Goal: Task Accomplishment & Management: Manage account settings

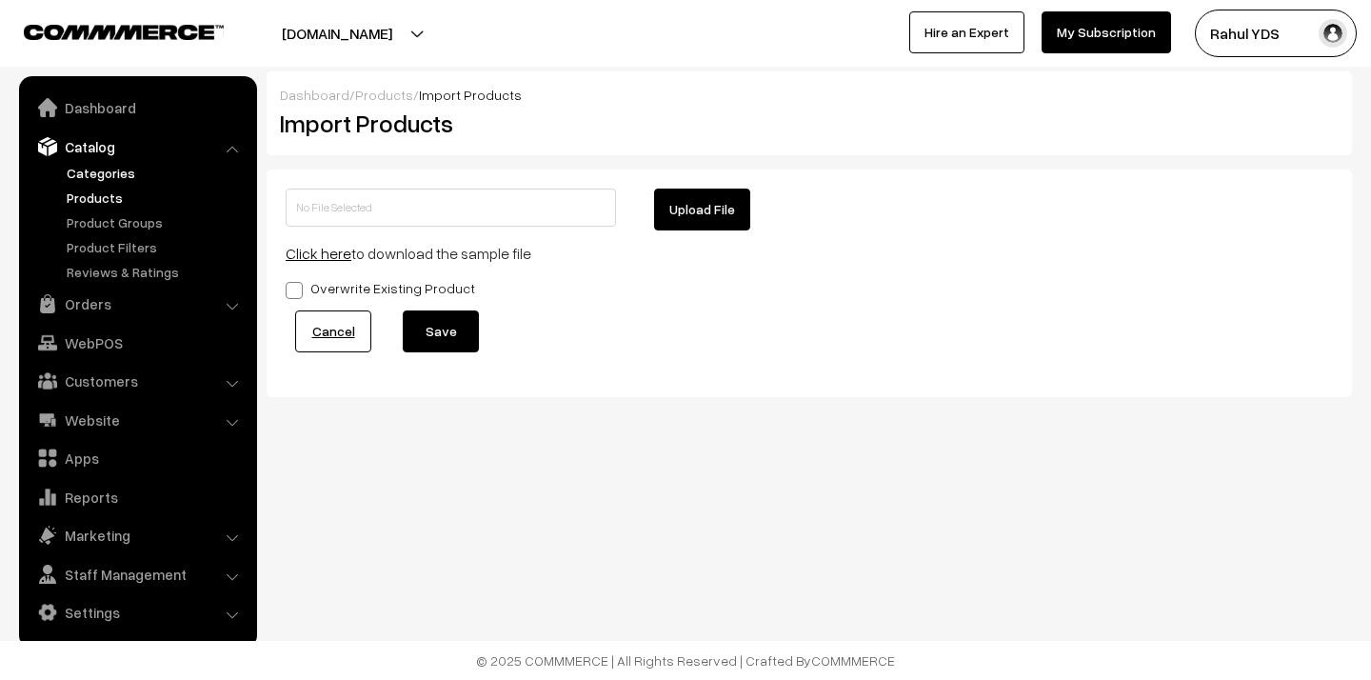
click at [99, 169] on link "Categories" at bounding box center [156, 173] width 188 height 20
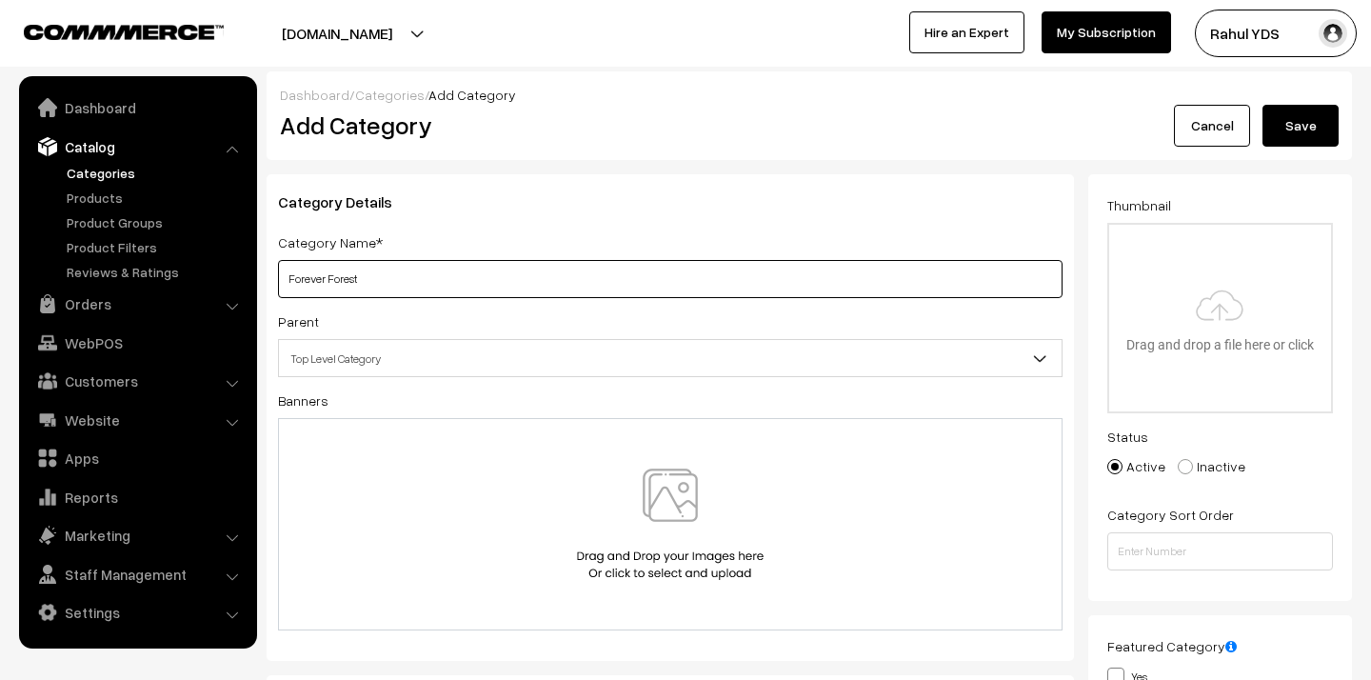
type input "Forever Forest"
click at [670, 377] on div "Category Details Category Name* Forever Forest Parent Top Level Category Appare…" at bounding box center [669, 417] width 807 height 486
click at [656, 364] on span "Top Level Category" at bounding box center [670, 358] width 782 height 33
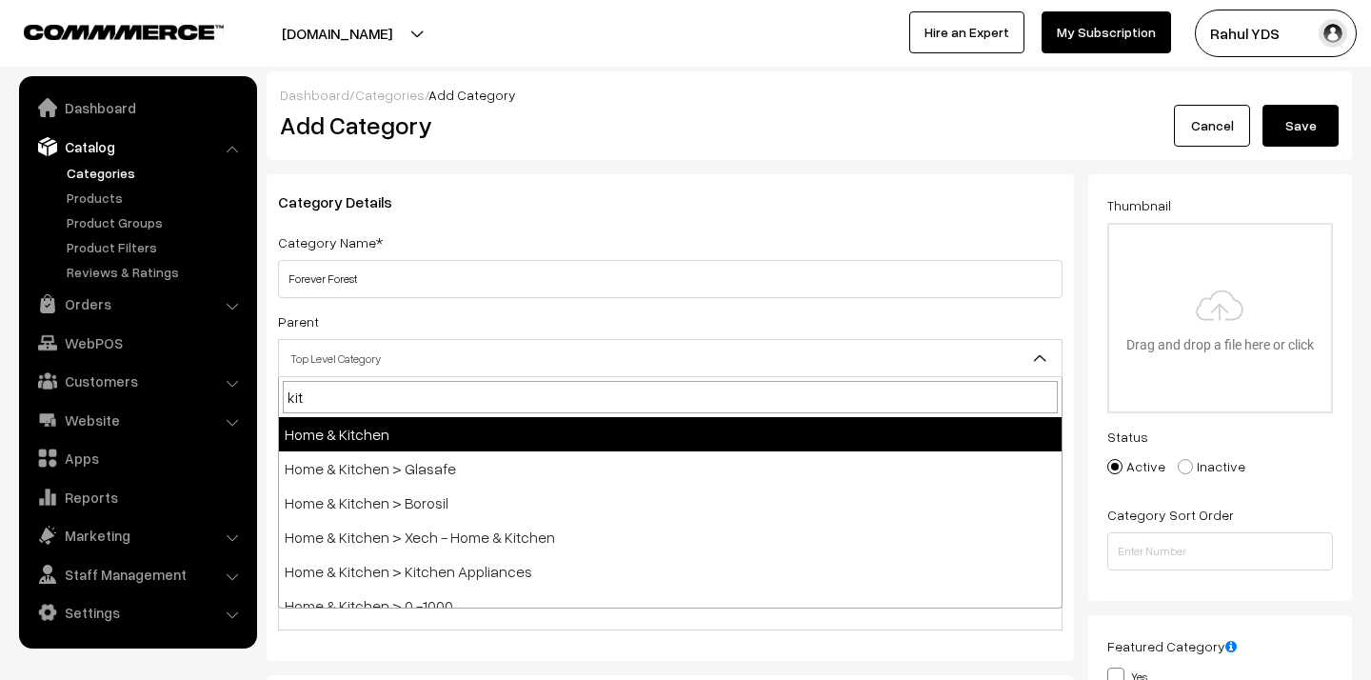
type input "kits"
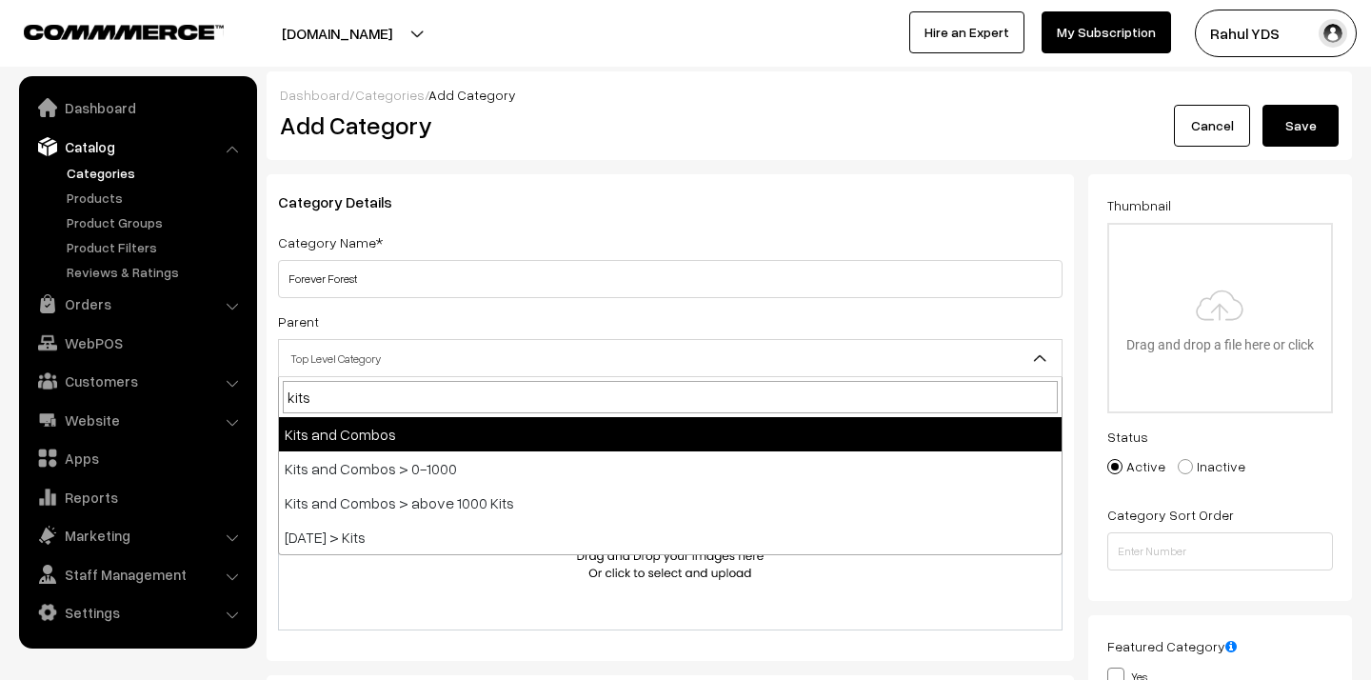
select select "28"
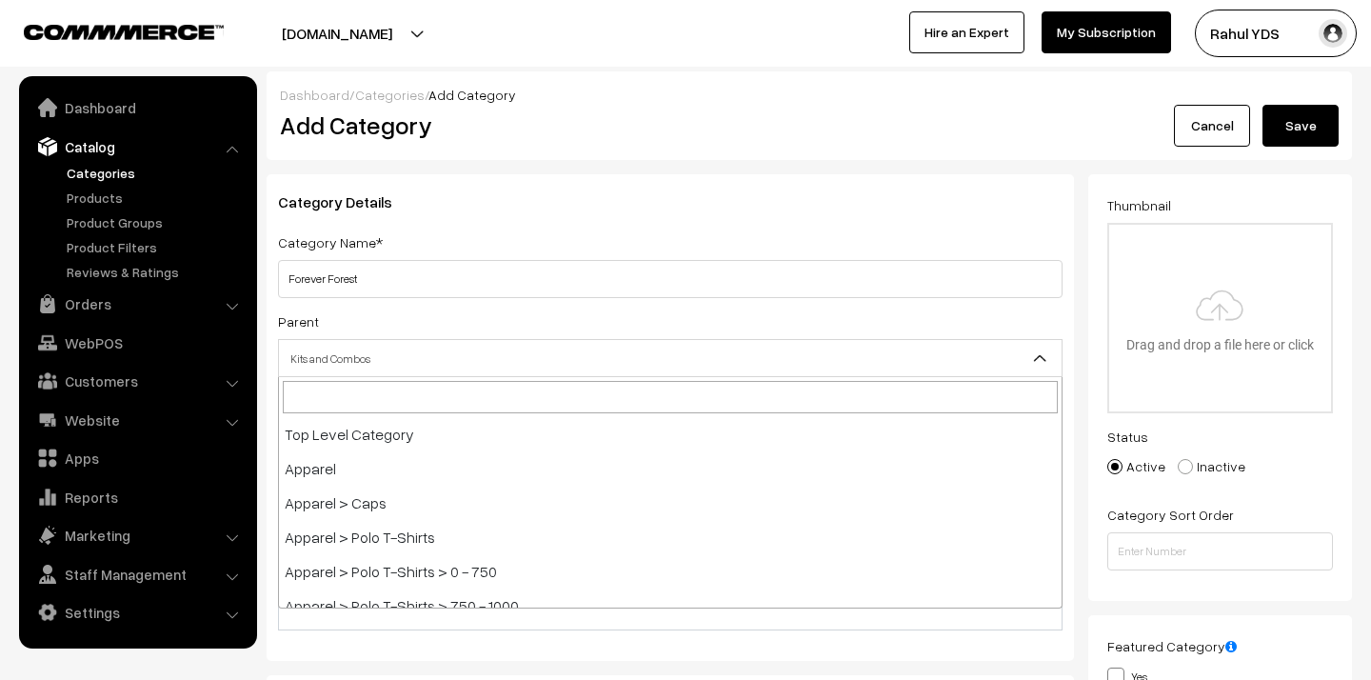
click at [462, 361] on span "Kits and Combos" at bounding box center [670, 358] width 782 height 33
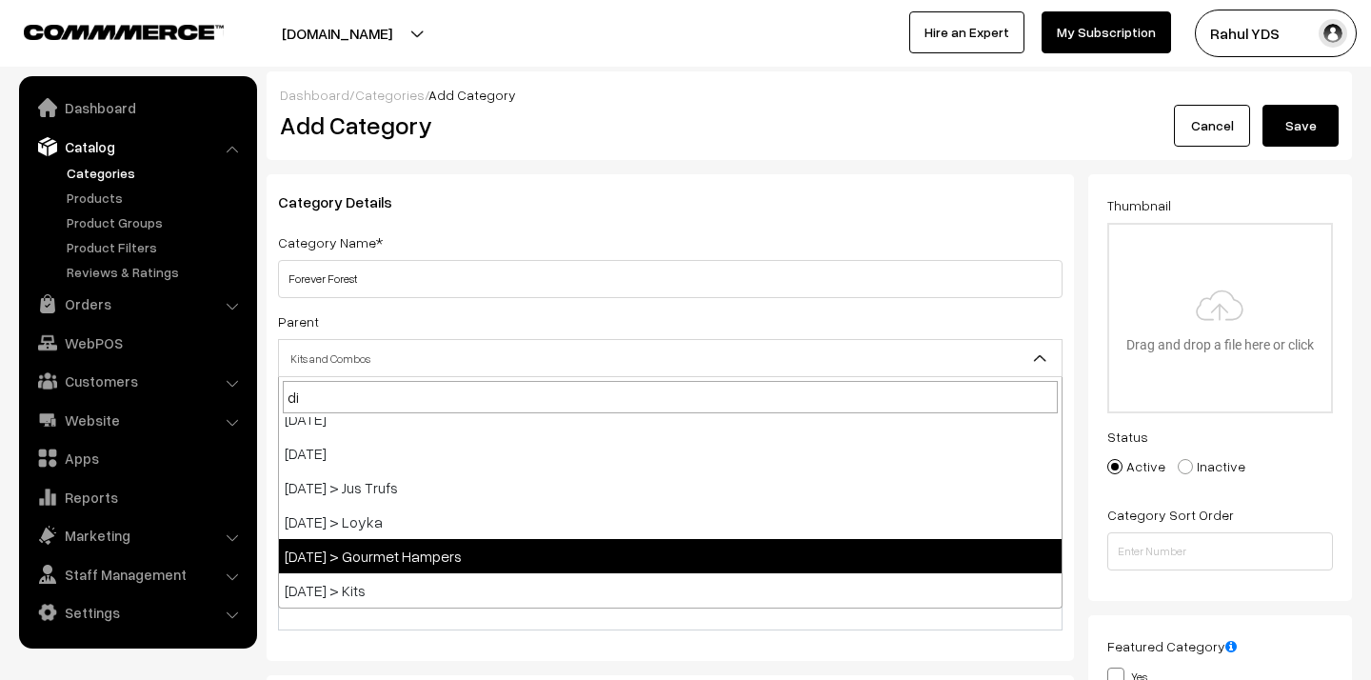
type input "diw"
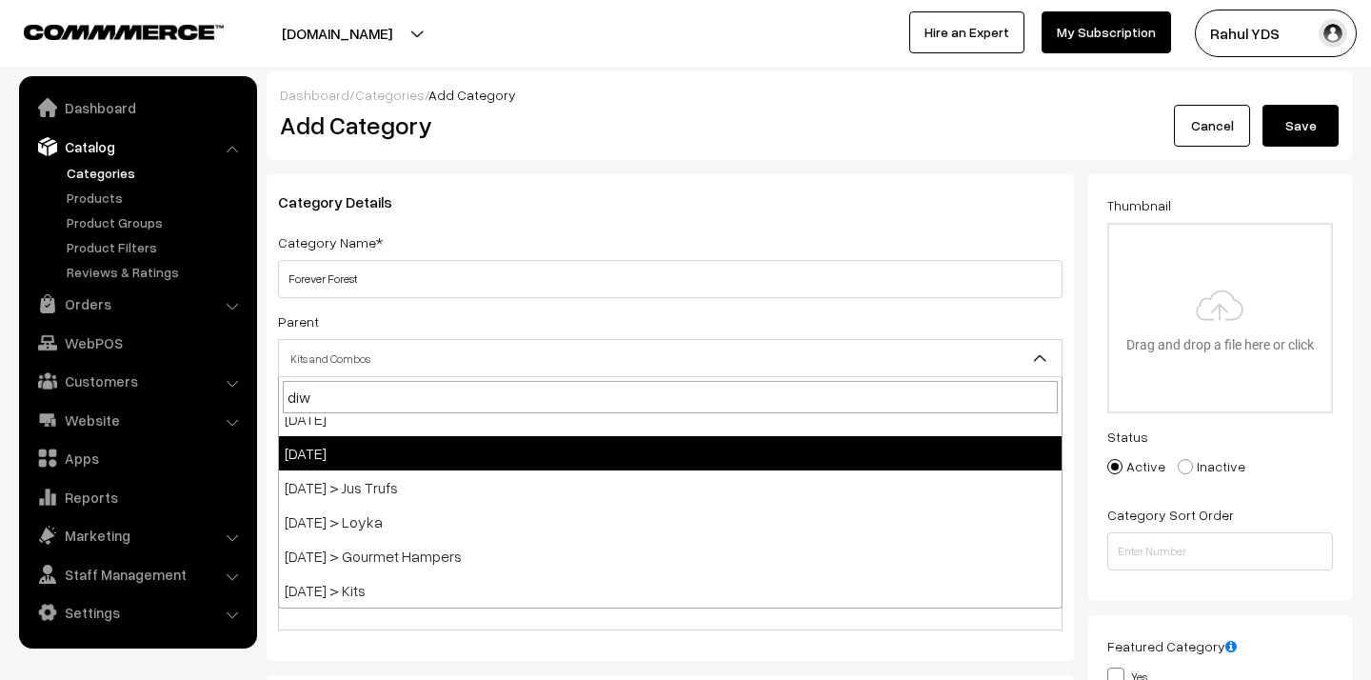
select select "98"
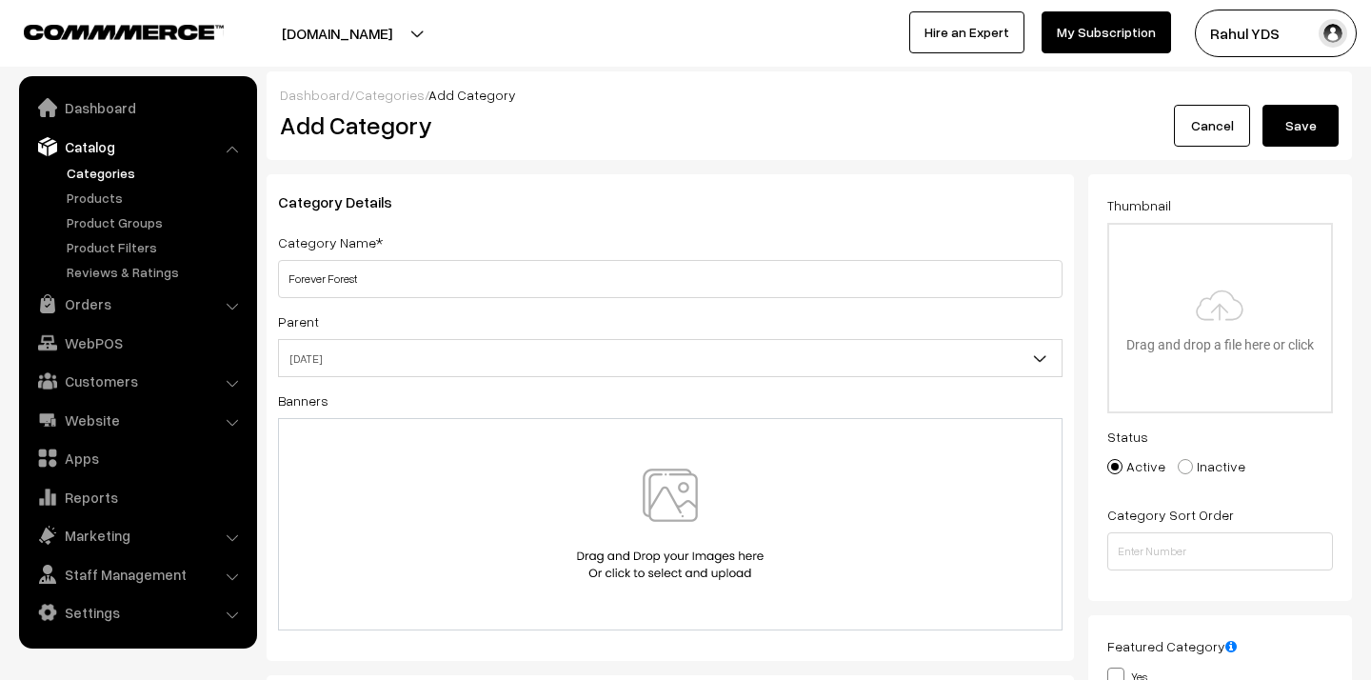
click at [1308, 140] on button "Save" at bounding box center [1300, 126] width 76 height 42
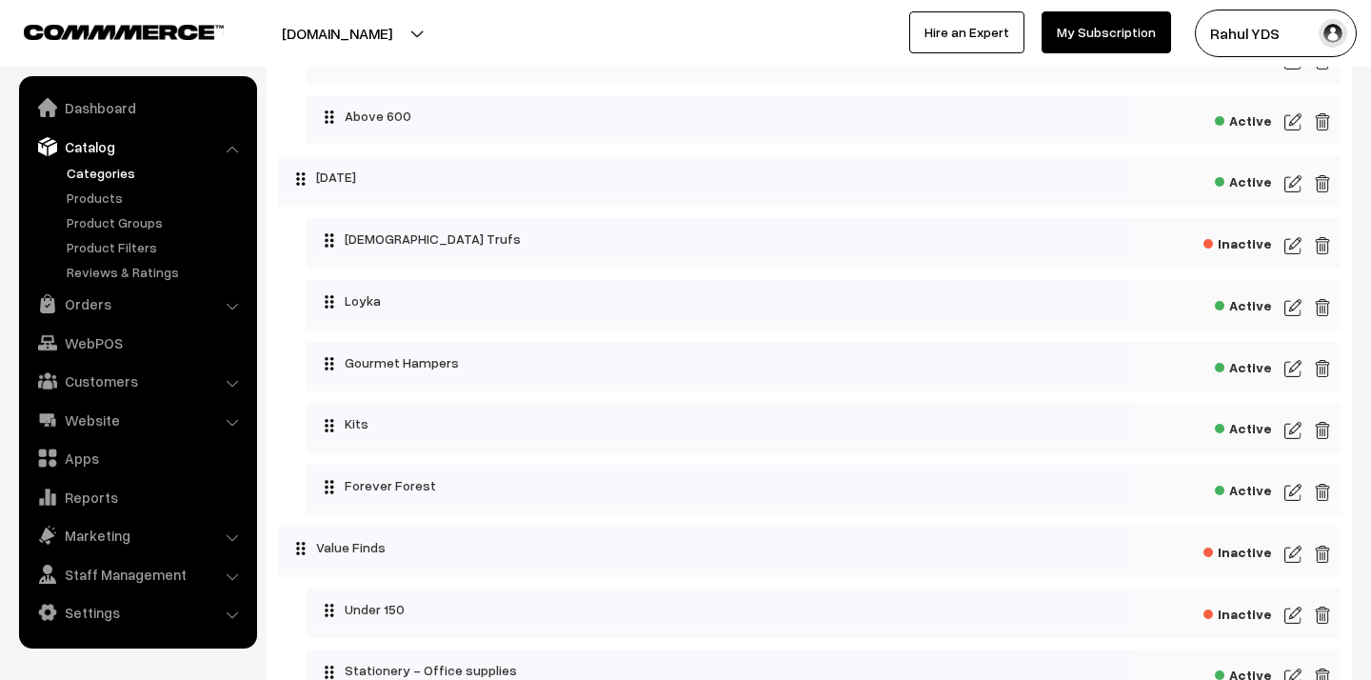
scroll to position [9098, 0]
click at [1288, 494] on img at bounding box center [1292, 490] width 17 height 23
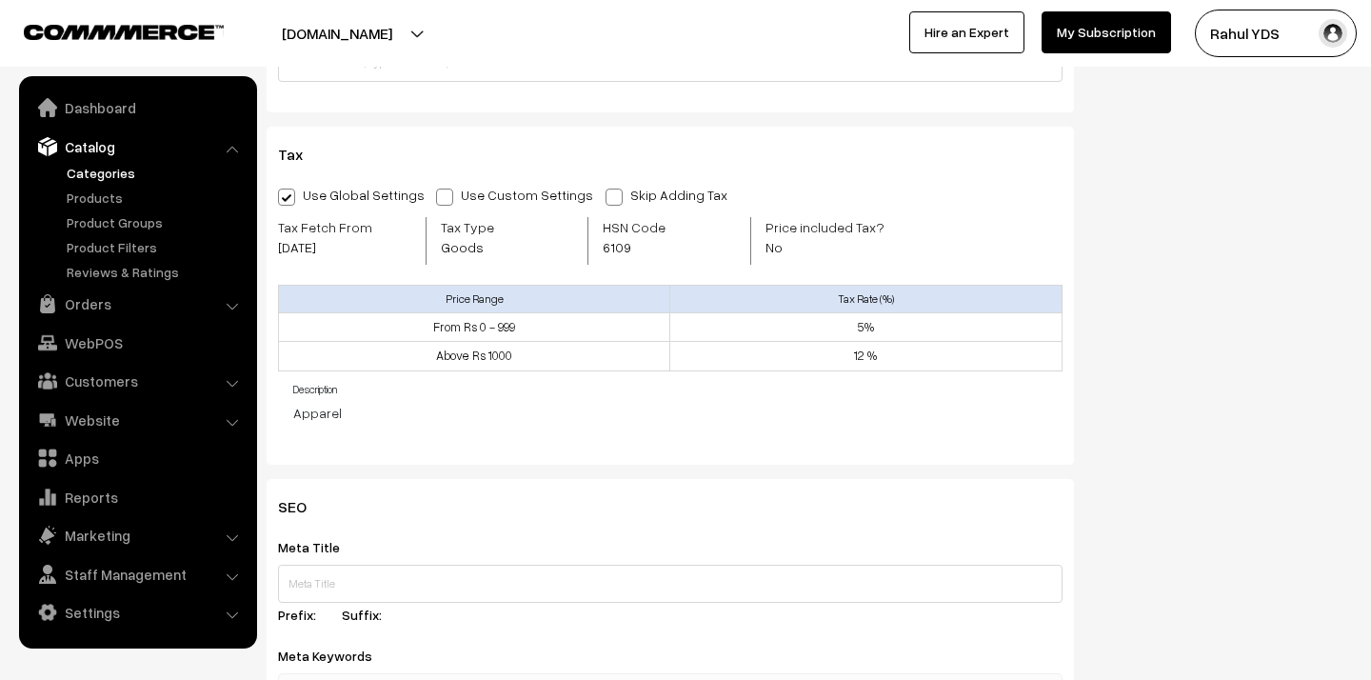
scroll to position [661, 0]
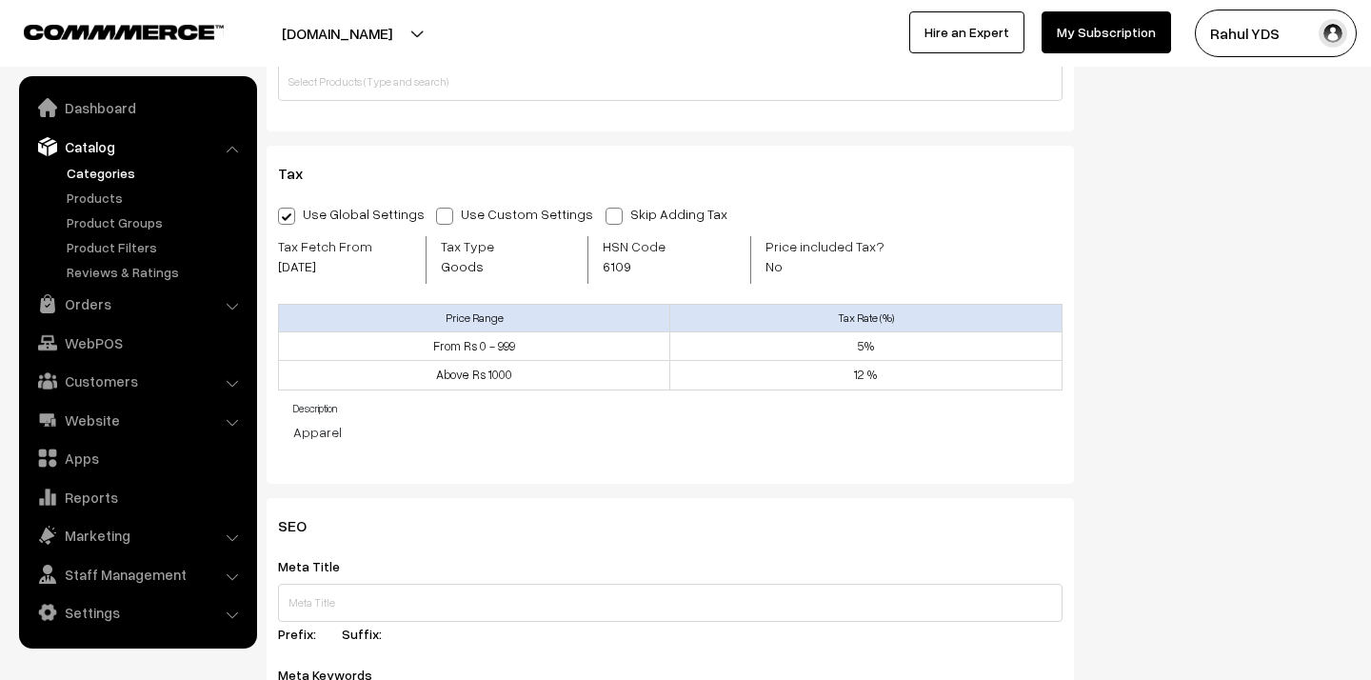
click at [618, 266] on span "6109" at bounding box center [647, 266] width 91 height 20
copy span "6109"
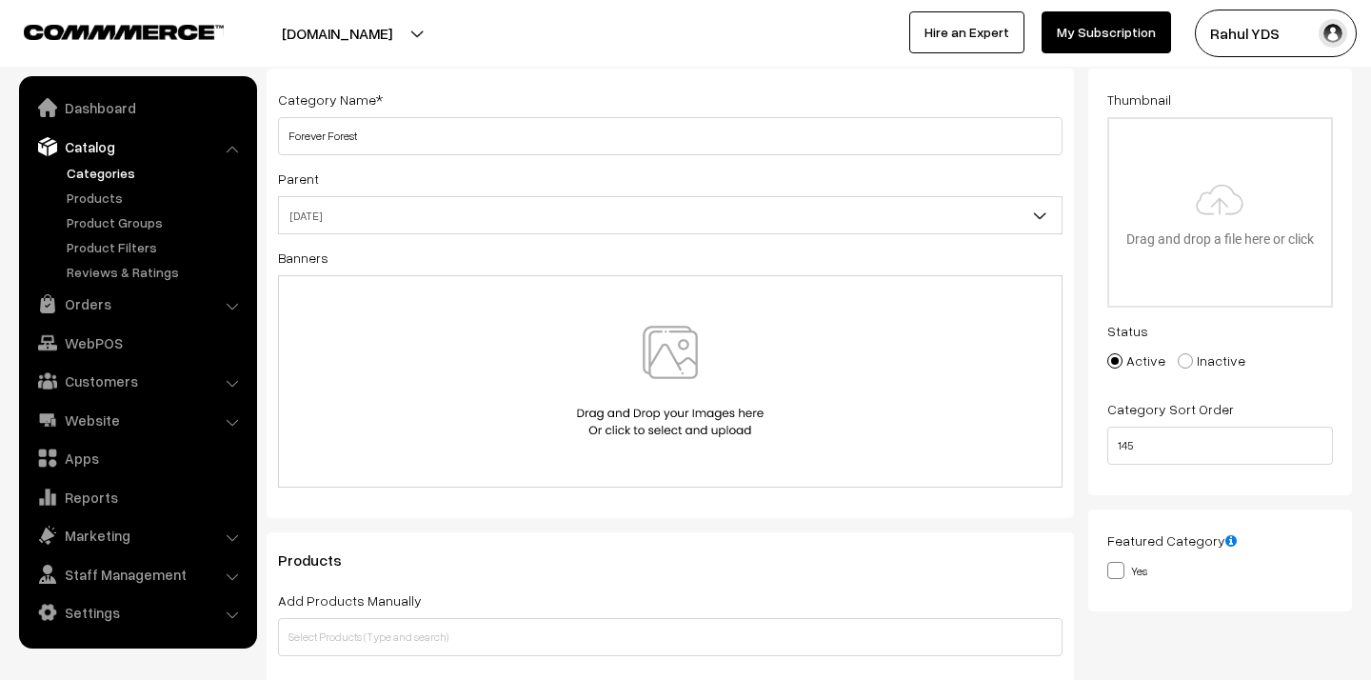
scroll to position [0, 0]
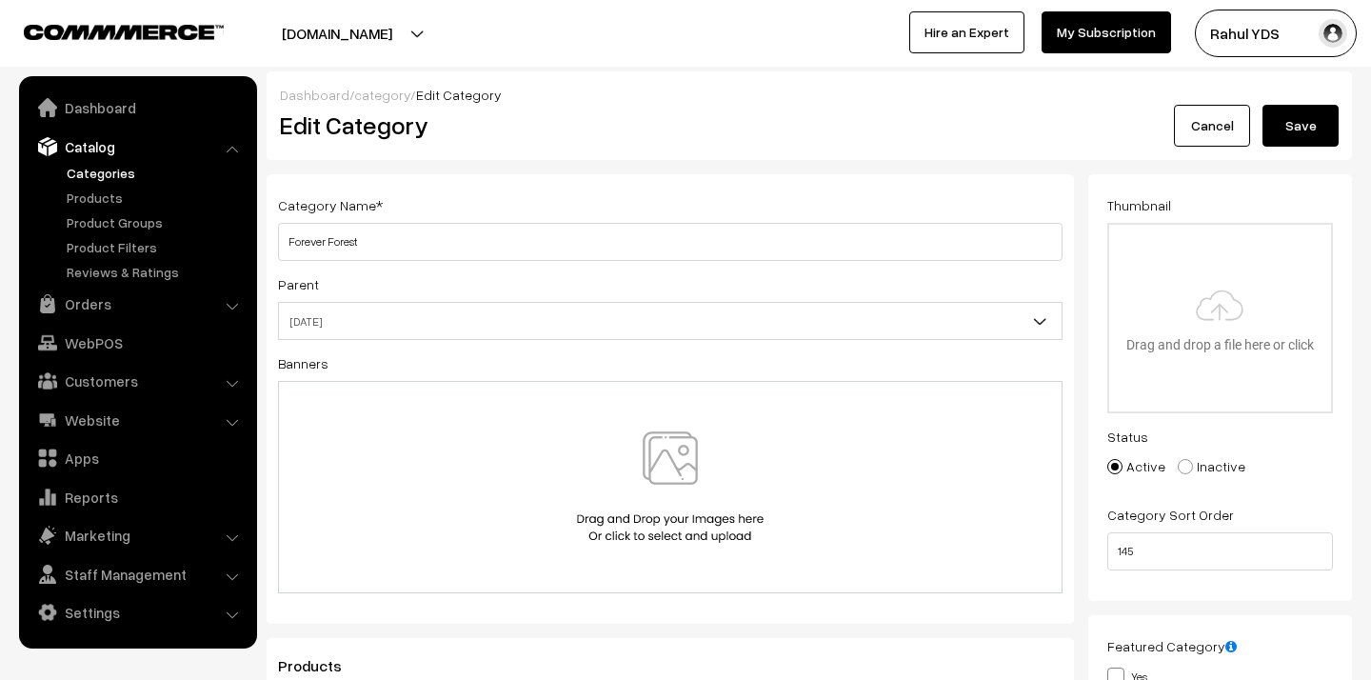
click at [1304, 122] on button "Save" at bounding box center [1300, 126] width 76 height 42
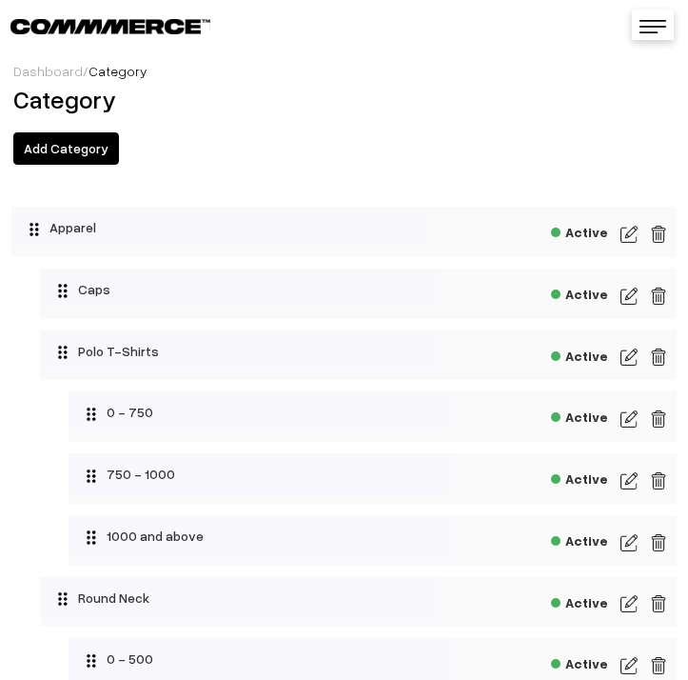
click at [659, 30] on img at bounding box center [653, 26] width 27 height 13
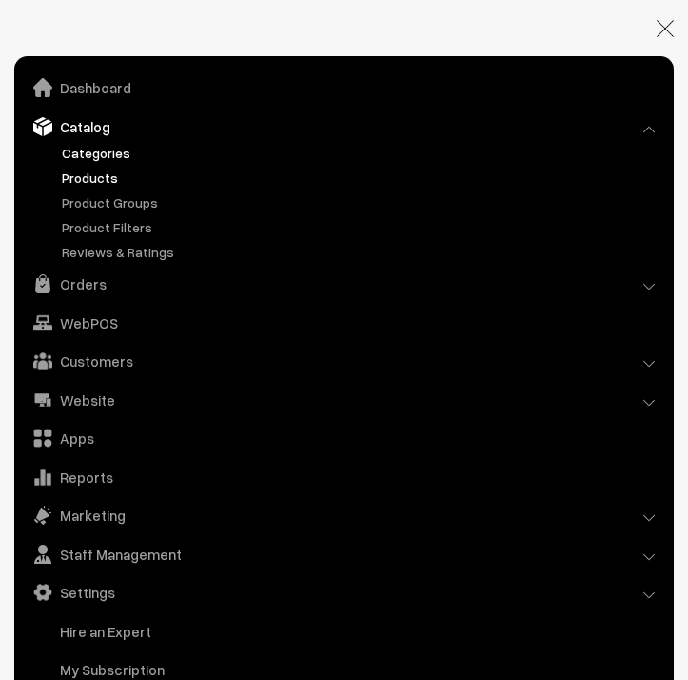
click at [69, 175] on link "Products" at bounding box center [360, 178] width 606 height 20
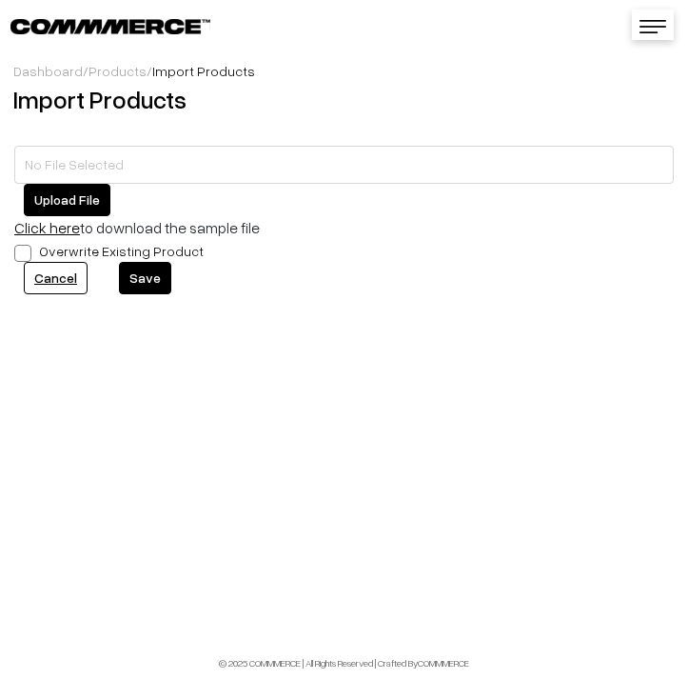
click at [50, 194] on button "Upload File" at bounding box center [67, 200] width 87 height 32
type input "FOREVER FOREST MDMD.zip"
click at [141, 281] on button "Save" at bounding box center [145, 278] width 52 height 32
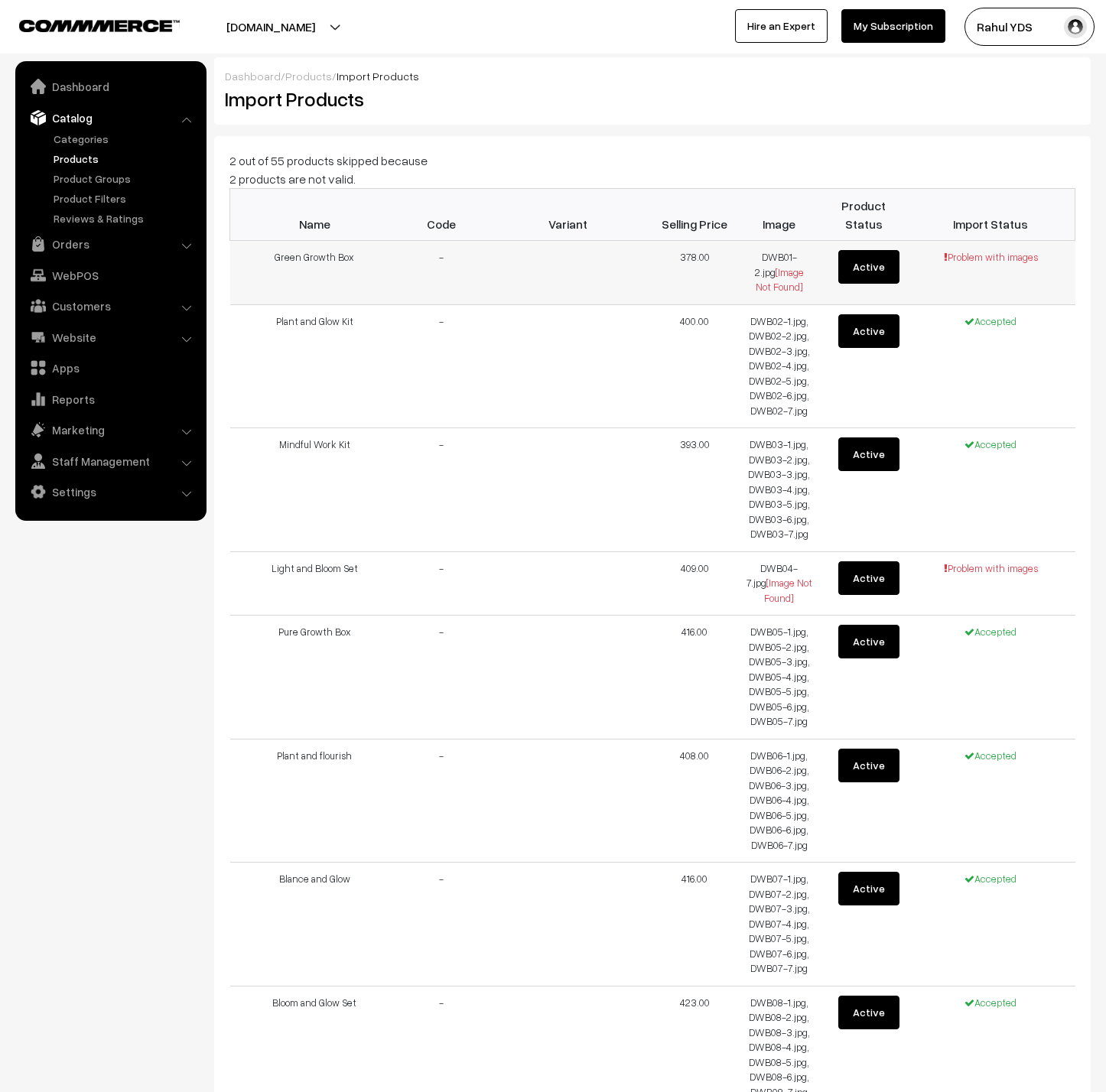
click at [293, 256] on td "Green Growth Box" at bounding box center [314, 273] width 169 height 64
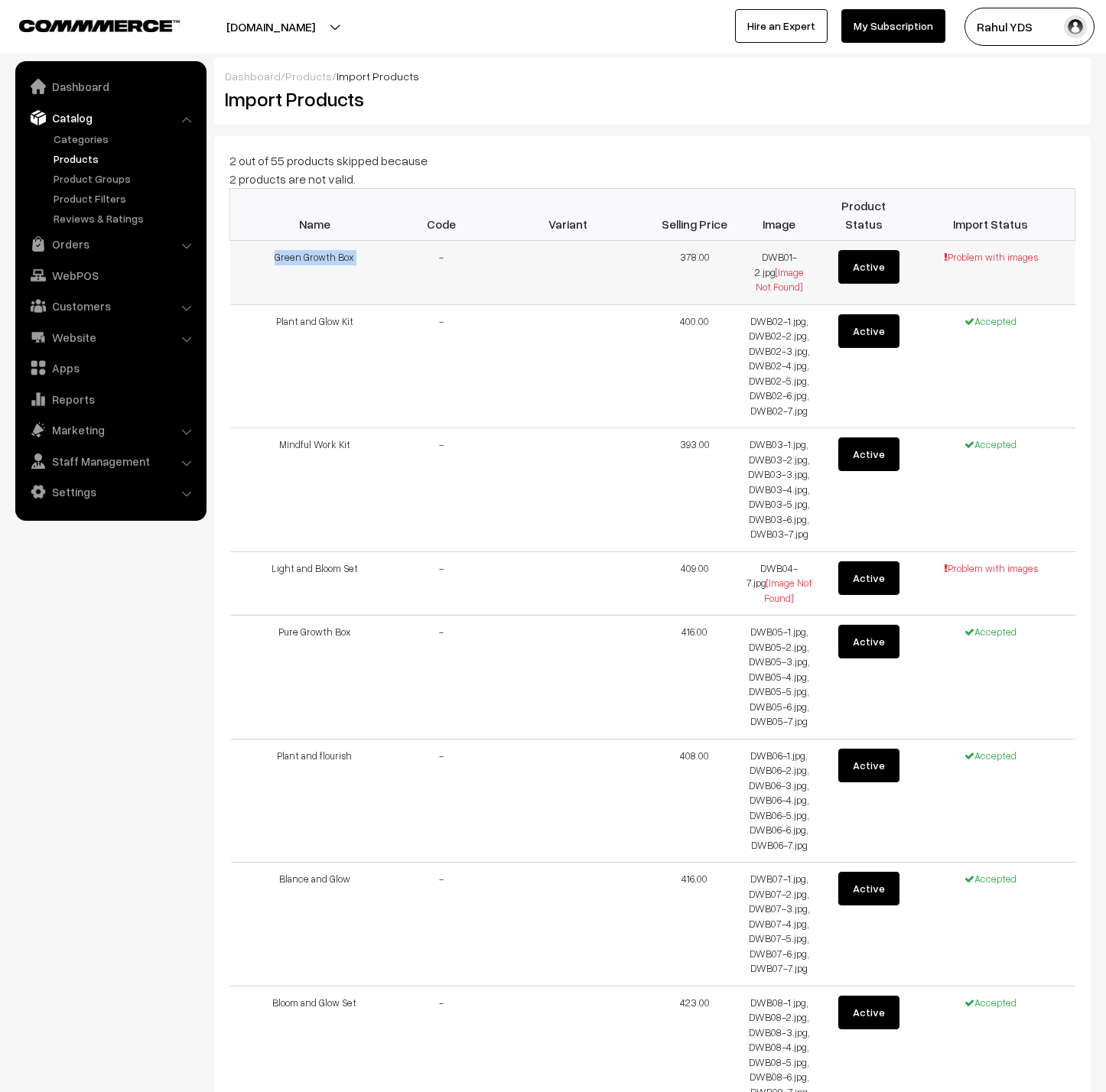
click at [293, 256] on td "Green Growth Box" at bounding box center [314, 273] width 169 height 64
click at [552, 292] on td "378.00" at bounding box center [695, 273] width 85 height 64
click at [552, 262] on td "DWB01-2.jpg [Image Not Found]" at bounding box center [780, 273] width 85 height 64
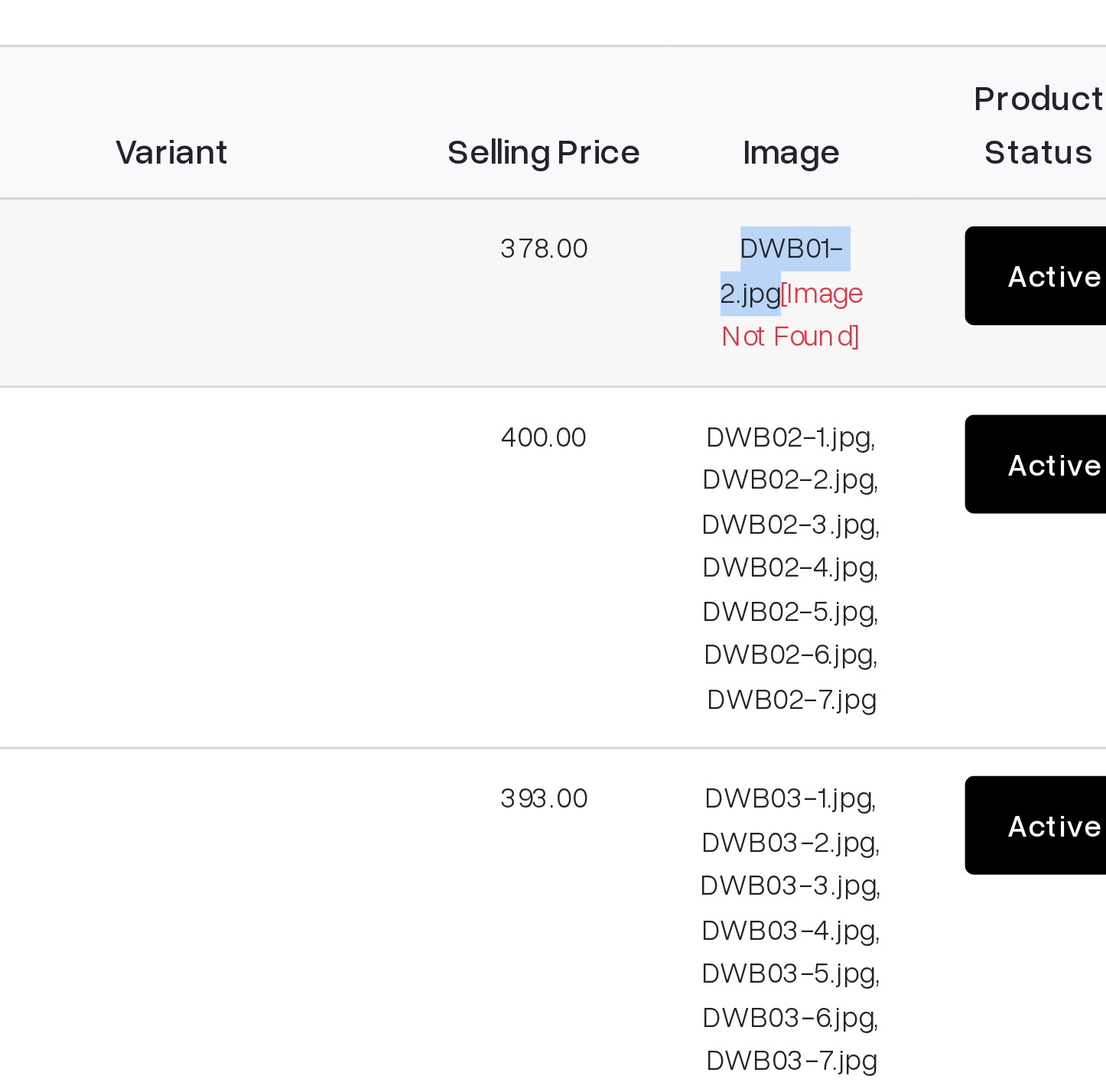
drag, startPoint x: 762, startPoint y: 259, endPoint x: 766, endPoint y: 277, distance: 18.4
click at [552, 277] on td "DWB01-2.jpg [Image Not Found]" at bounding box center [780, 273] width 85 height 64
copy td "DWB01-2.jpg"
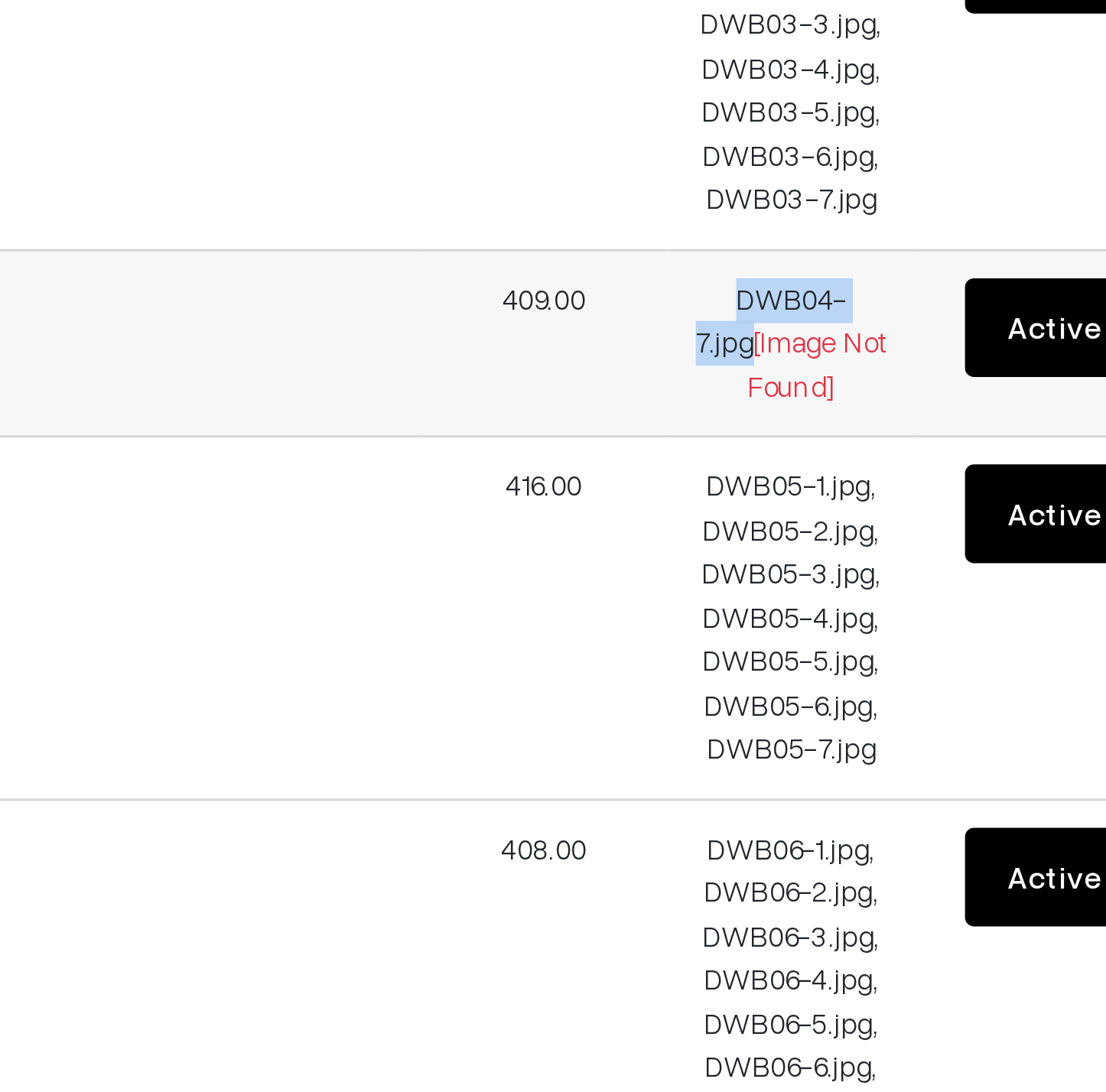
drag, startPoint x: 760, startPoint y: 566, endPoint x: 767, endPoint y: 591, distance: 26.0
click at [552, 546] on td "DWB04-7.jpg [Image Not Found]" at bounding box center [780, 583] width 85 height 64
copy td "DWB04-7.jpg"
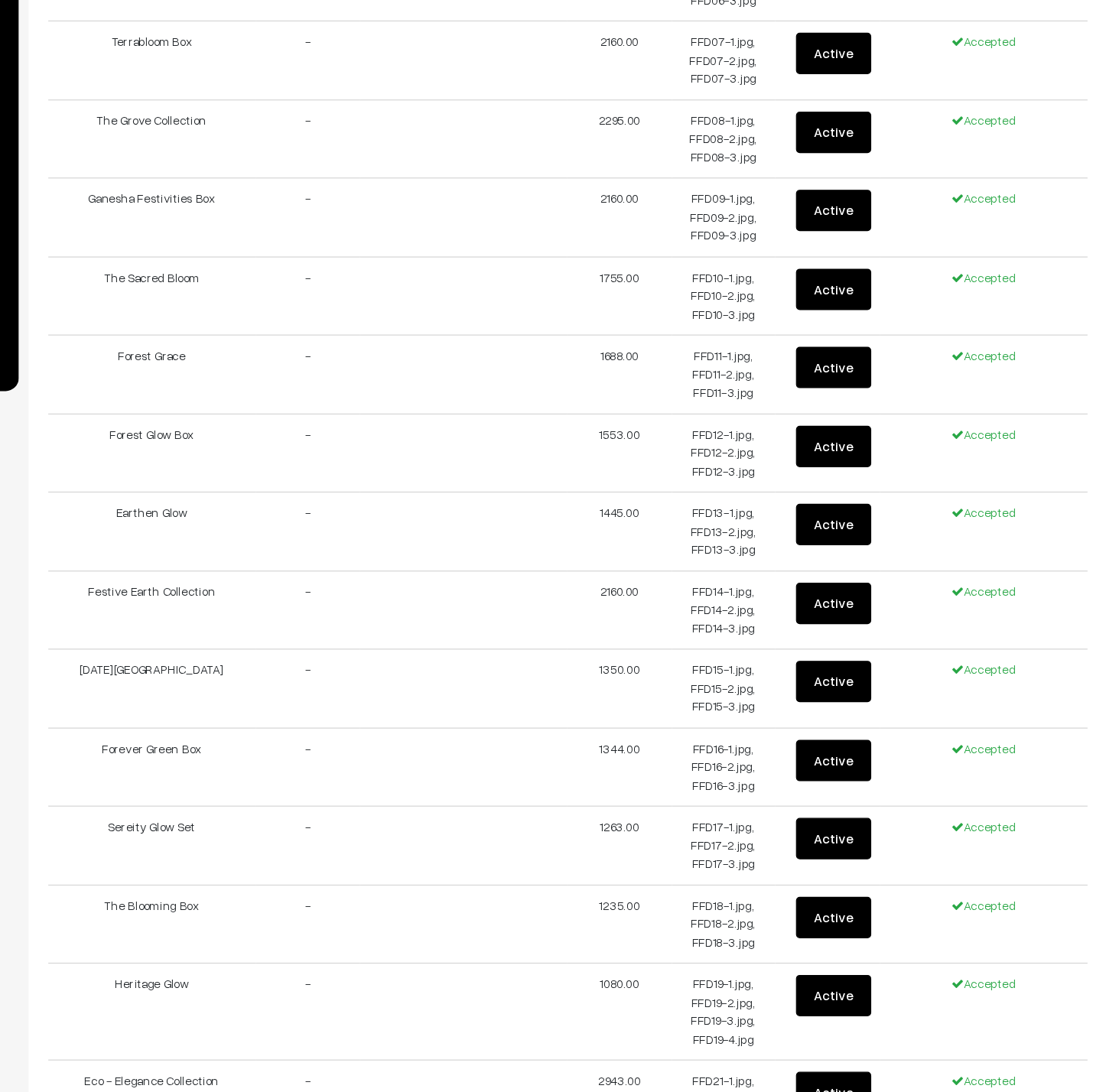
scroll to position [4095, 0]
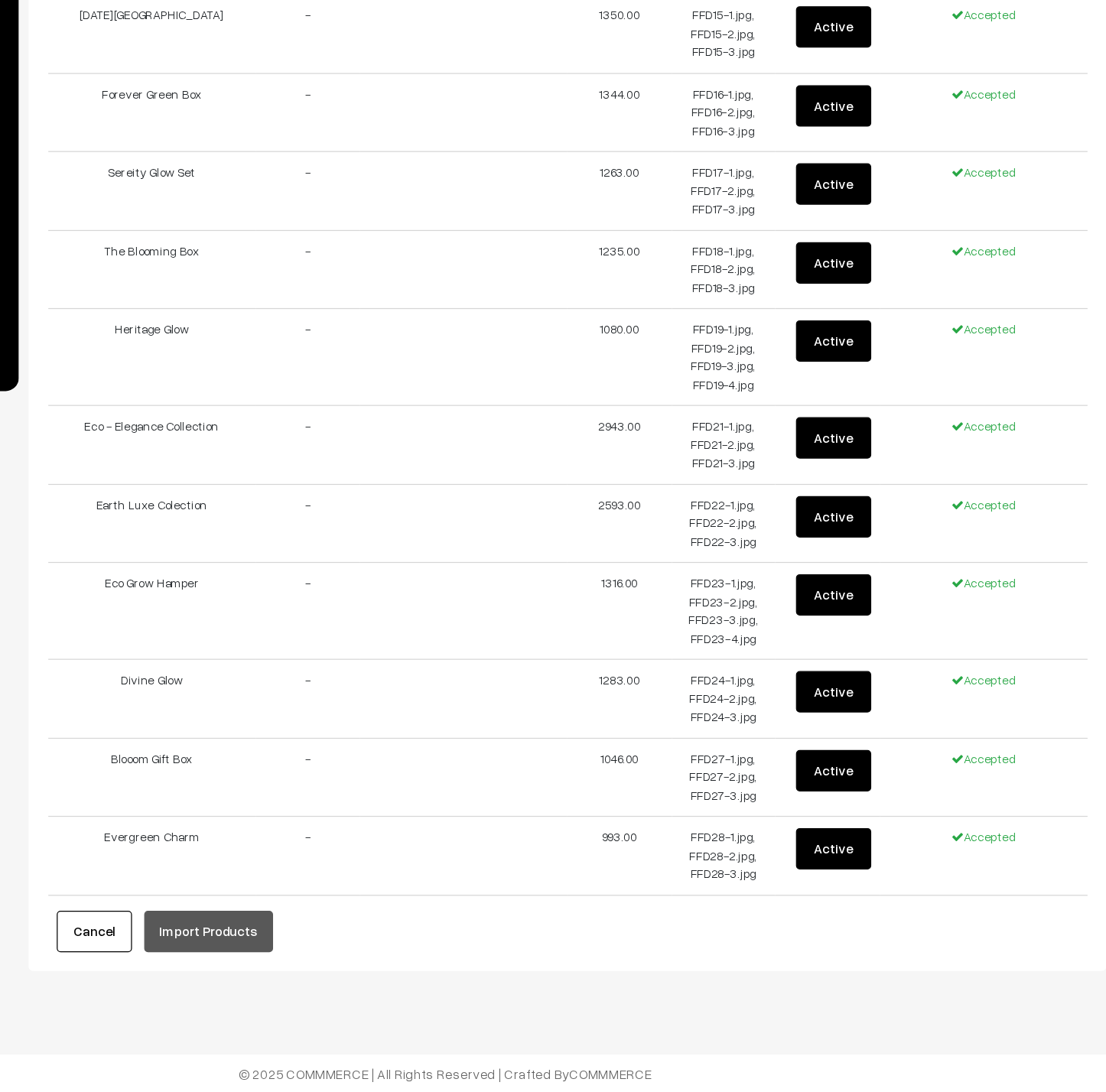
click at [252, 546] on button "Cancel" at bounding box center [268, 960] width 61 height 34
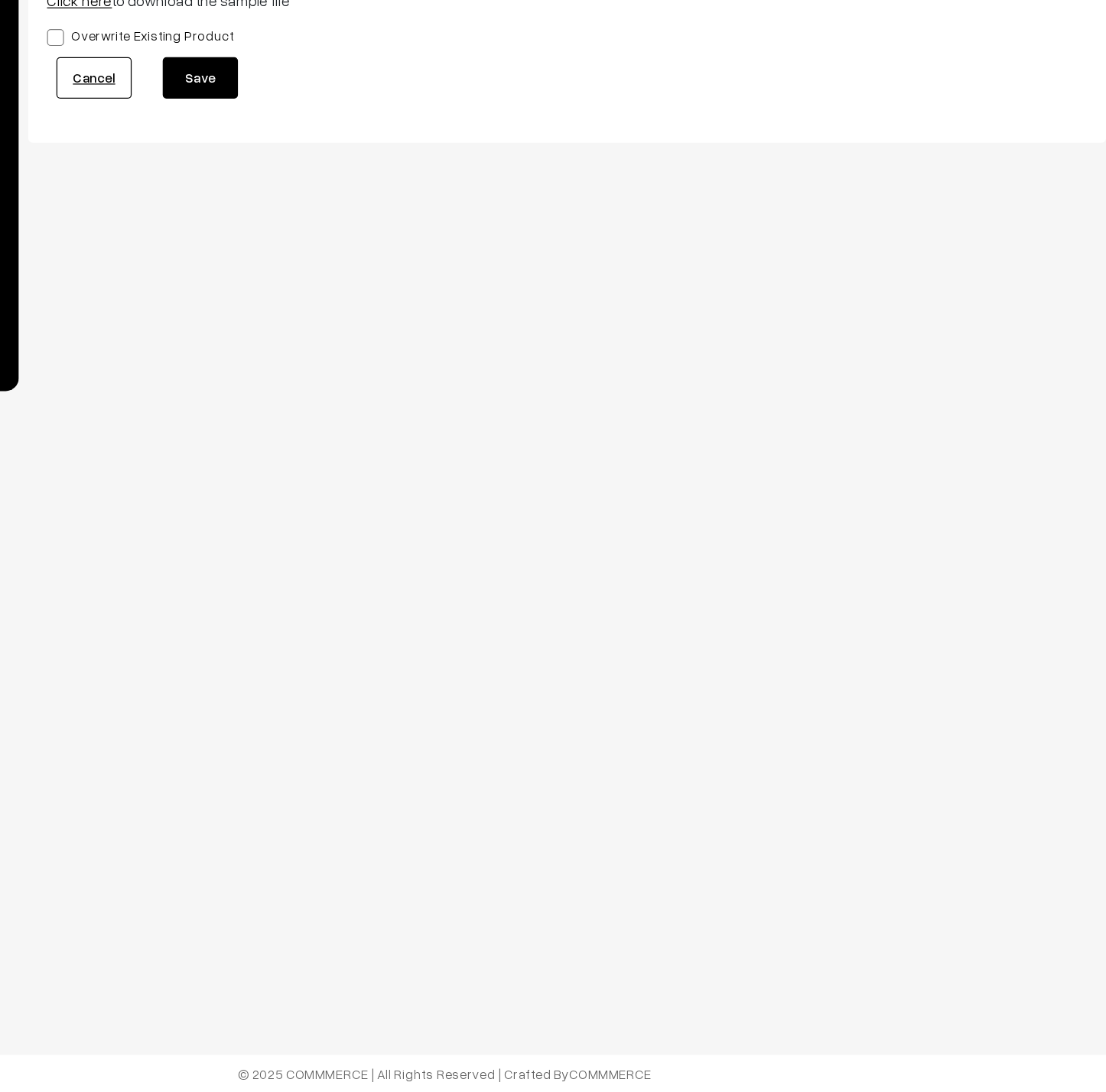
scroll to position [0, 0]
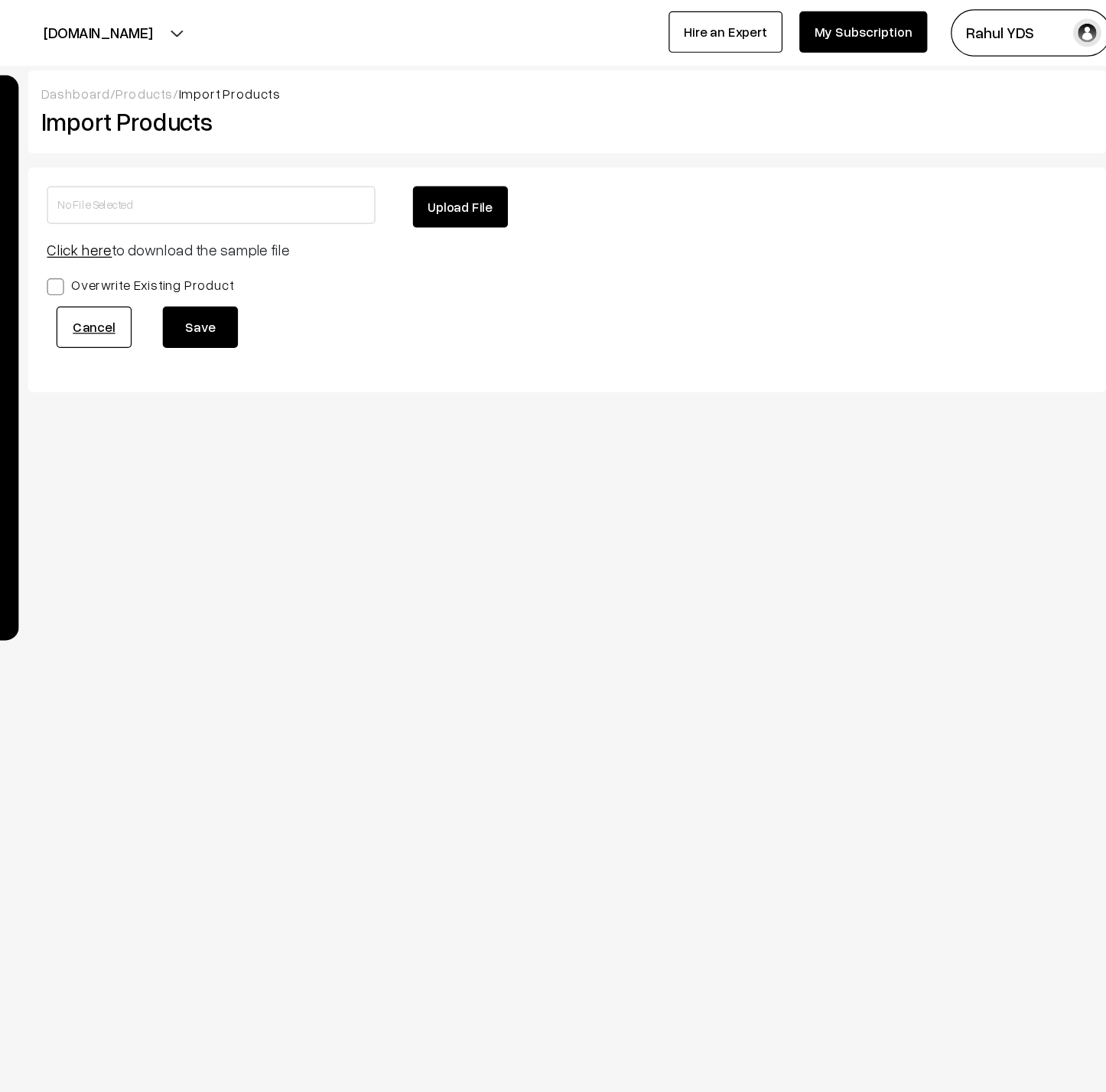
click at [545, 183] on button "Upload File" at bounding box center [566, 168] width 77 height 34
type input "FOREVER FOREST MDMD.zip"
click at [369, 263] on button "Save" at bounding box center [354, 266] width 61 height 34
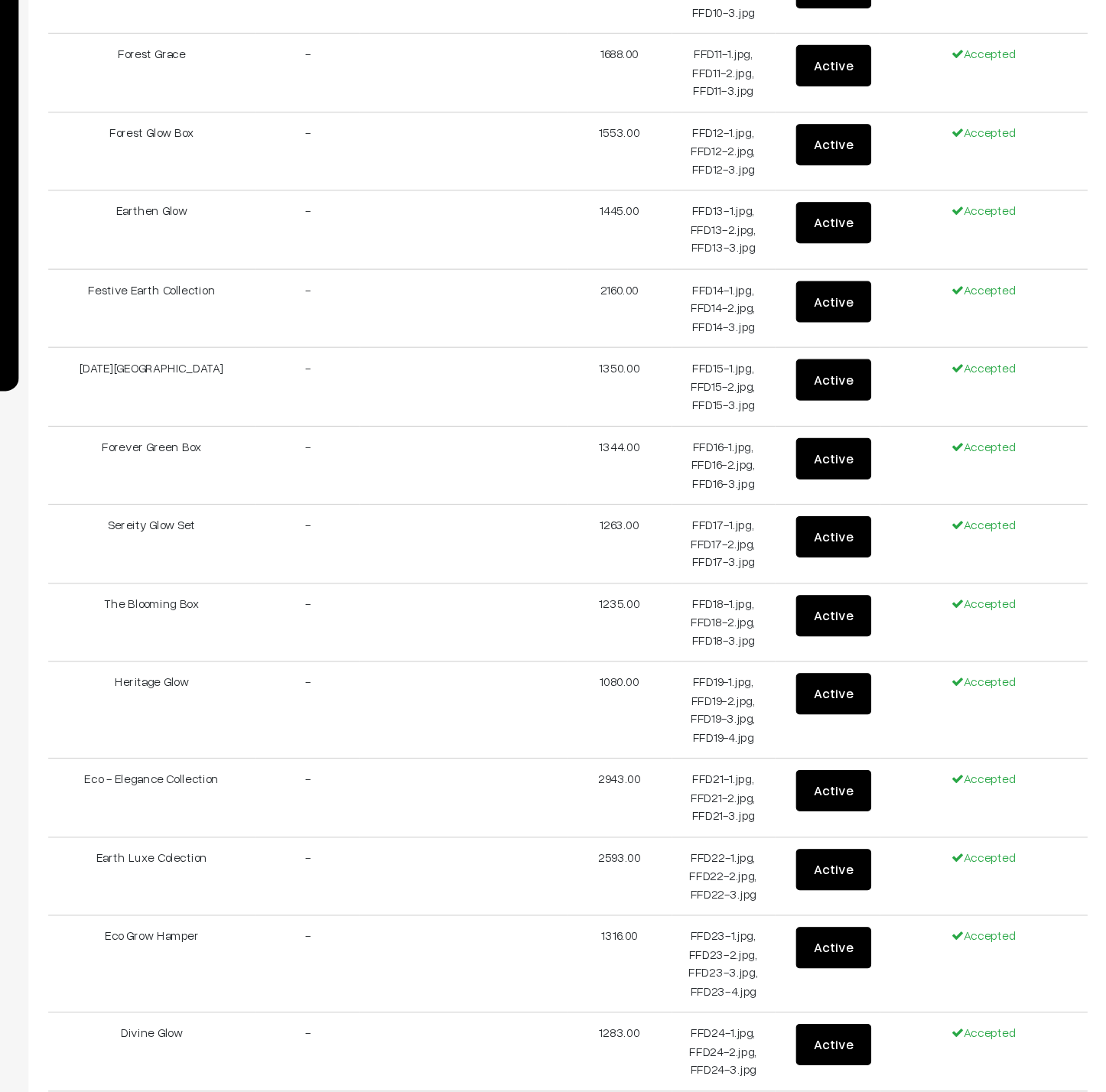
scroll to position [4166, 0]
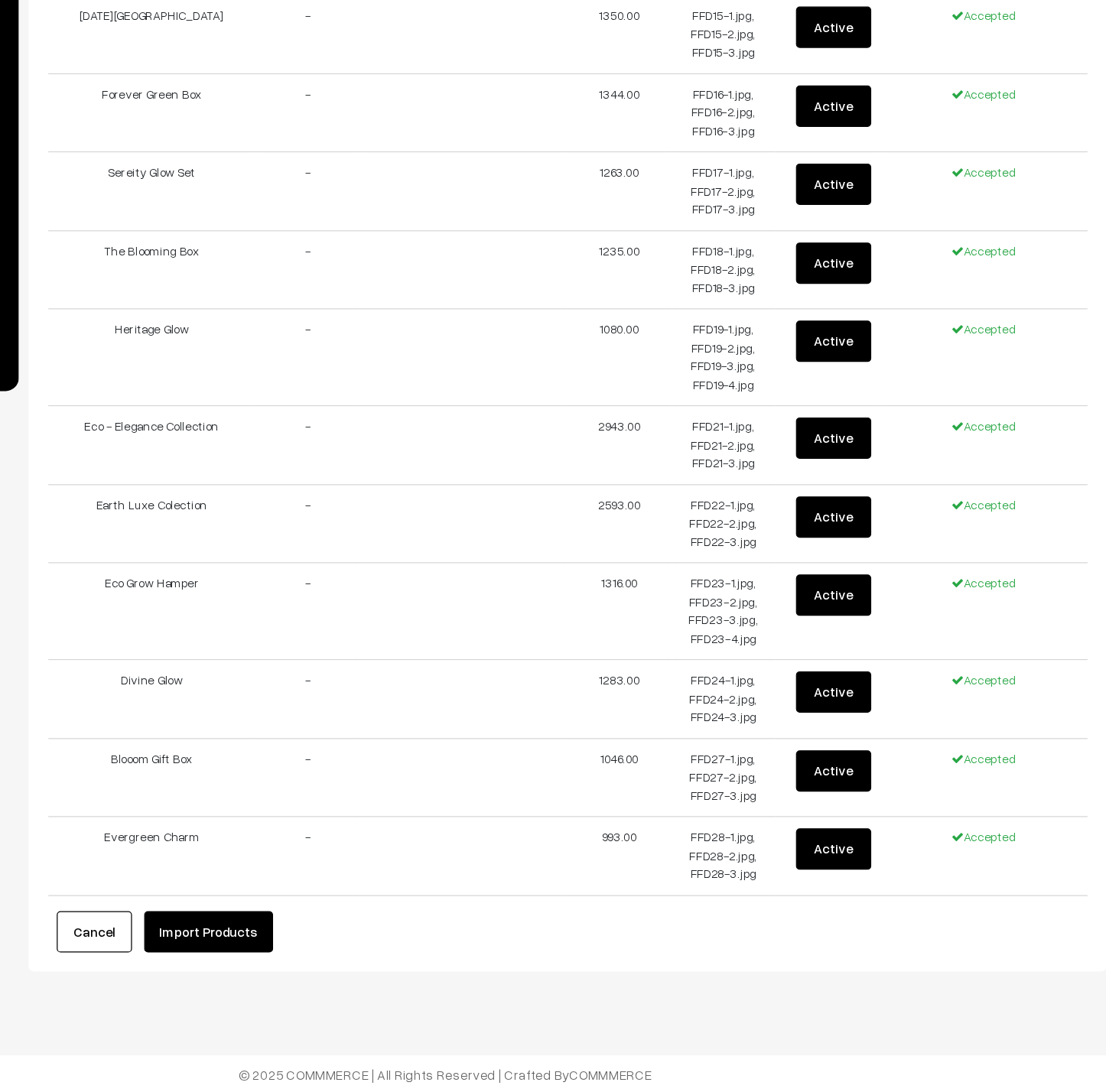
click at [342, 546] on button "Import Products" at bounding box center [361, 960] width 104 height 34
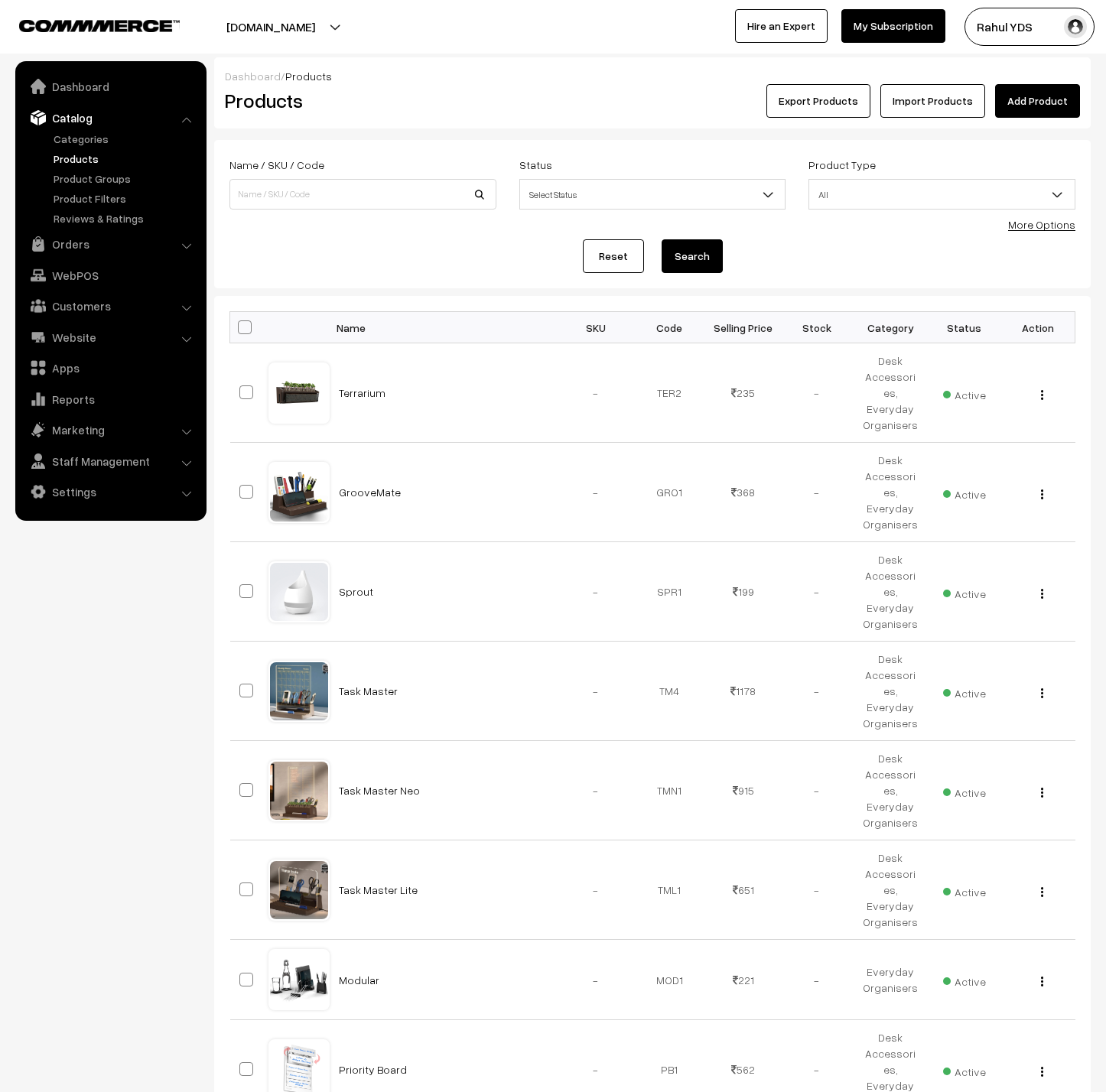
click at [89, 656] on nav "Dashboard Catalog" at bounding box center [103, 607] width 207 height 1092
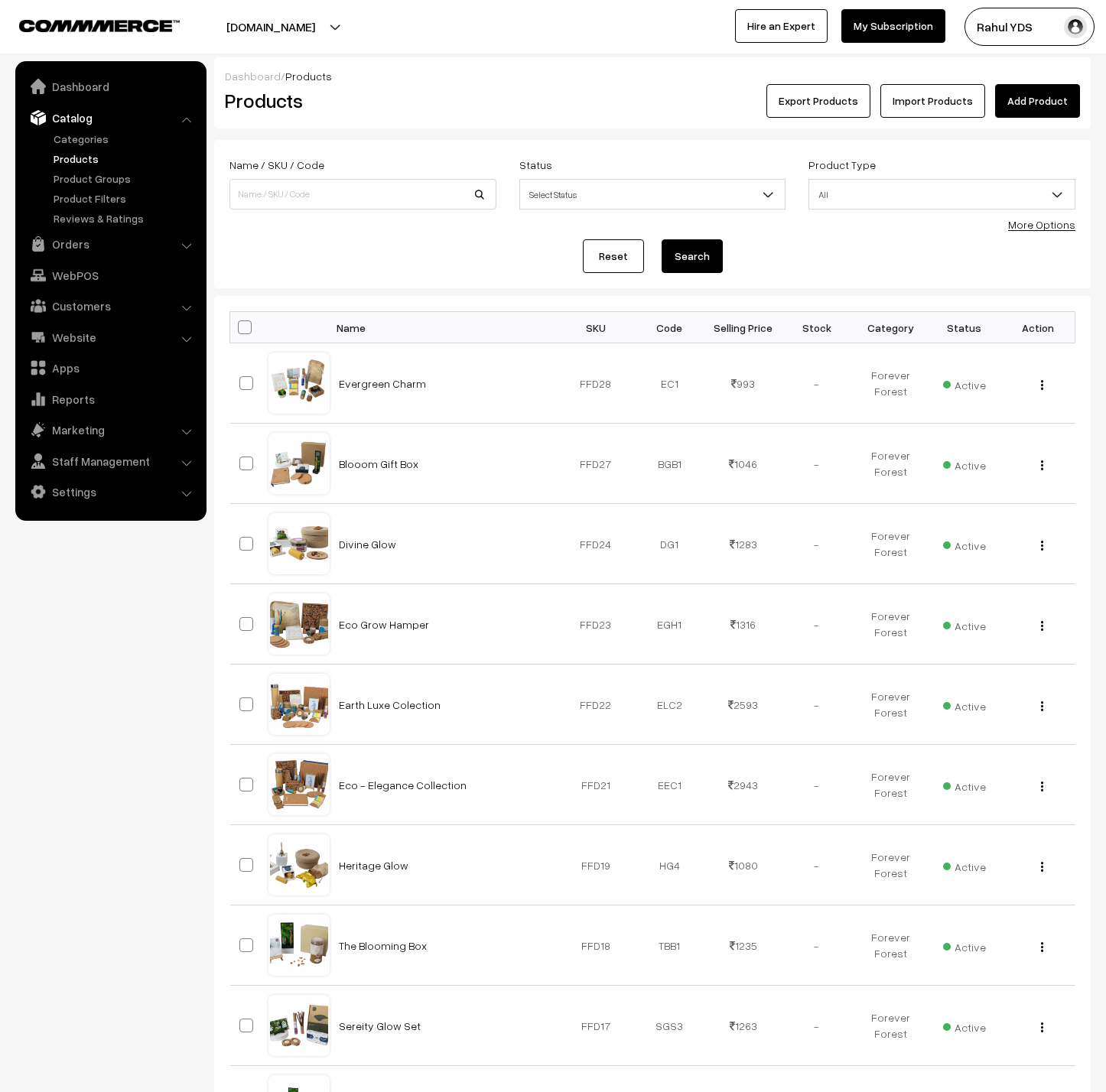
click at [1047, 231] on link "More Options" at bounding box center [1042, 224] width 68 height 13
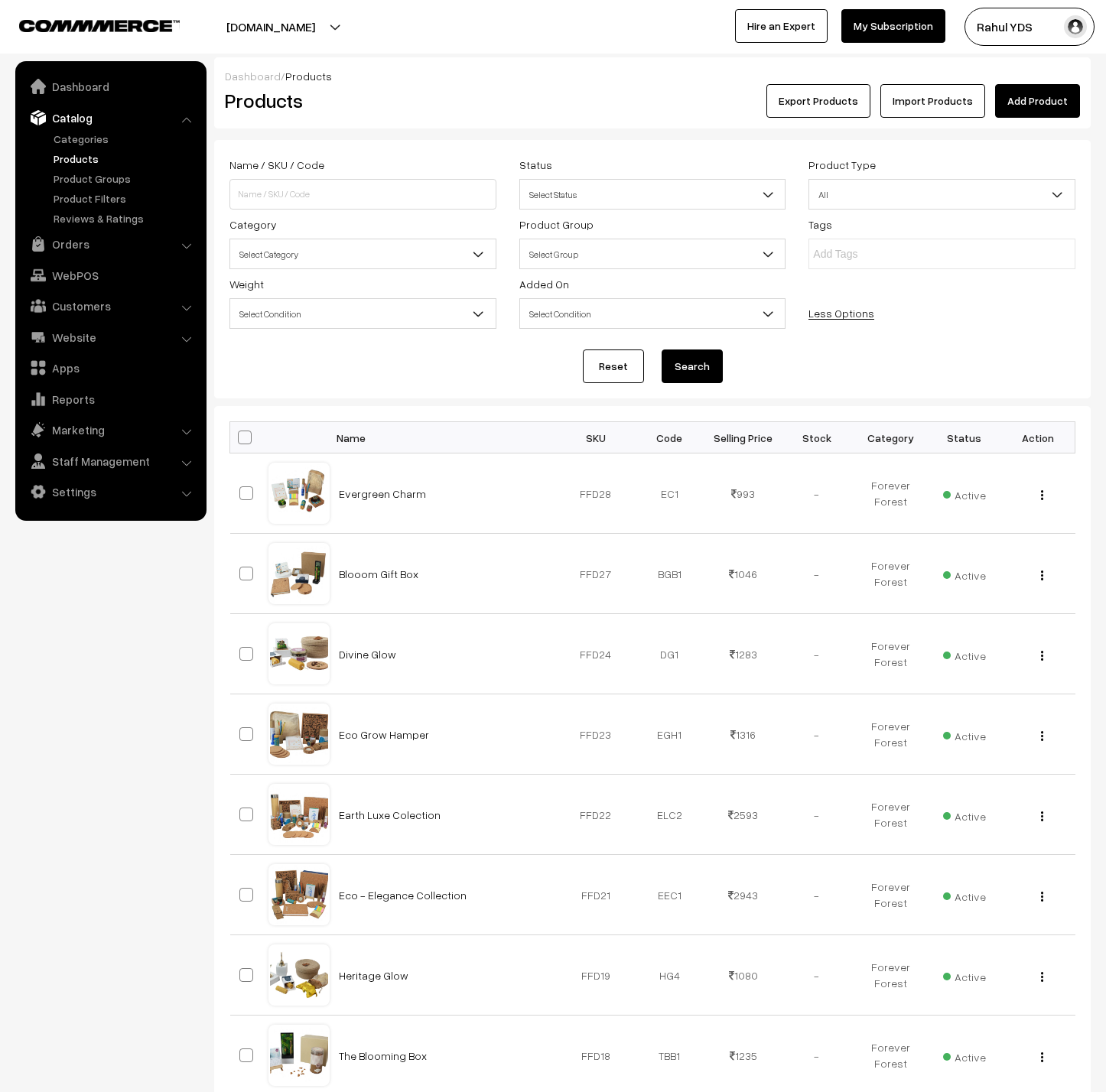
click at [413, 268] on span "Select Category" at bounding box center [363, 254] width 265 height 27
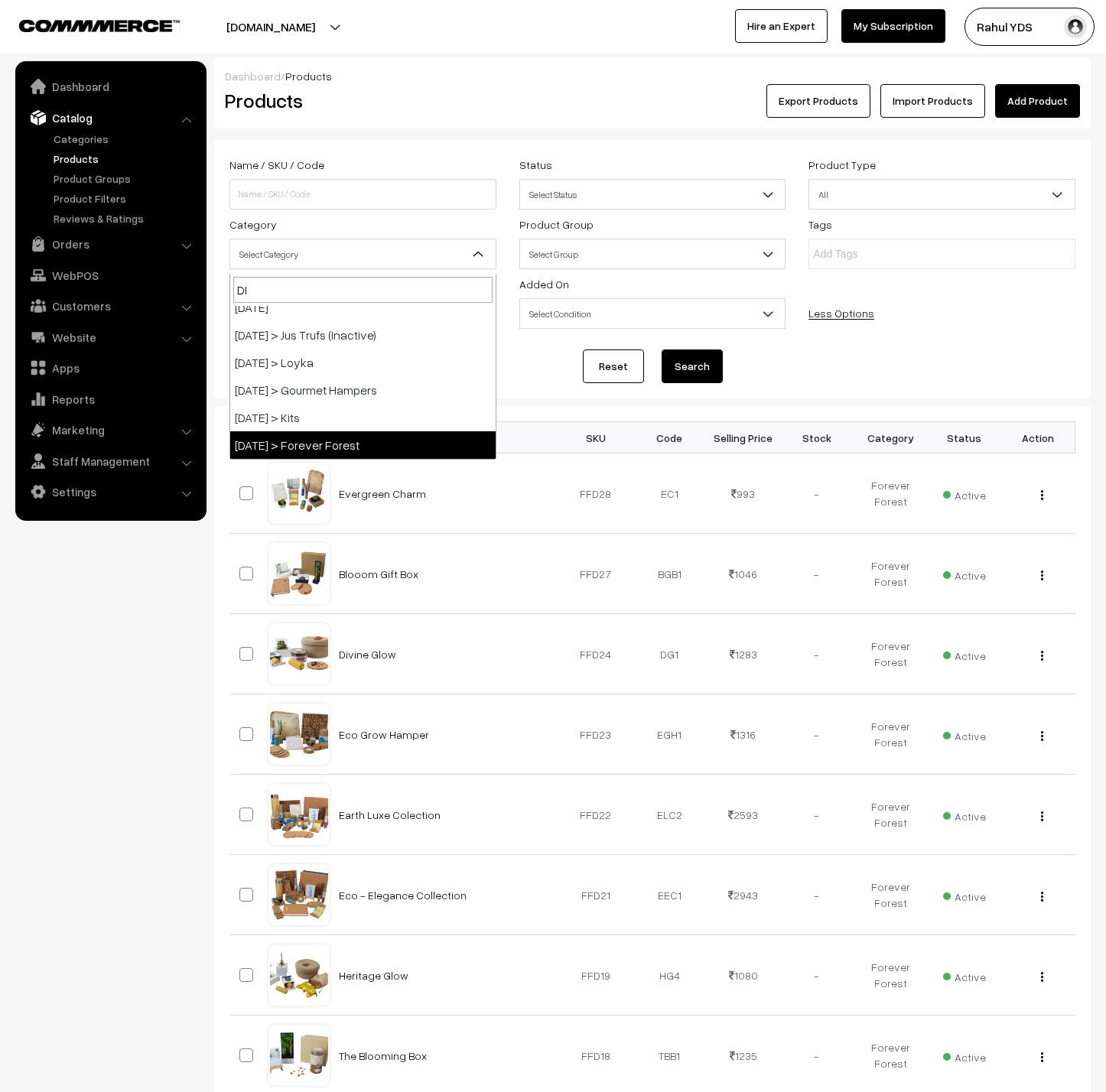
type input "DIW"
select select "163"
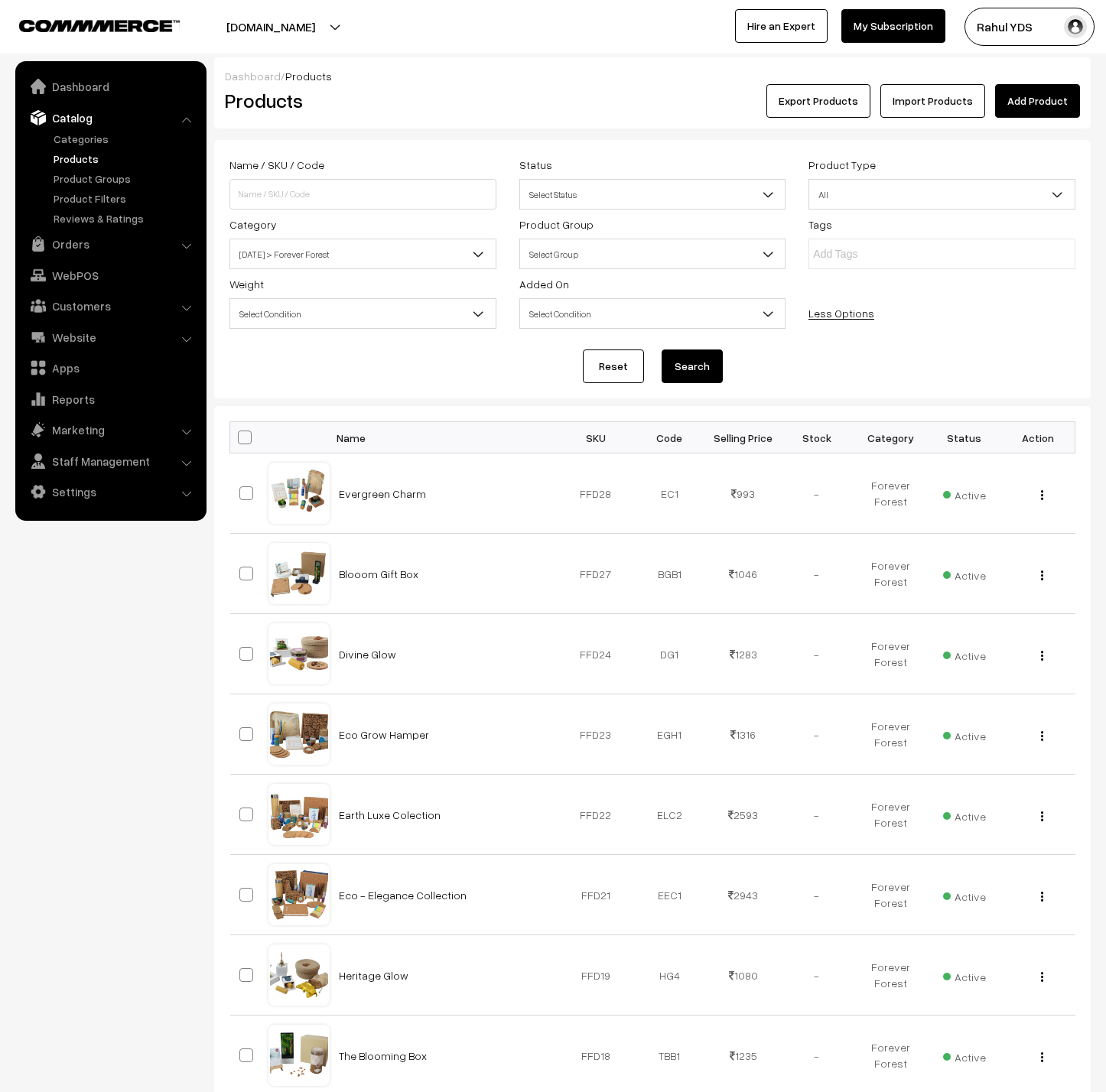
click at [679, 377] on button "Search" at bounding box center [692, 366] width 61 height 34
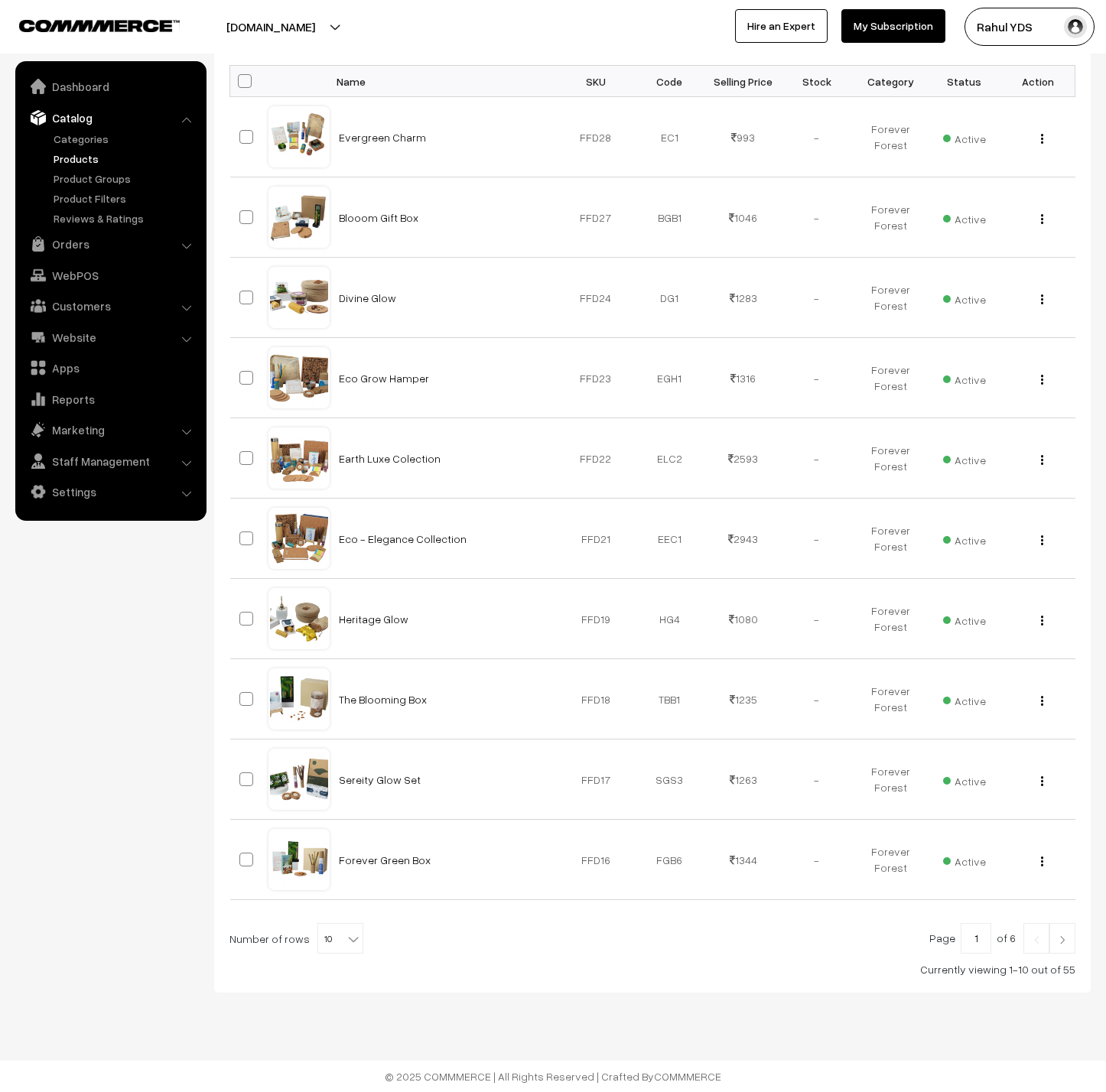
click at [334, 936] on span "10" at bounding box center [340, 939] width 44 height 31
select select "60"
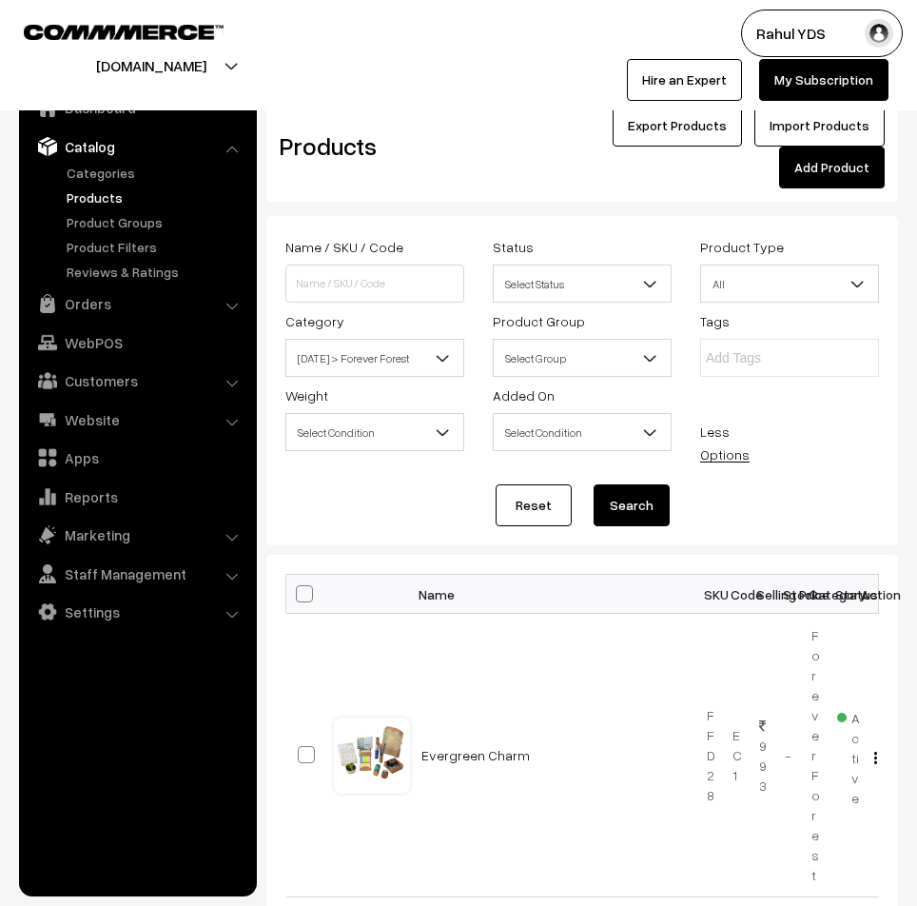
drag, startPoint x: 264, startPoint y: 557, endPoint x: 250, endPoint y: 561, distance: 13.9
click at [234, 145] on li "Catalog Categories" at bounding box center [138, 205] width 228 height 153
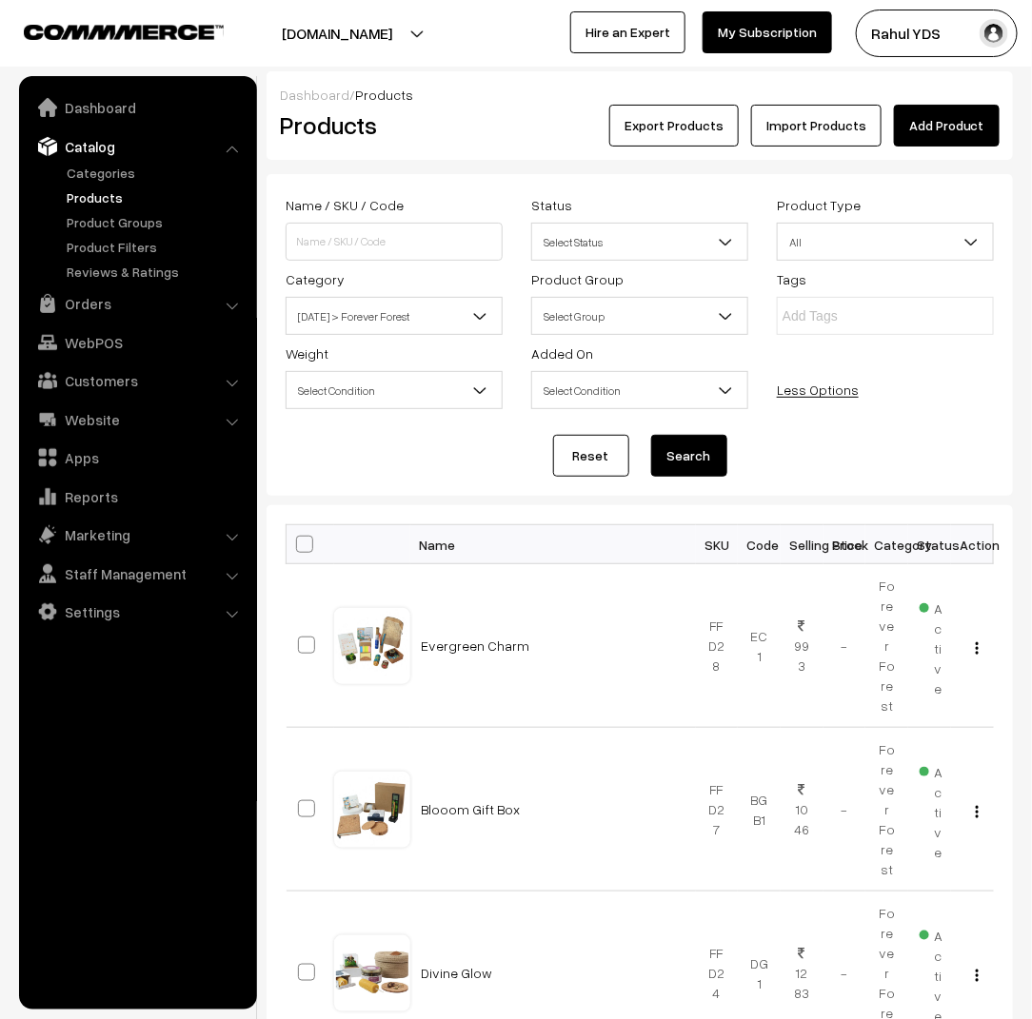
click at [304, 544] on span at bounding box center [304, 544] width 17 height 17
click at [299, 544] on input "checkbox" at bounding box center [292, 544] width 12 height 12
checkbox input "true"
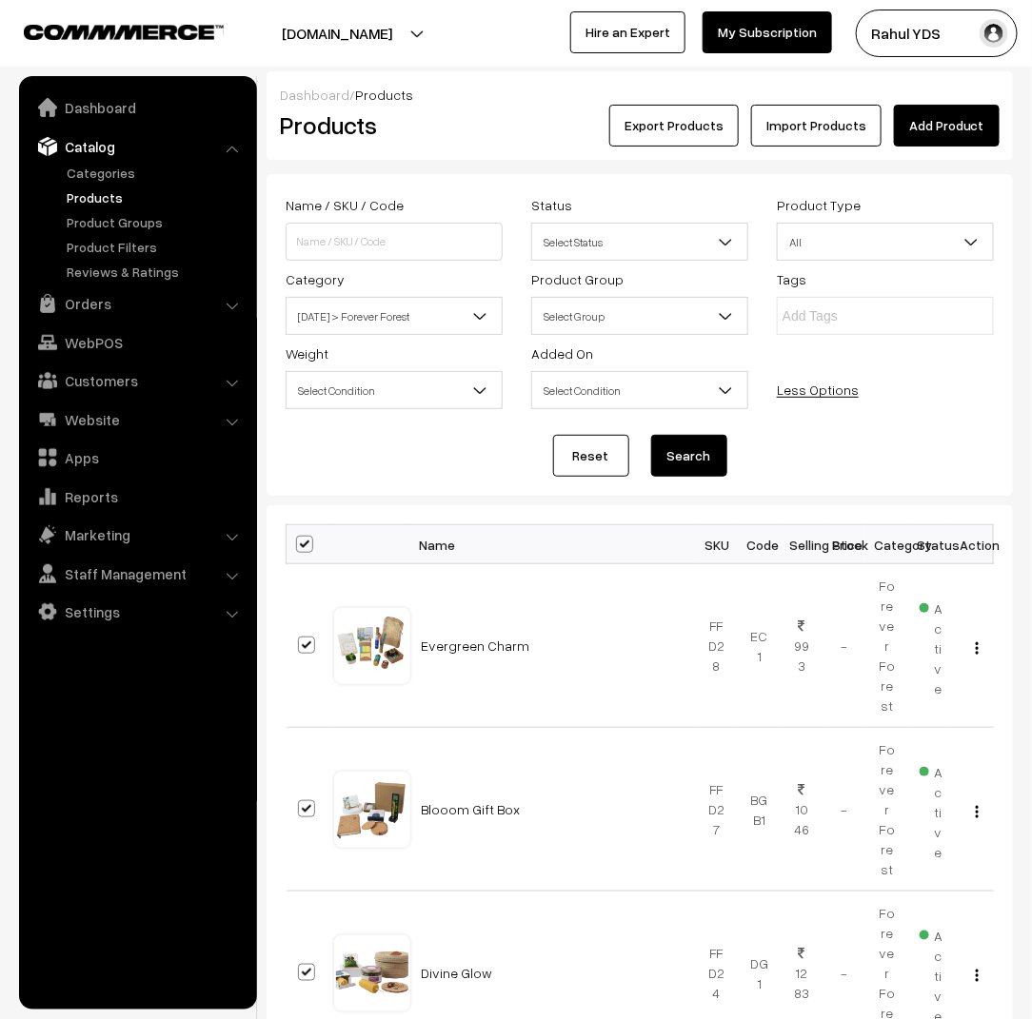
checkbox input "true"
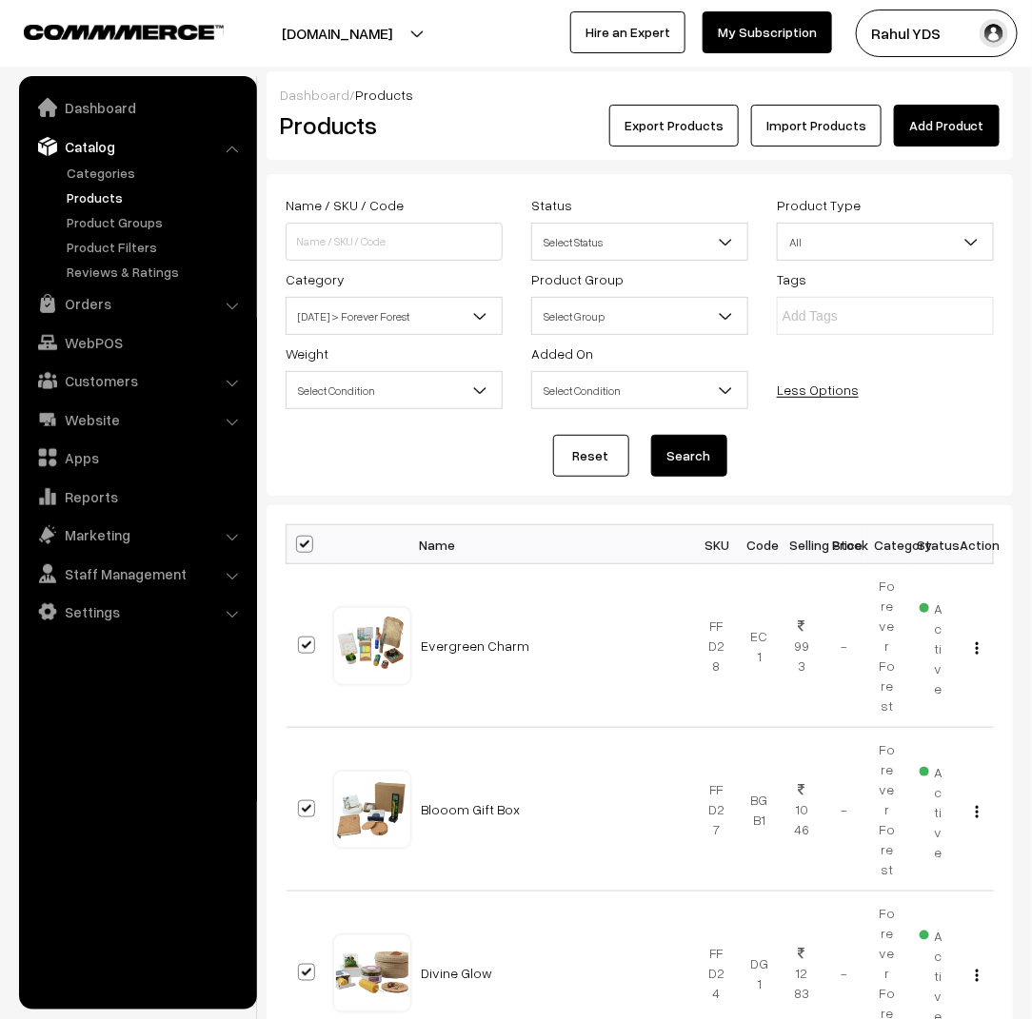
checkbox input "true"
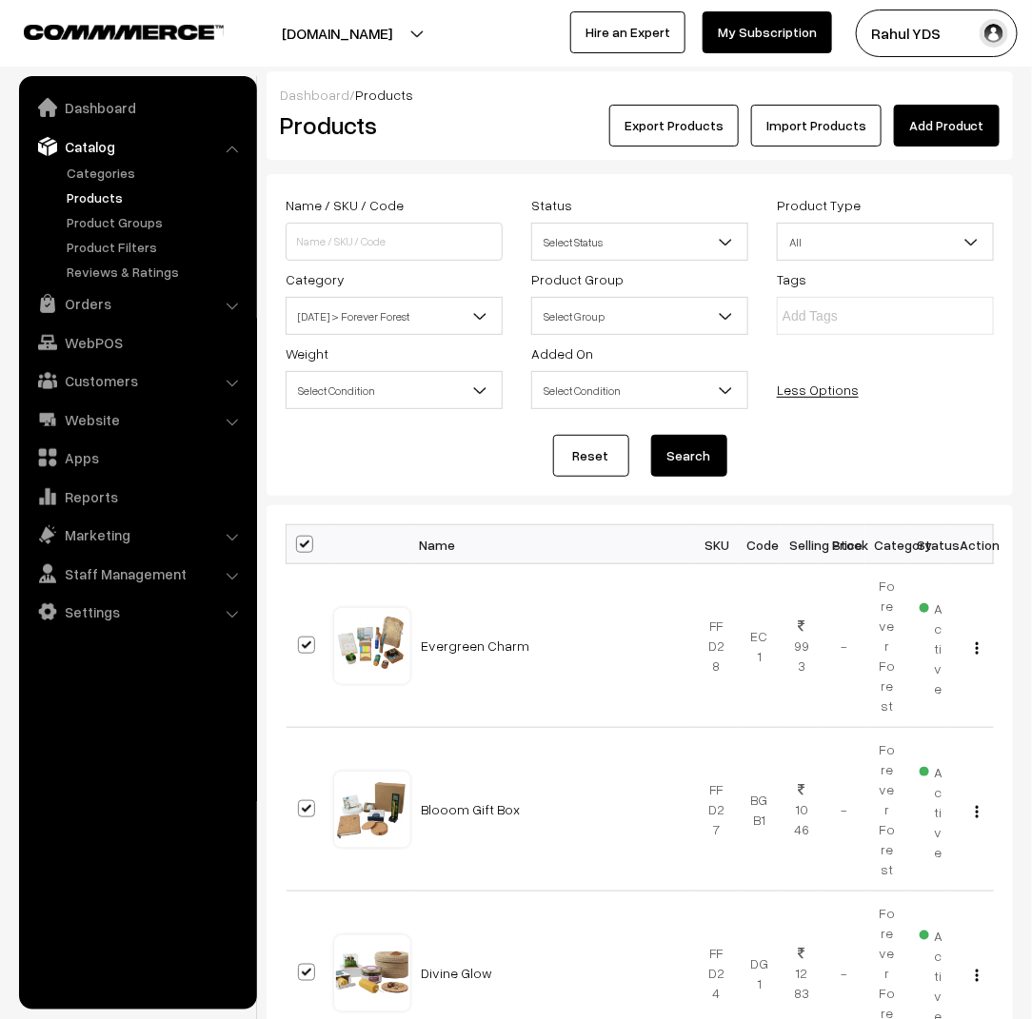
checkbox input "true"
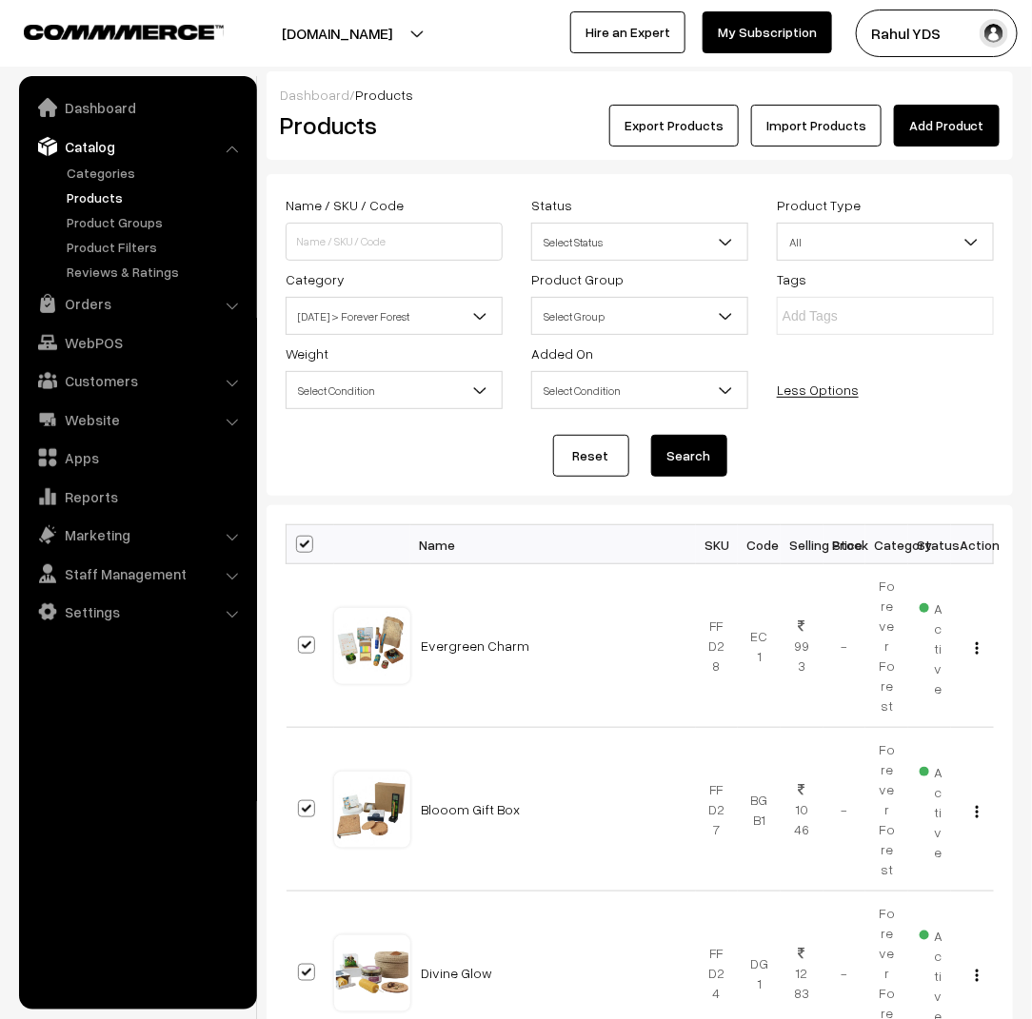
checkbox input "true"
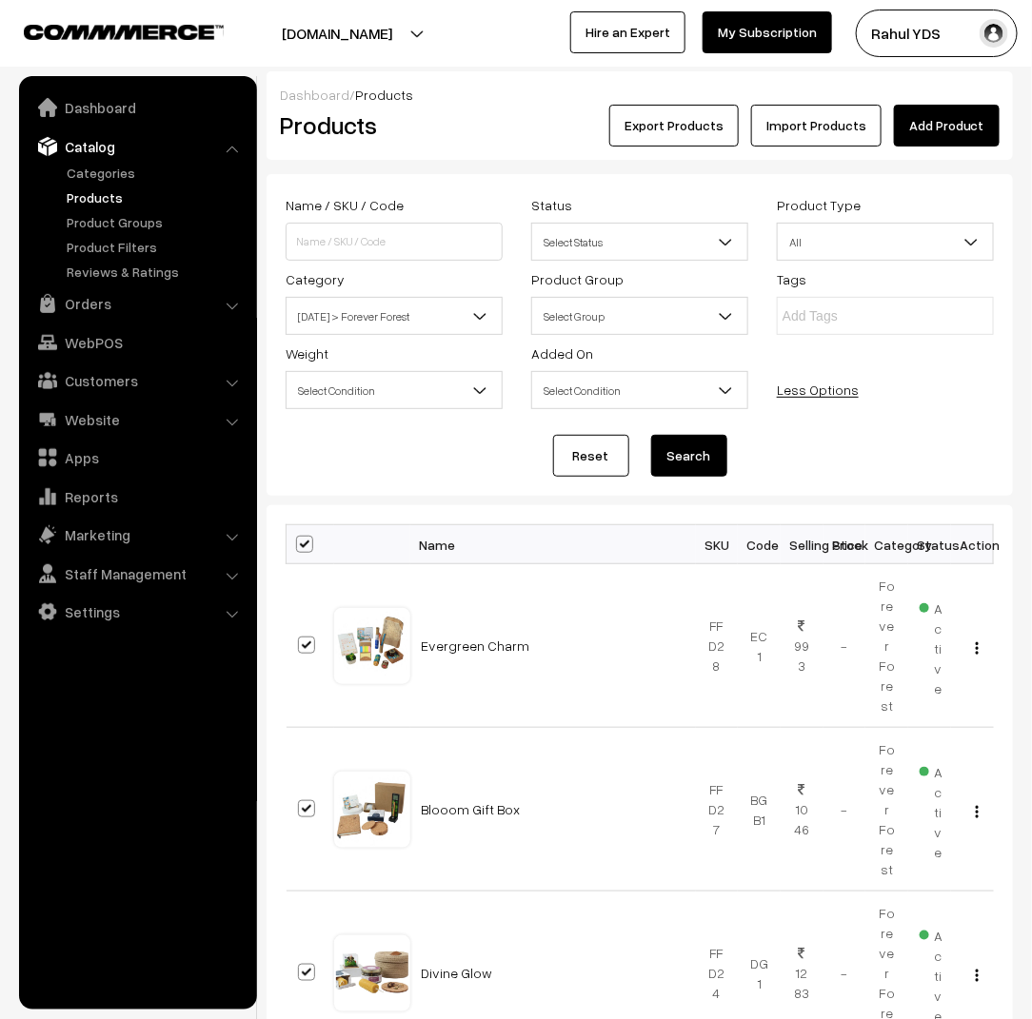
checkbox input "true"
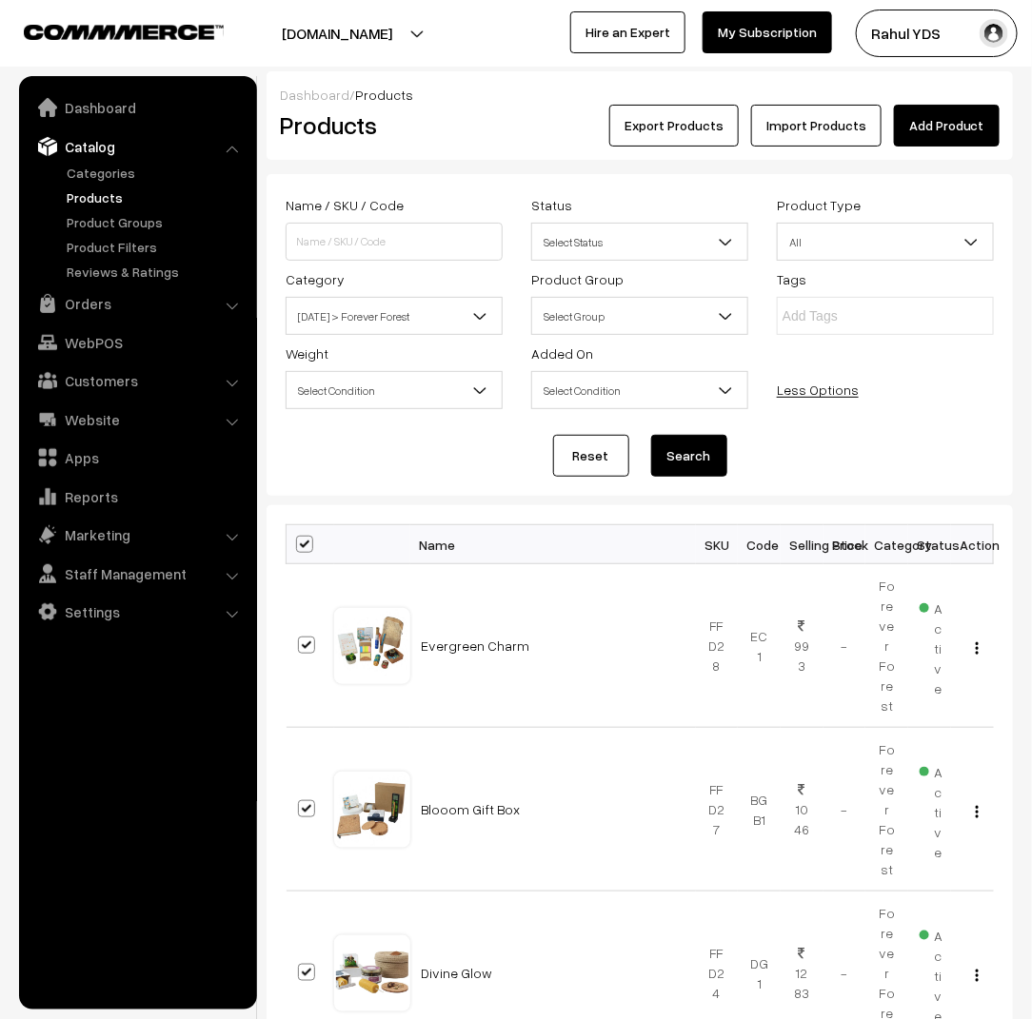
checkbox input "true"
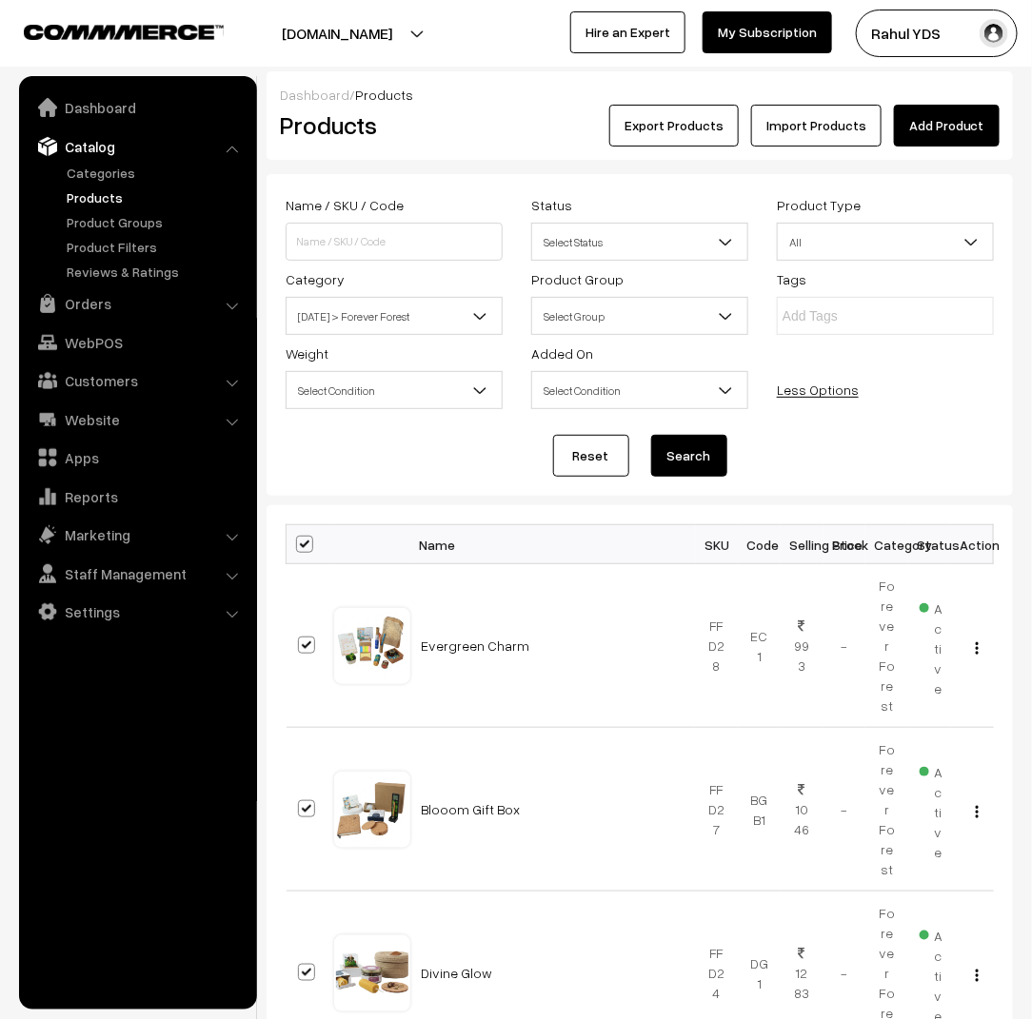
checkbox input "true"
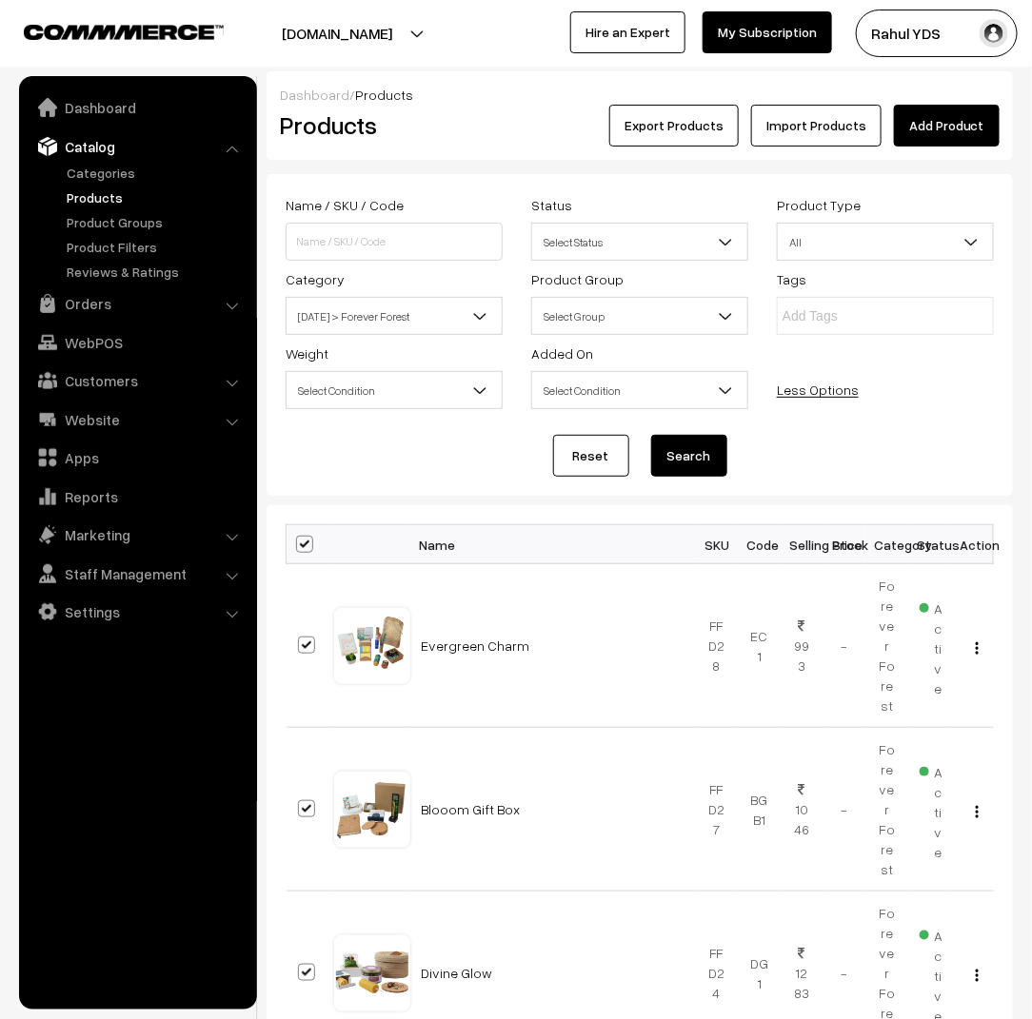
checkbox input "true"
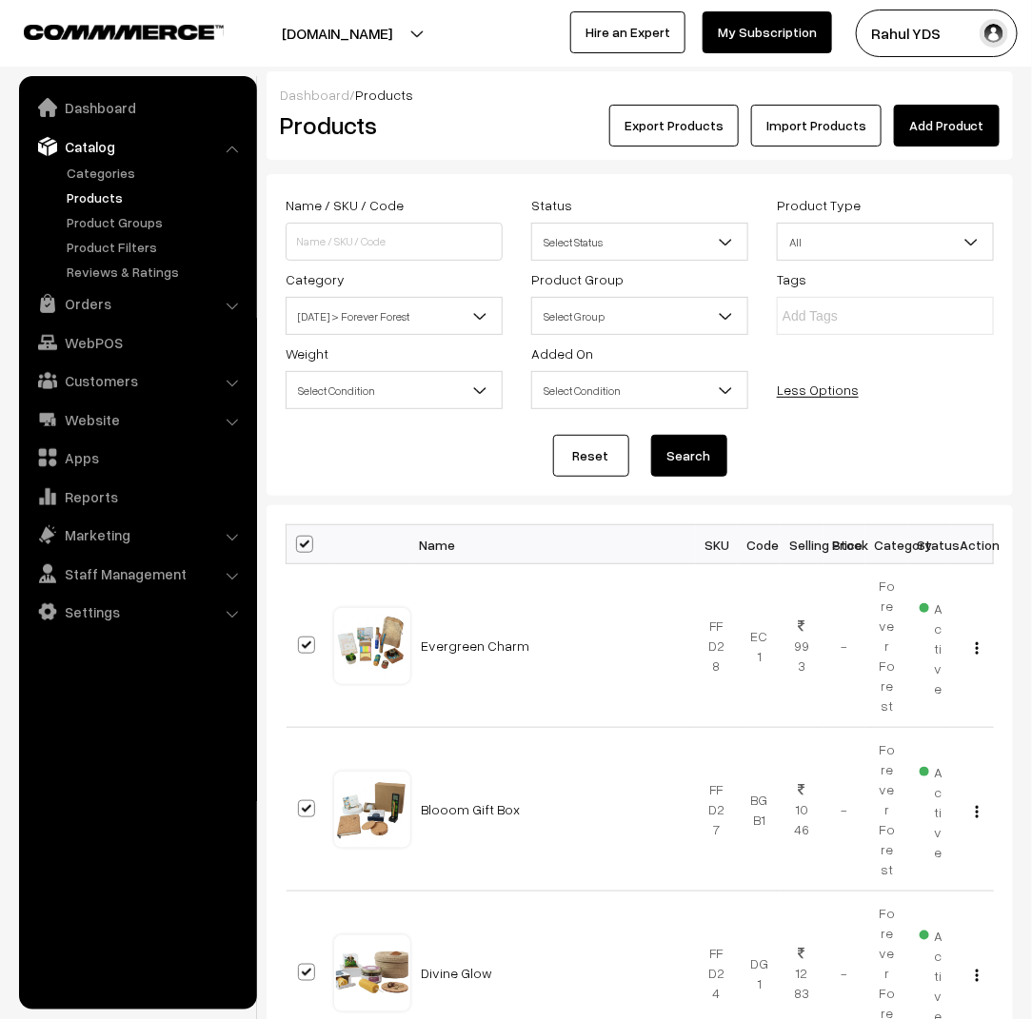
checkbox input "true"
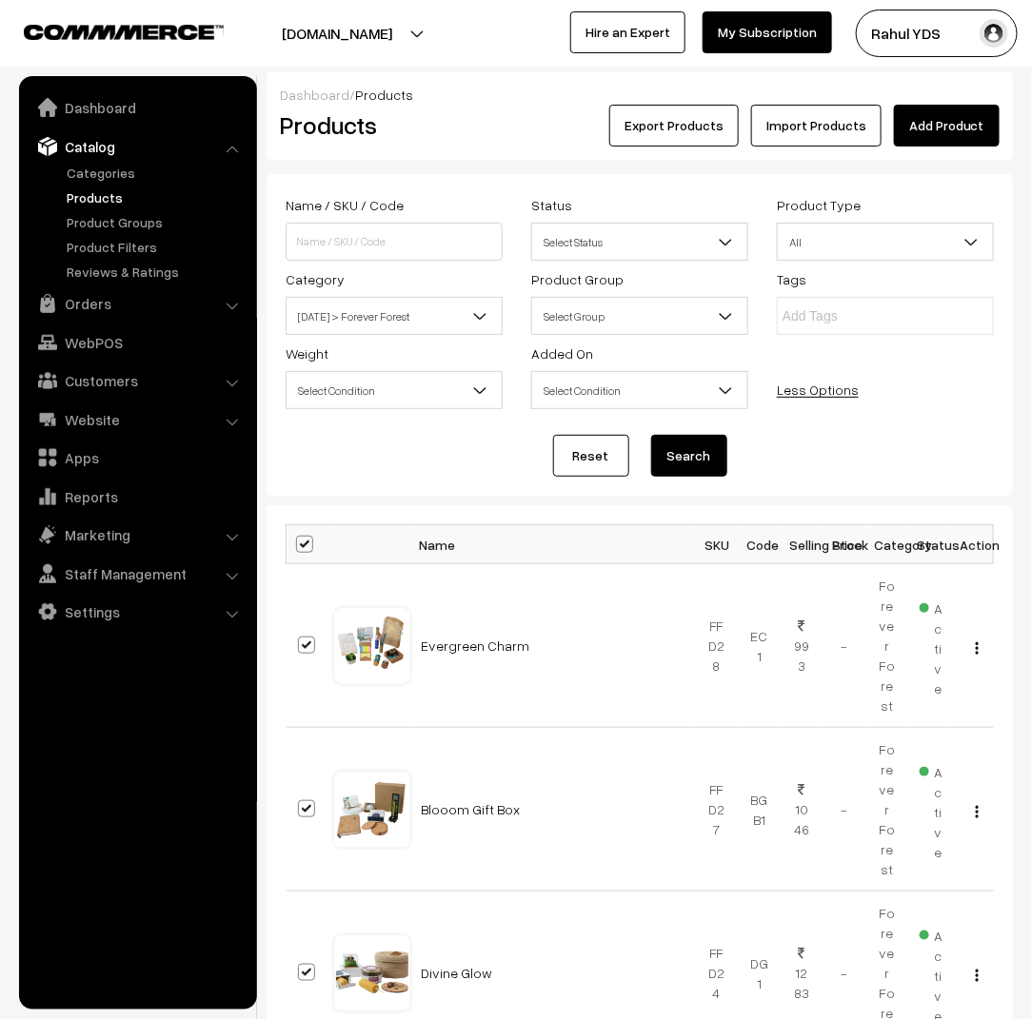
checkbox input "true"
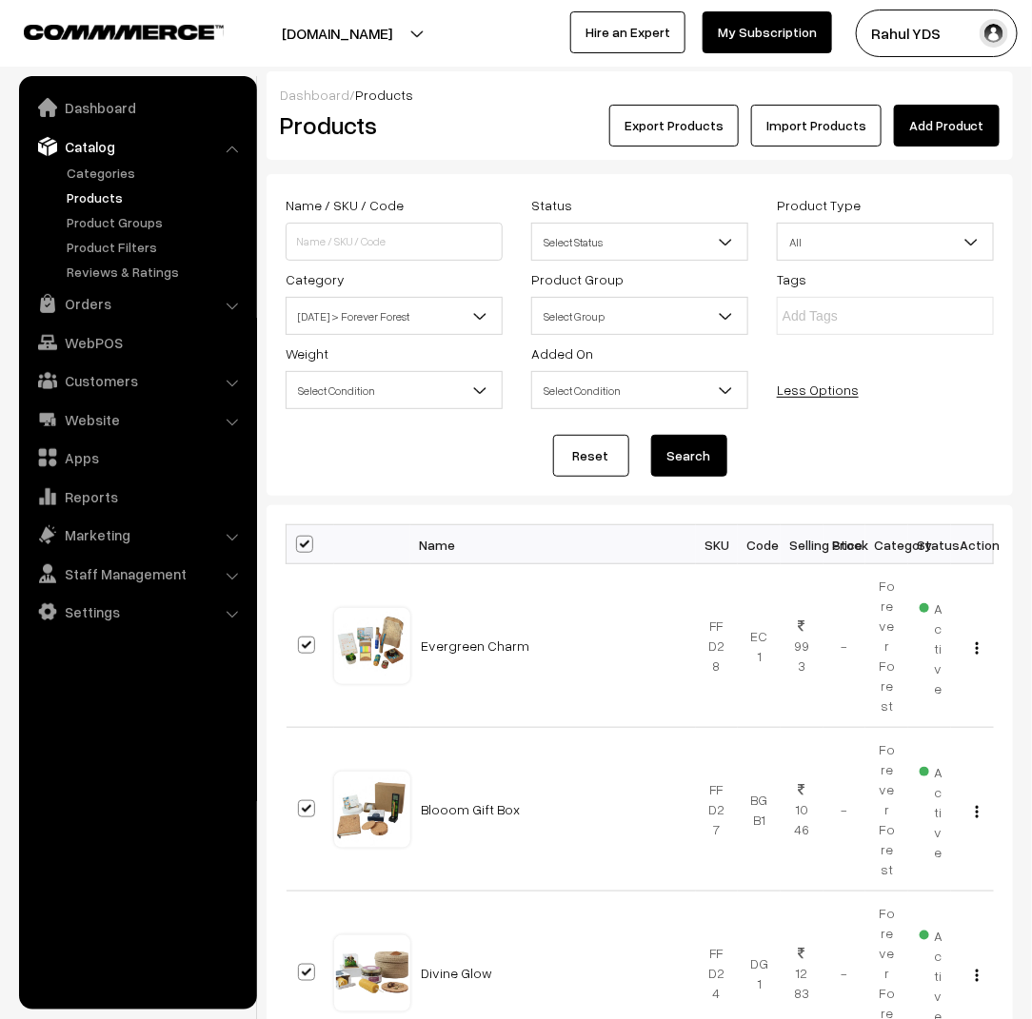
checkbox input "true"
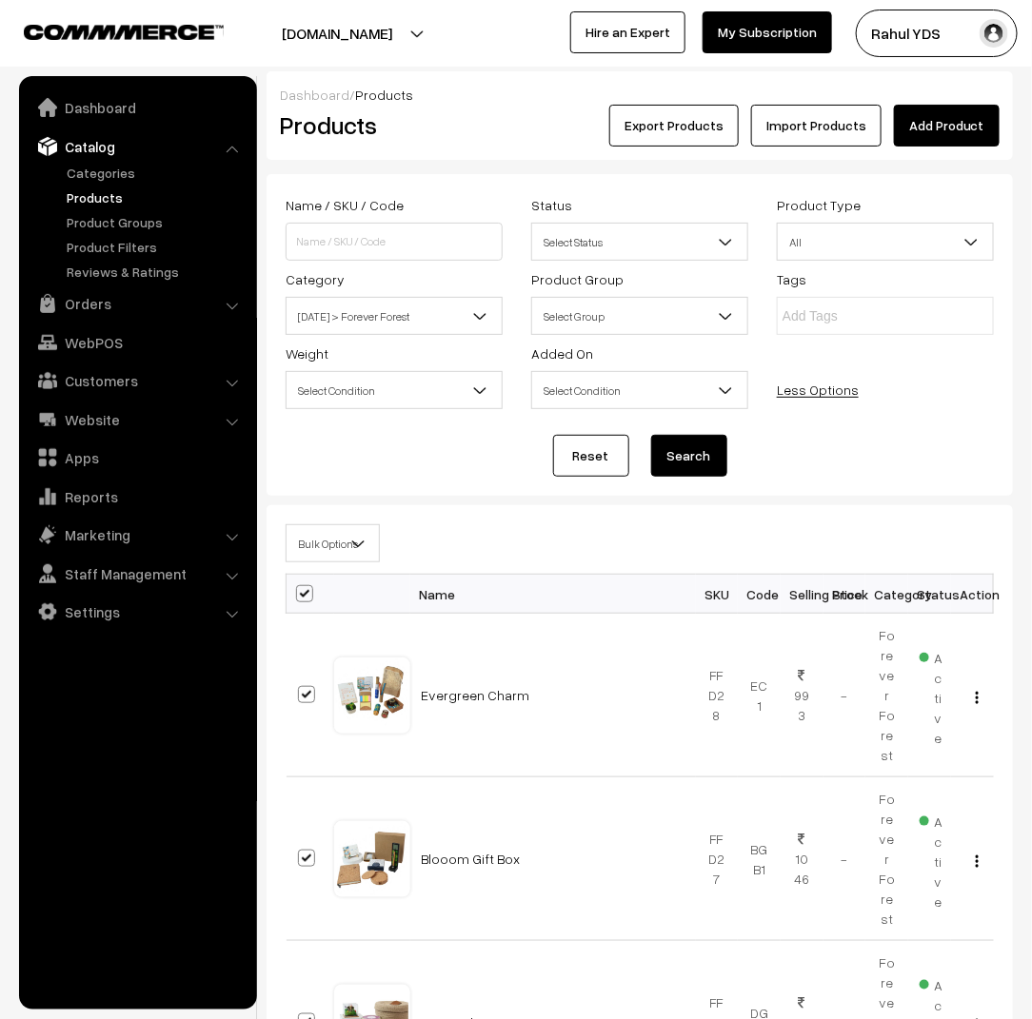
click at [327, 540] on span "Bulk Options" at bounding box center [332, 543] width 92 height 33
select select "category"
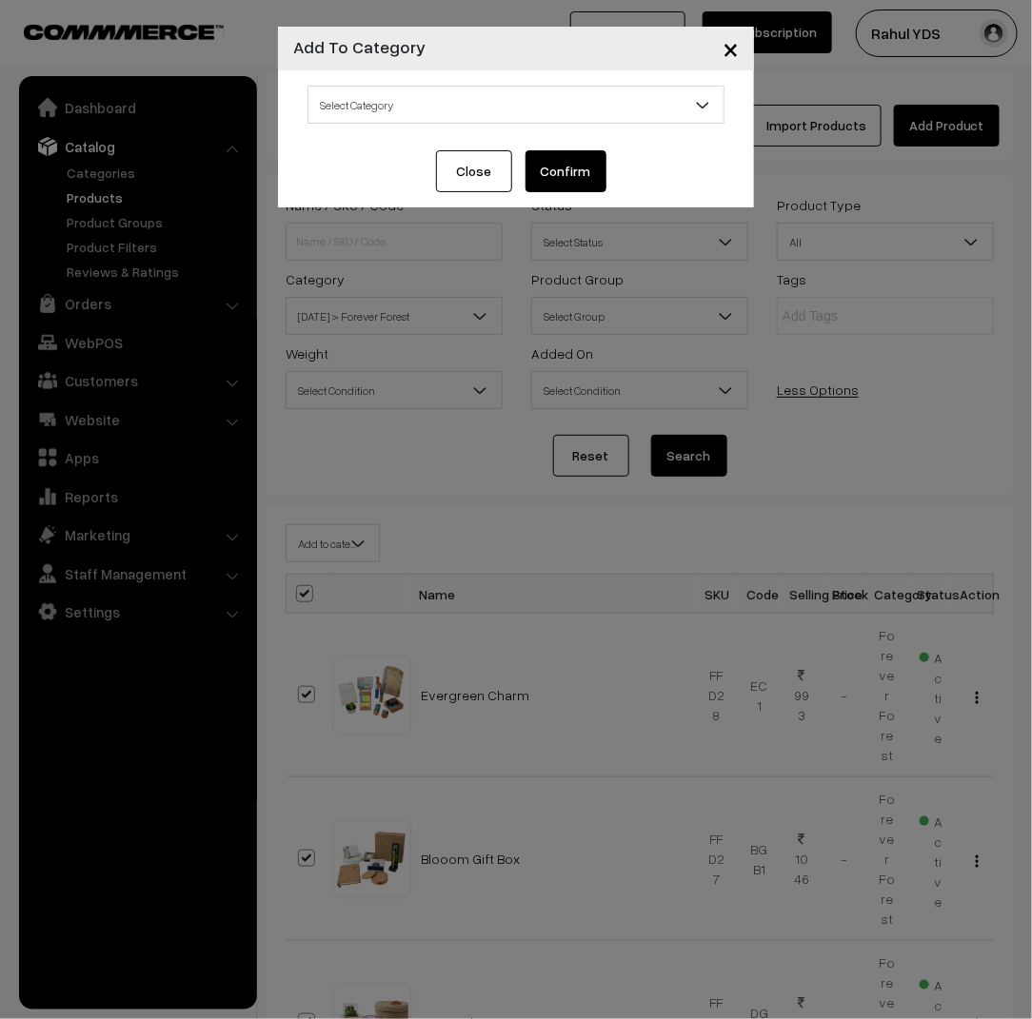
click at [486, 104] on span "Select Category" at bounding box center [515, 105] width 415 height 33
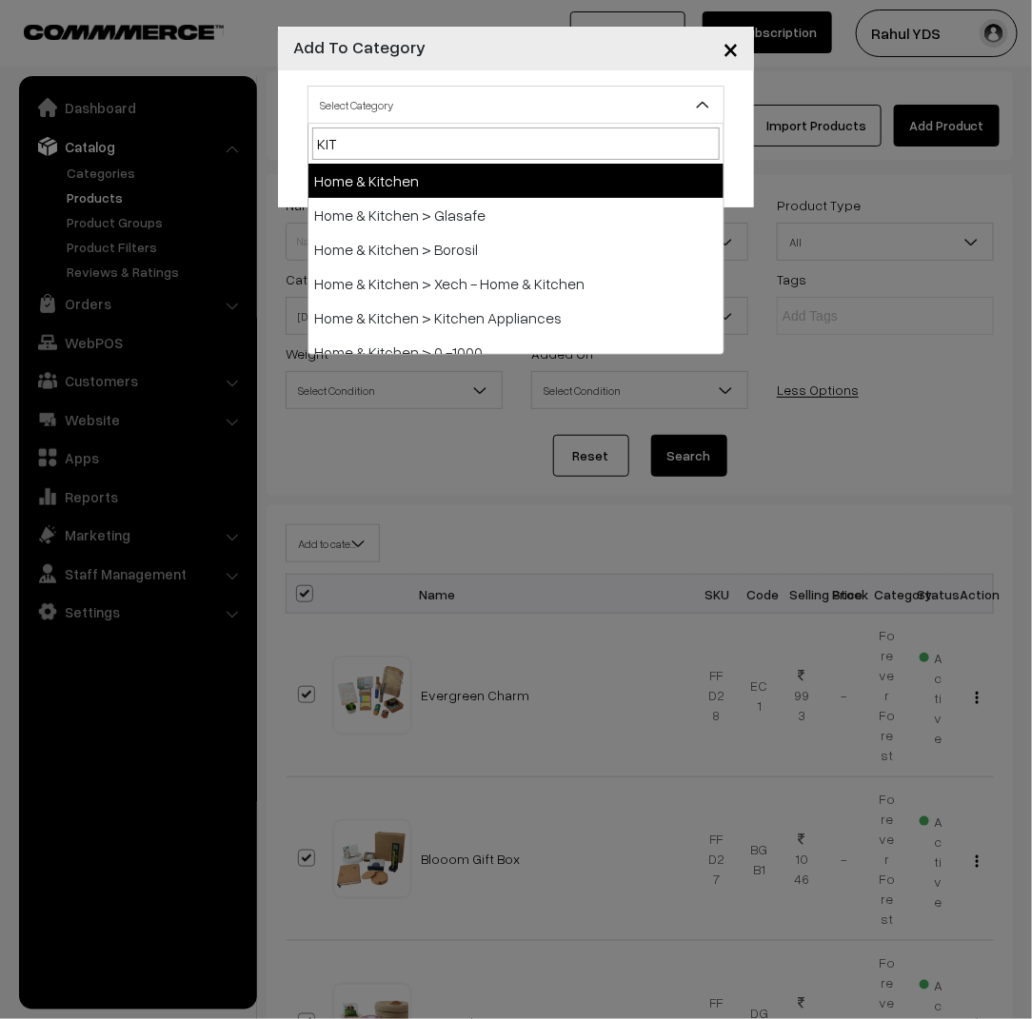
type input "KITS"
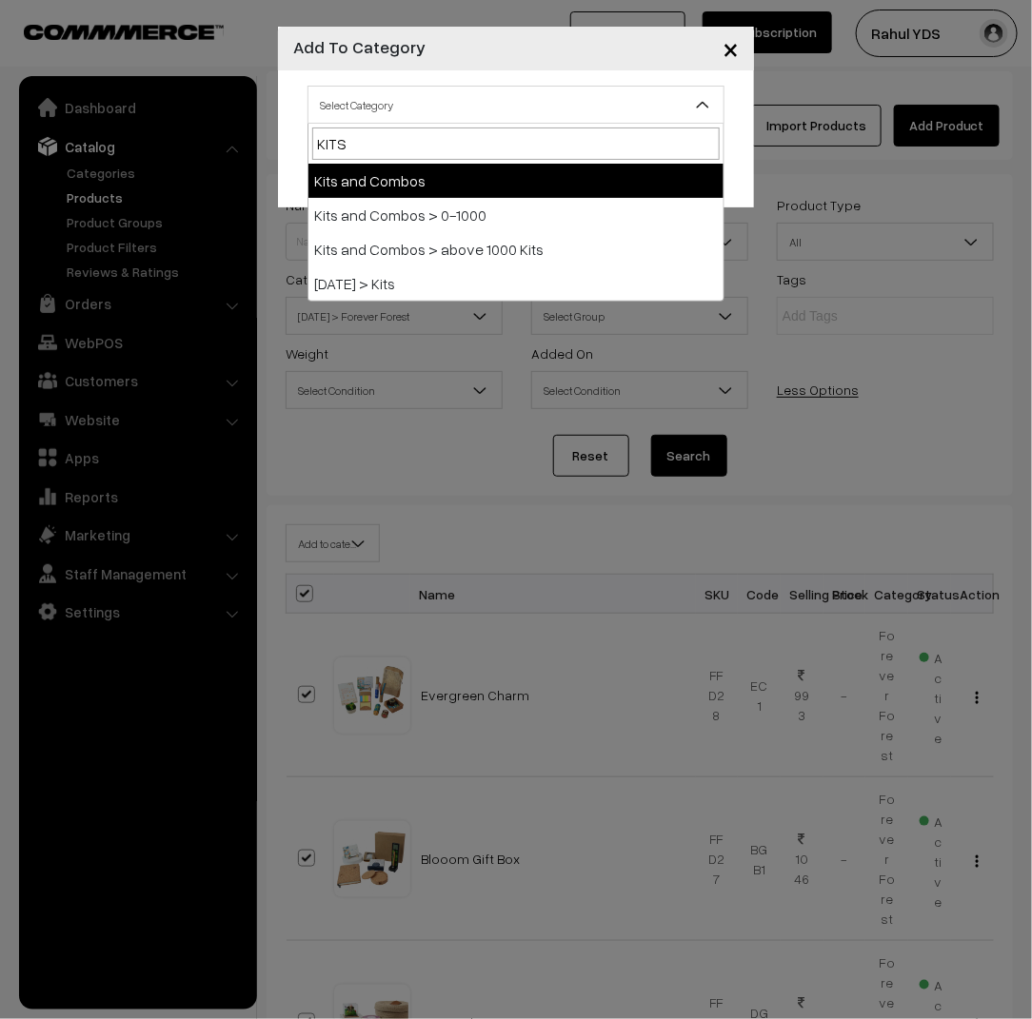
select select "28"
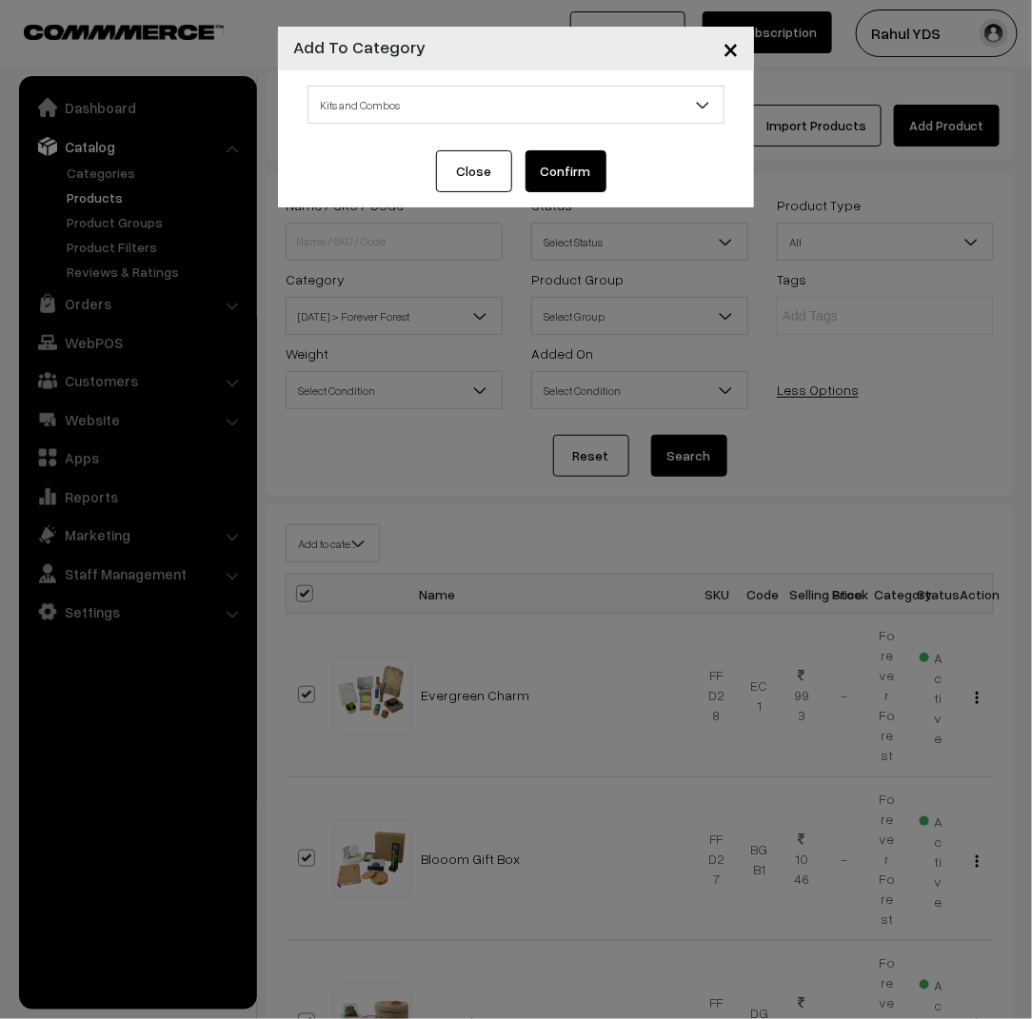
click at [560, 175] on button "Confirm" at bounding box center [565, 171] width 81 height 42
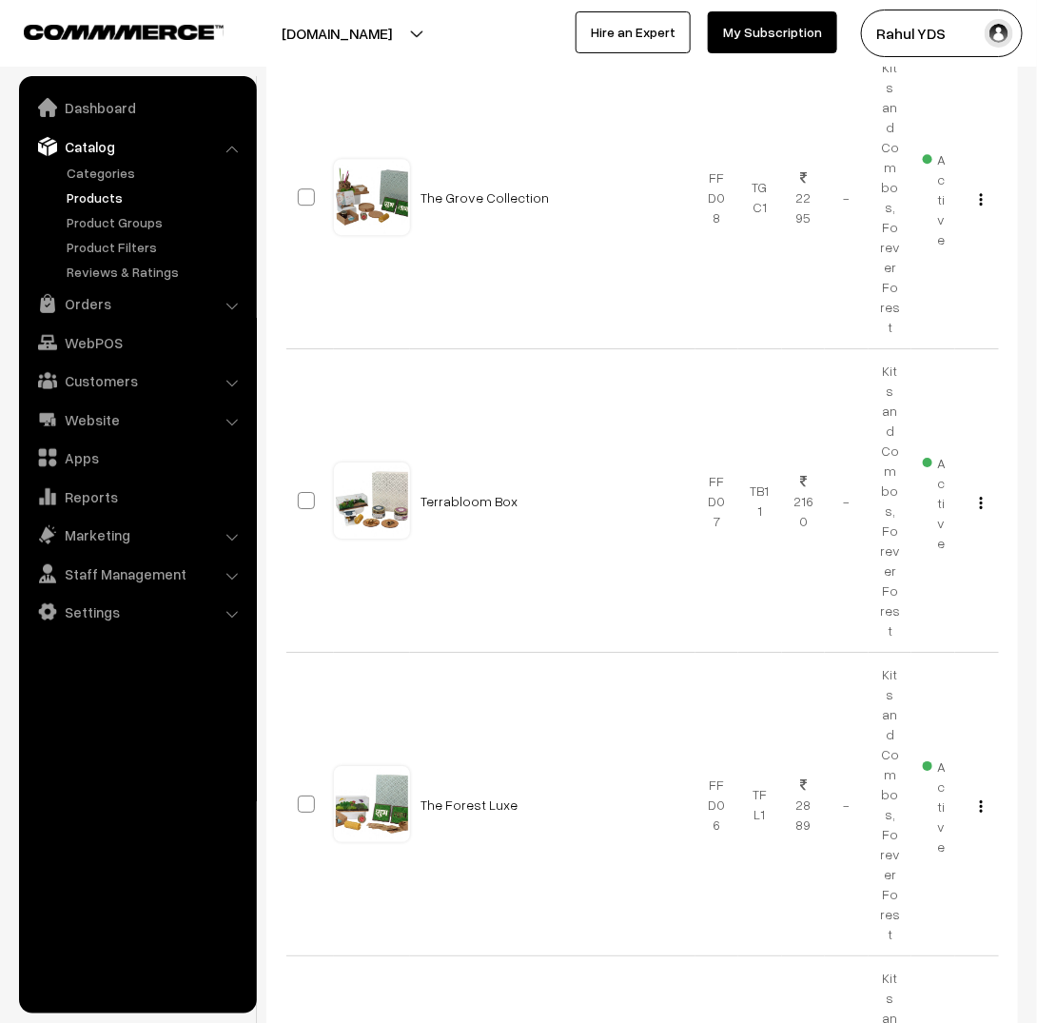
scroll to position [5631, 0]
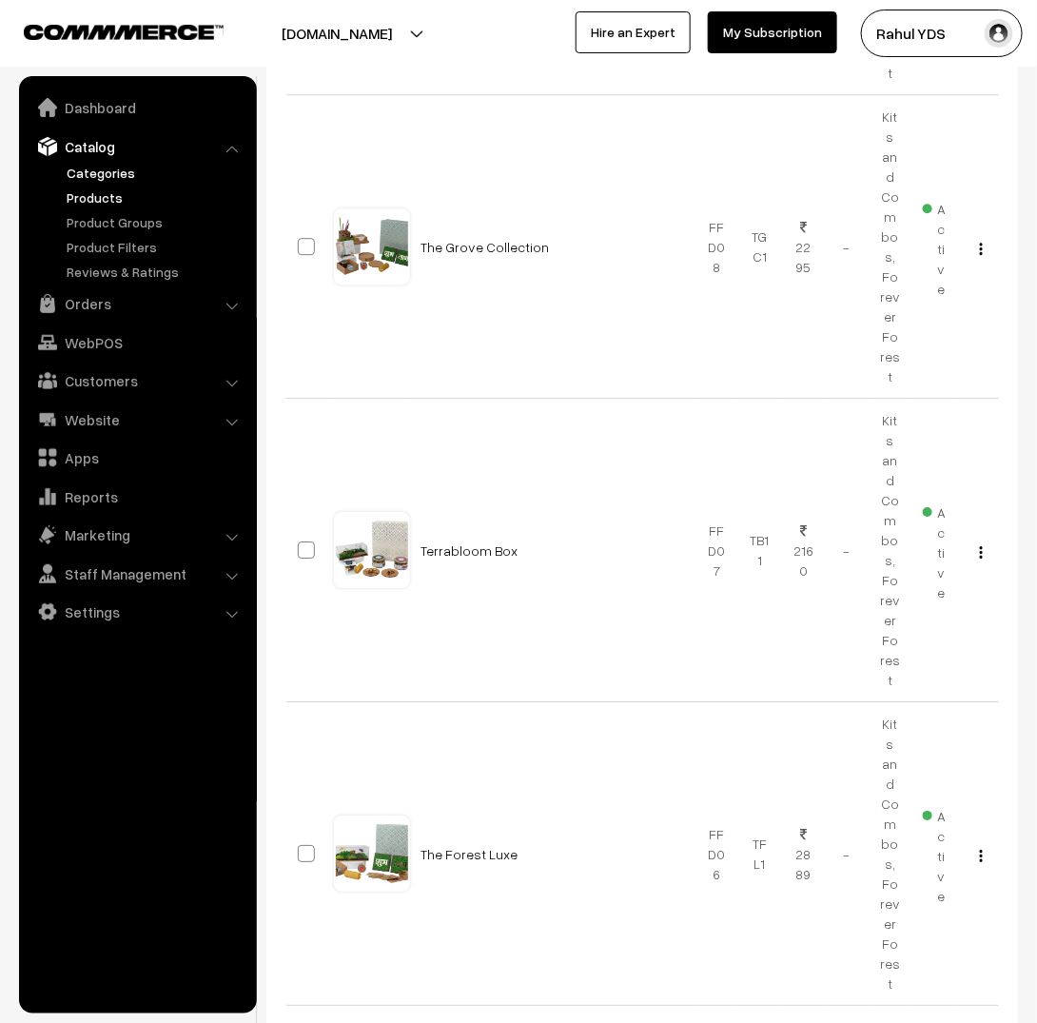
click at [112, 176] on link "Categories" at bounding box center [156, 173] width 188 height 20
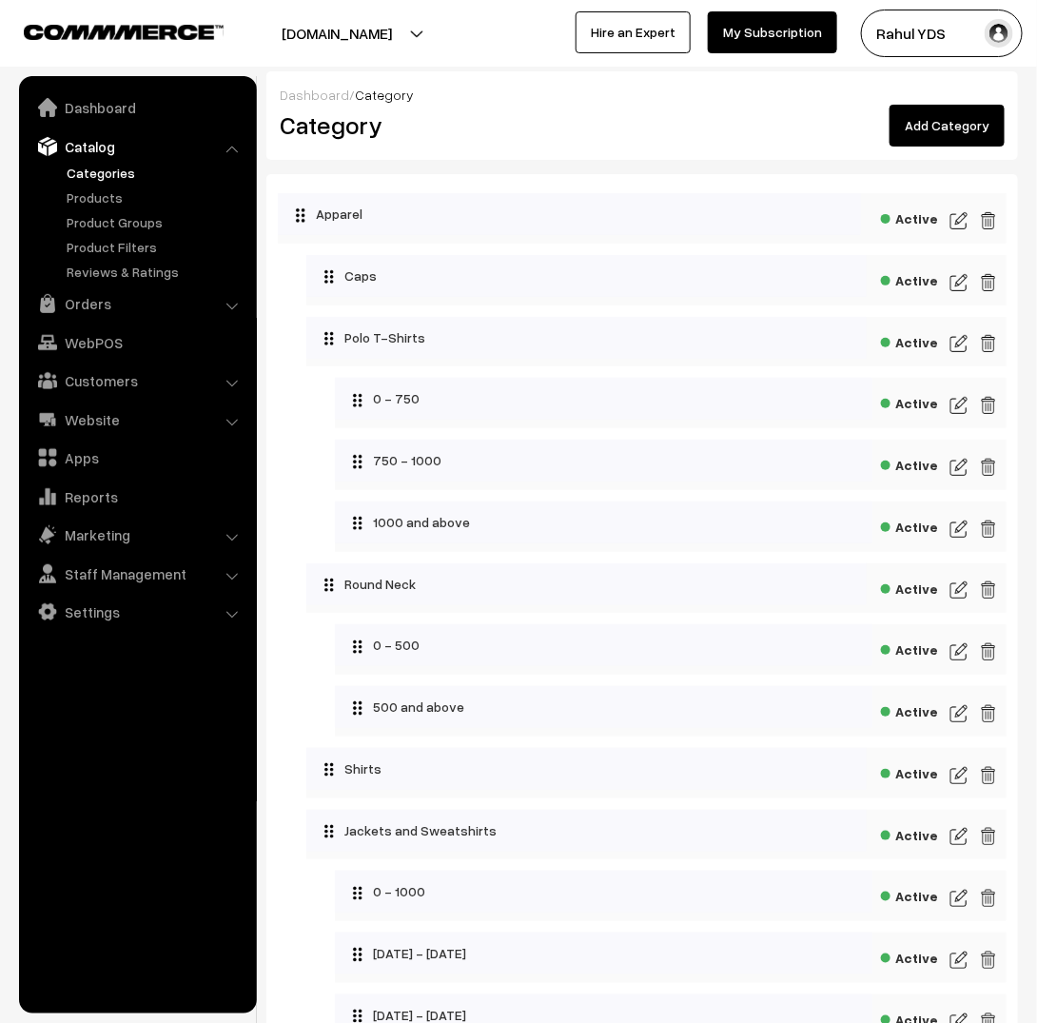
click at [924, 134] on link "Add Category" at bounding box center [947, 126] width 115 height 42
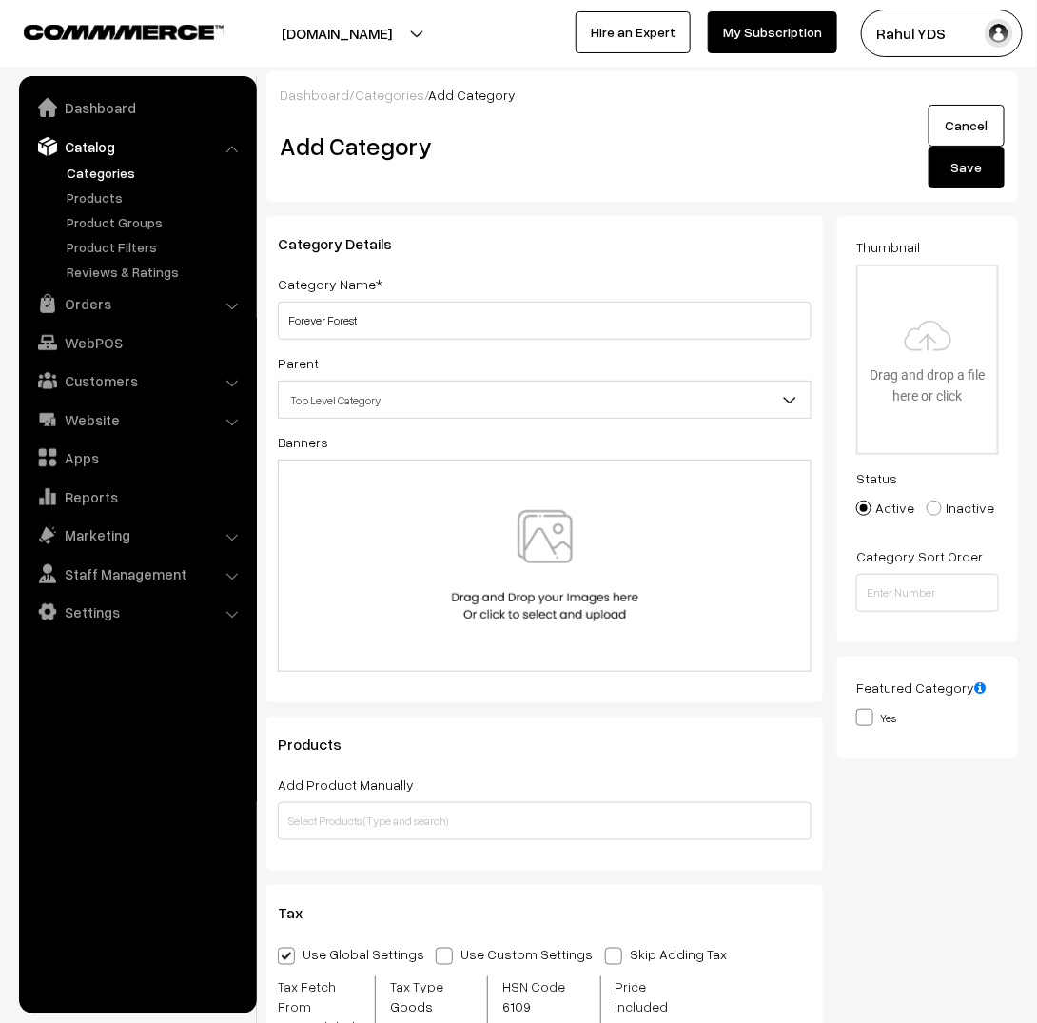
type input "Forever Forest"
click at [489, 400] on span "Top Level Category" at bounding box center [545, 400] width 532 height 33
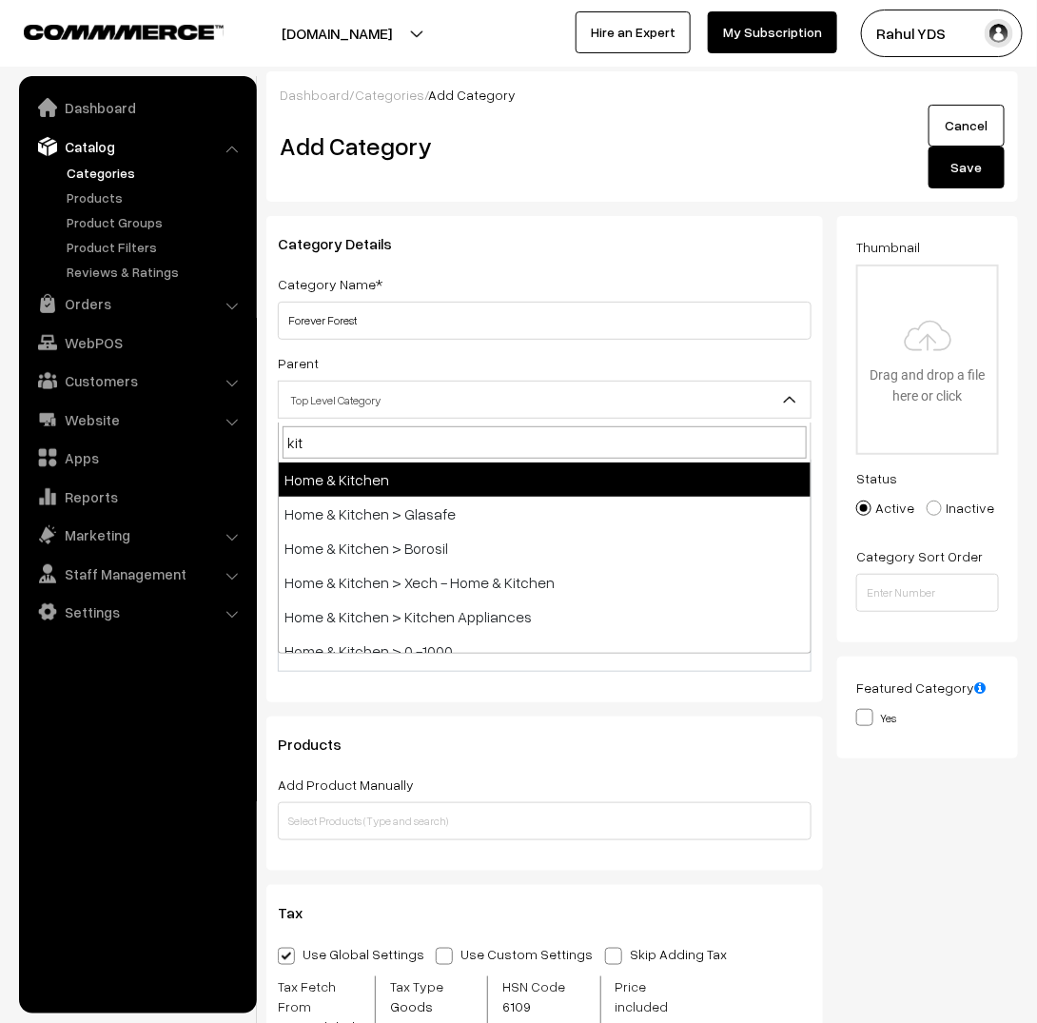
type input "kits"
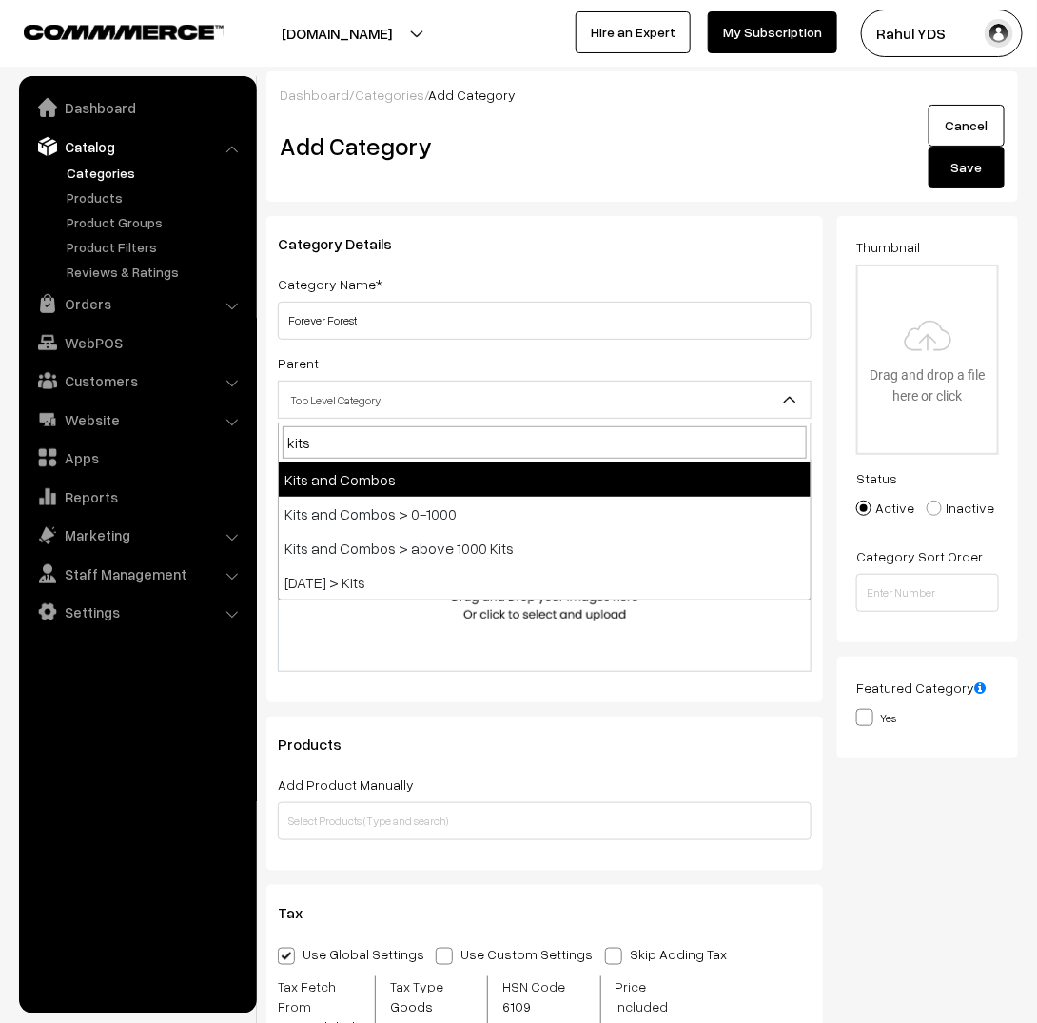
select select "28"
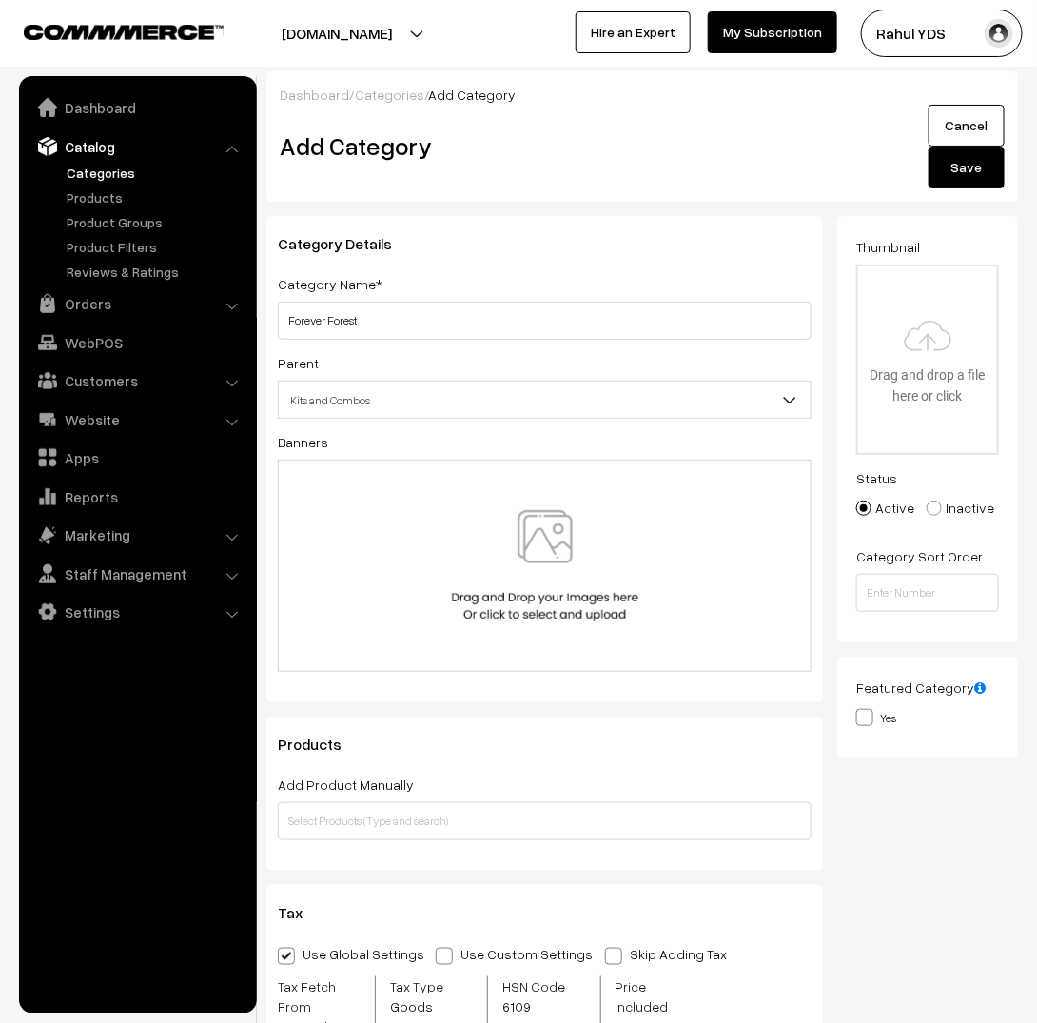
click at [988, 166] on button "Save" at bounding box center [967, 168] width 76 height 42
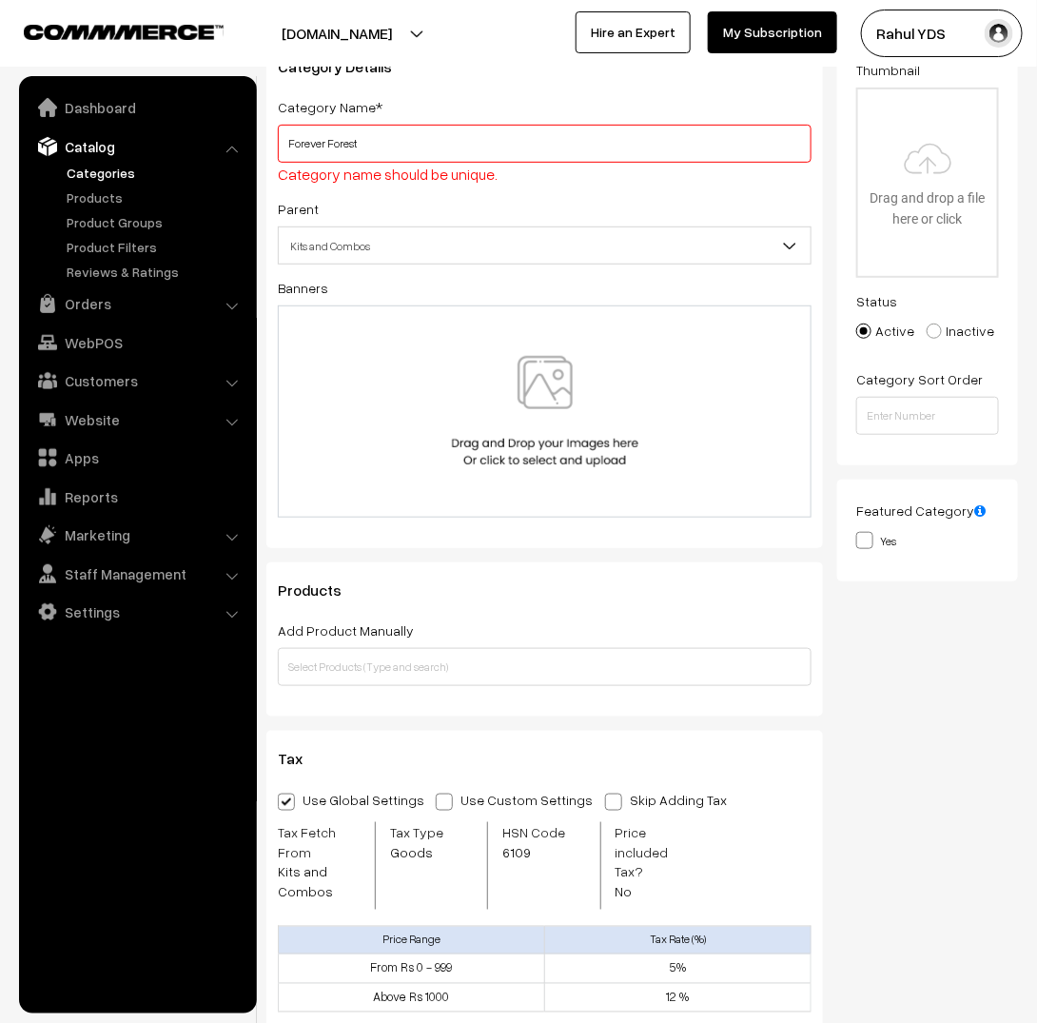
scroll to position [209, 0]
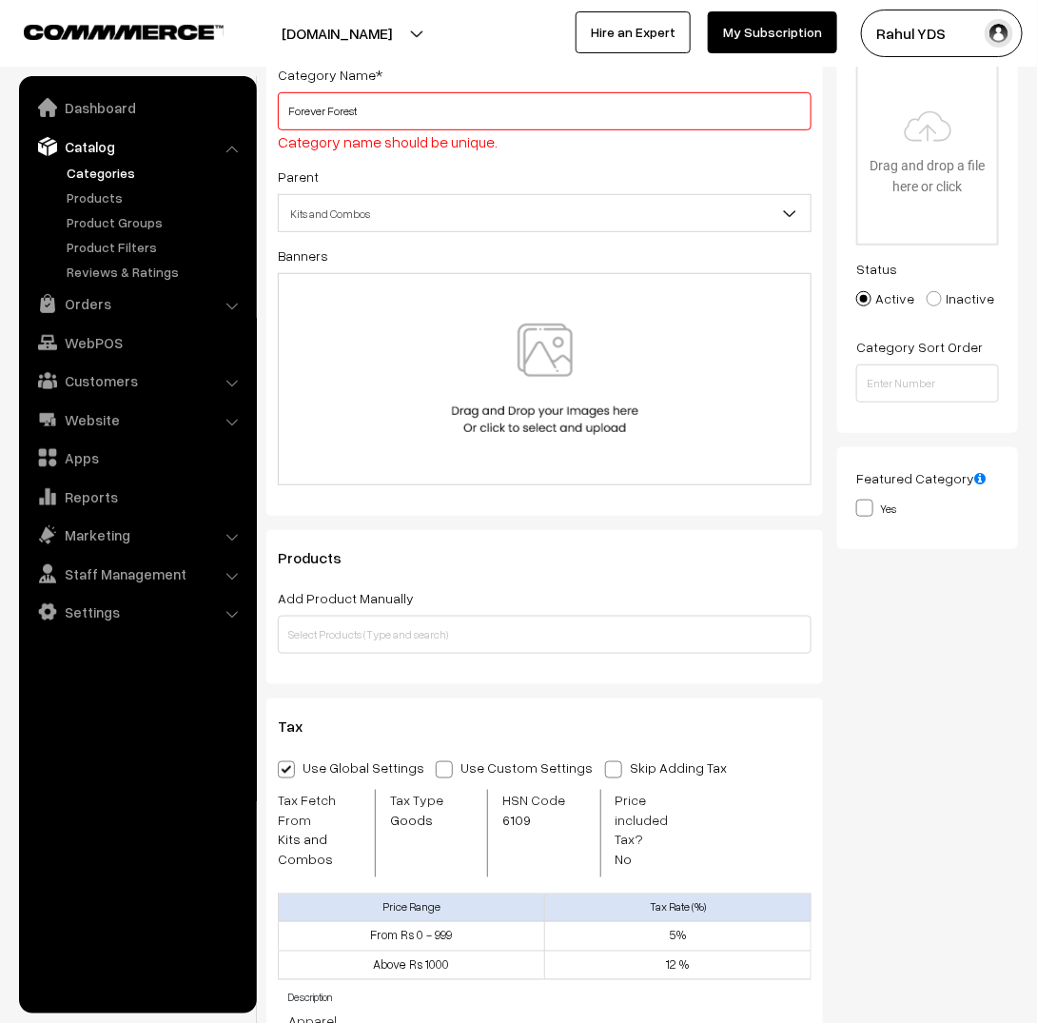
click at [520, 104] on input "Forever Forest" at bounding box center [545, 111] width 534 height 38
click at [331, 115] on input "Forever Forest" at bounding box center [545, 111] width 534 height 38
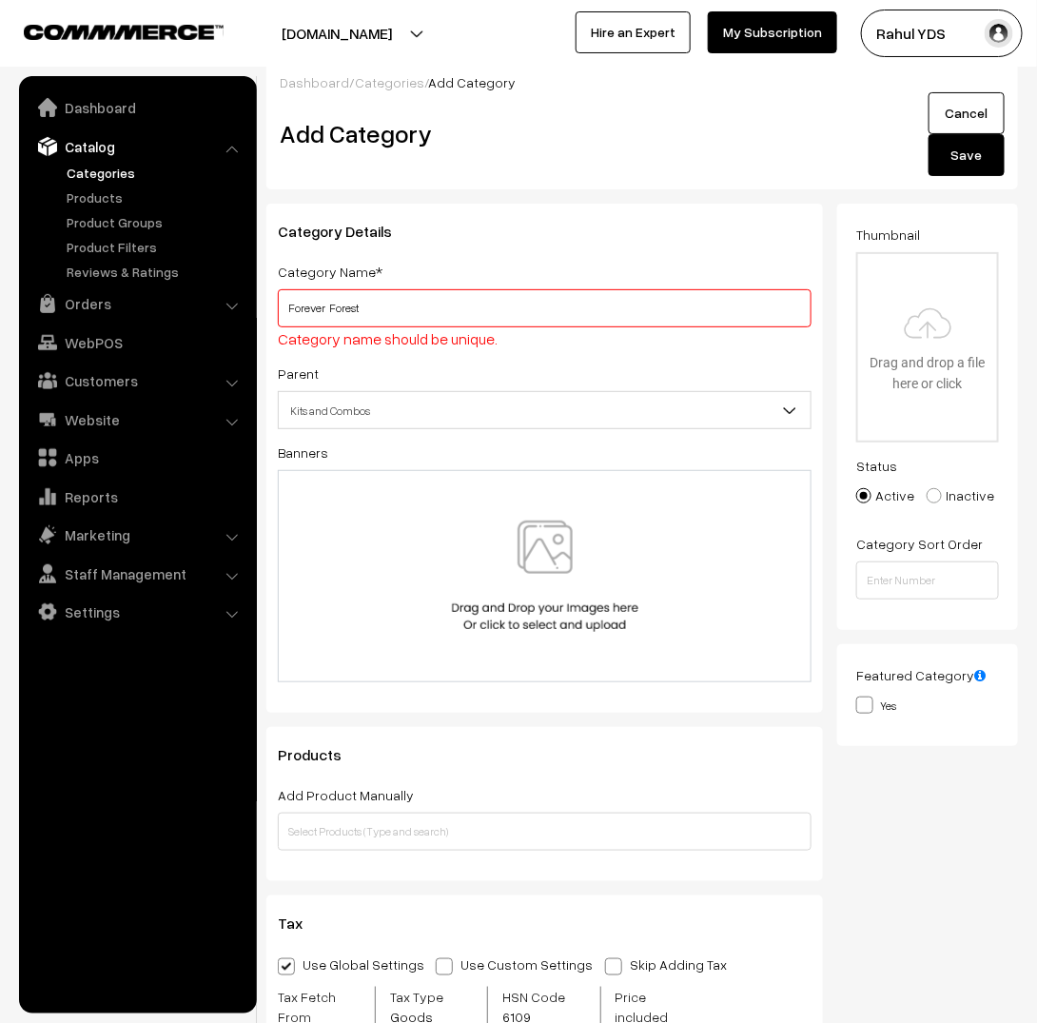
scroll to position [0, 0]
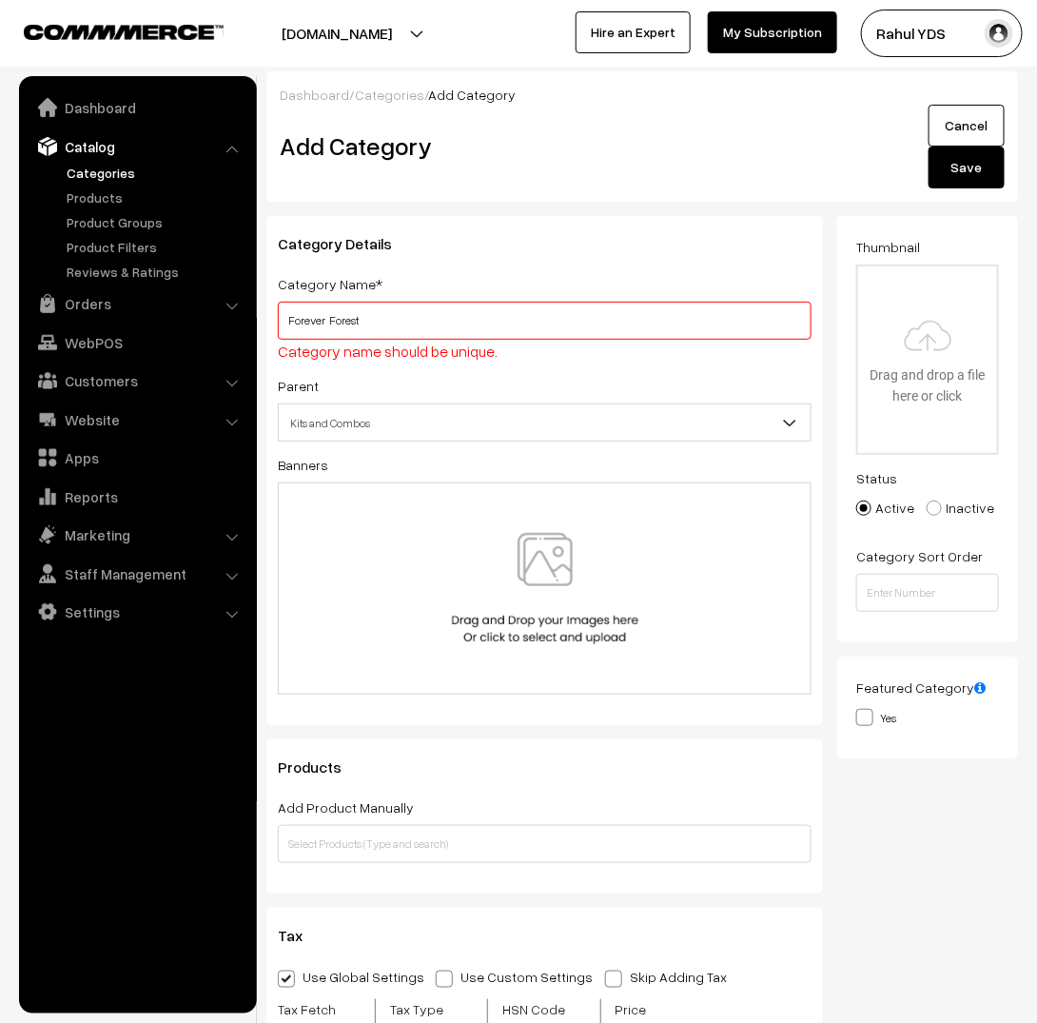
type input "Forever Forest"
click at [969, 169] on button "Save" at bounding box center [967, 168] width 76 height 42
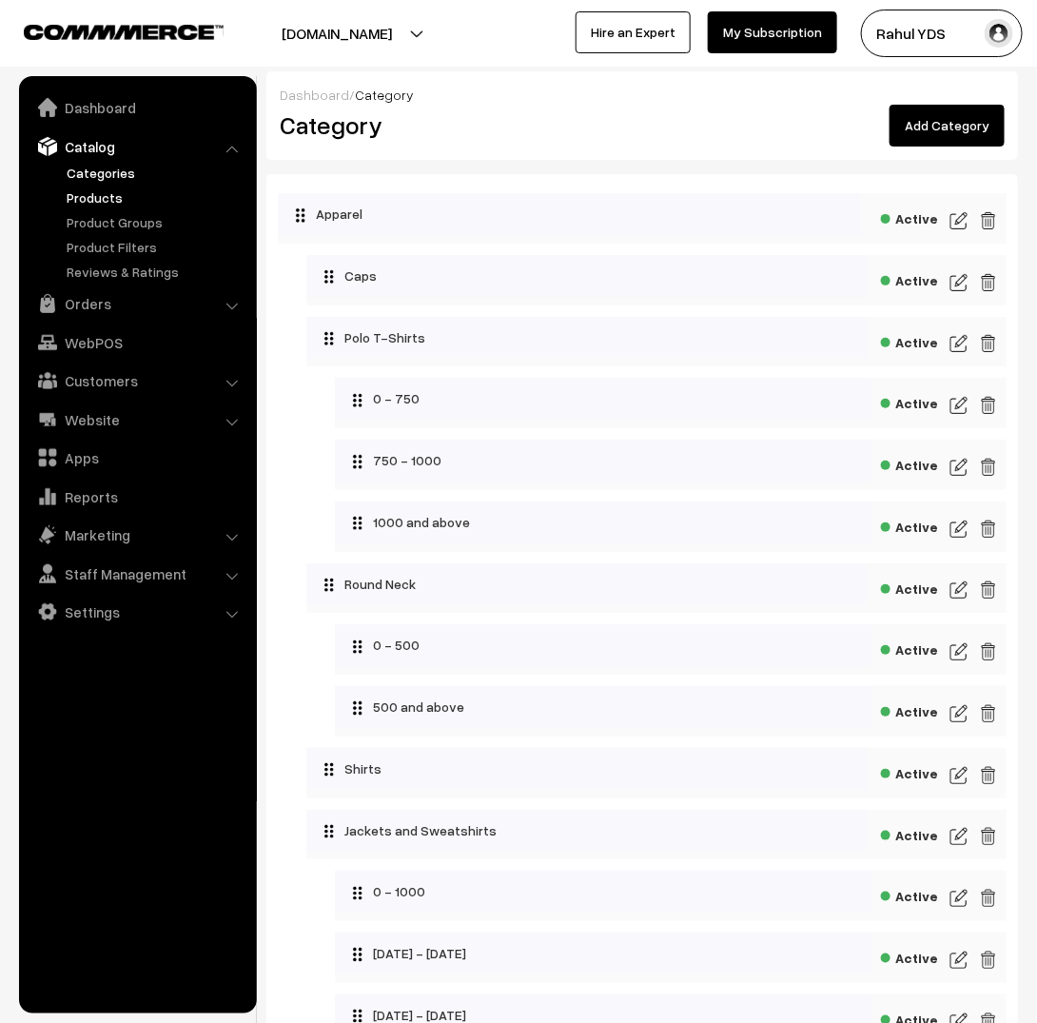
click at [110, 191] on link "Products" at bounding box center [156, 197] width 188 height 20
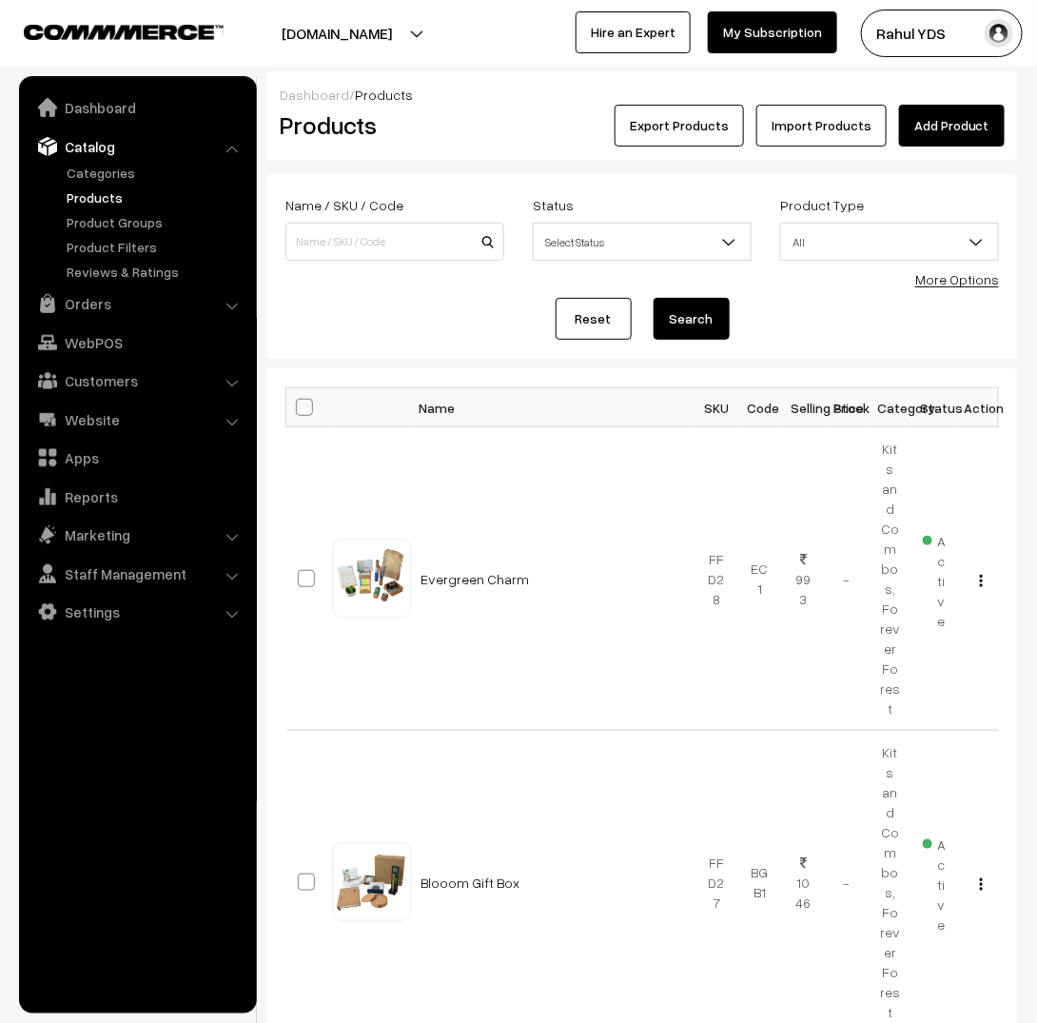
click at [955, 280] on link "More Options" at bounding box center [958, 279] width 84 height 16
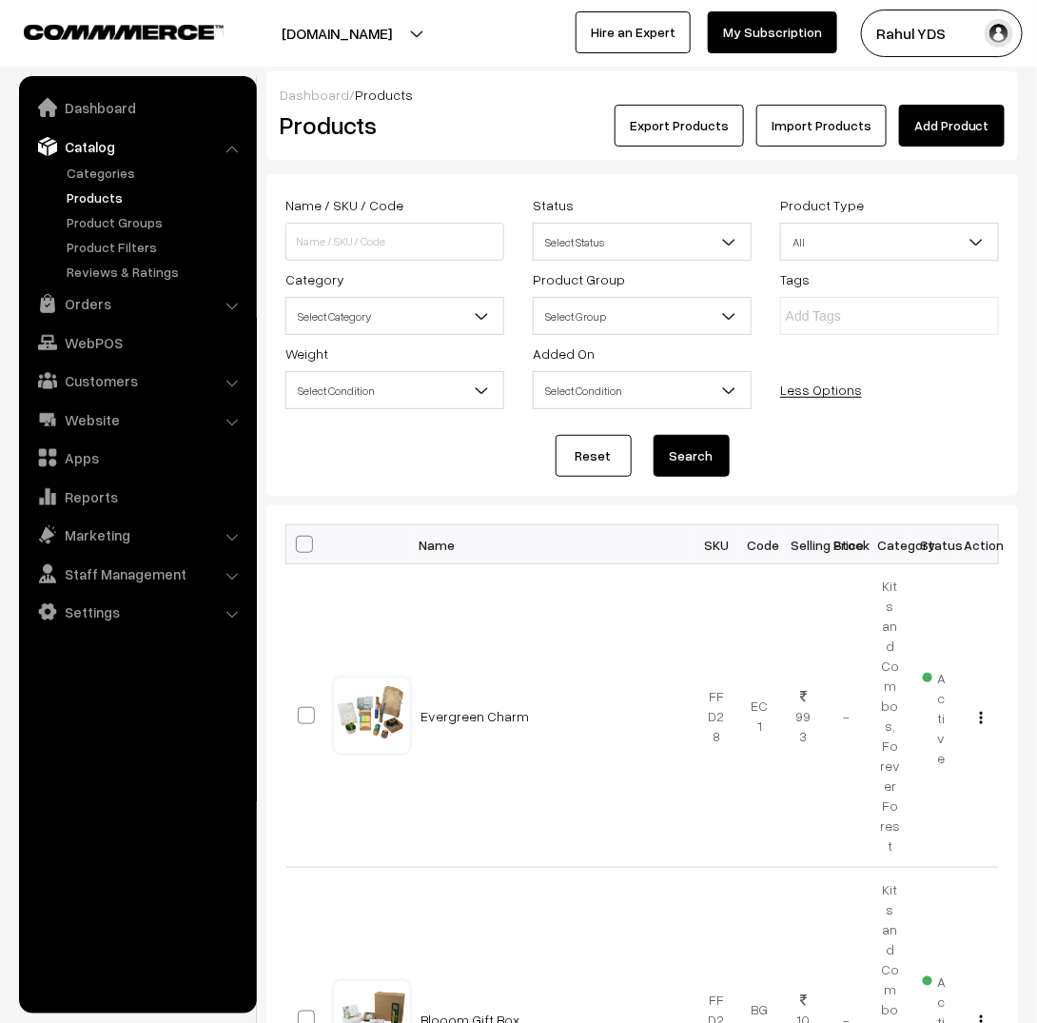
click at [370, 321] on span "Select Category" at bounding box center [394, 316] width 217 height 33
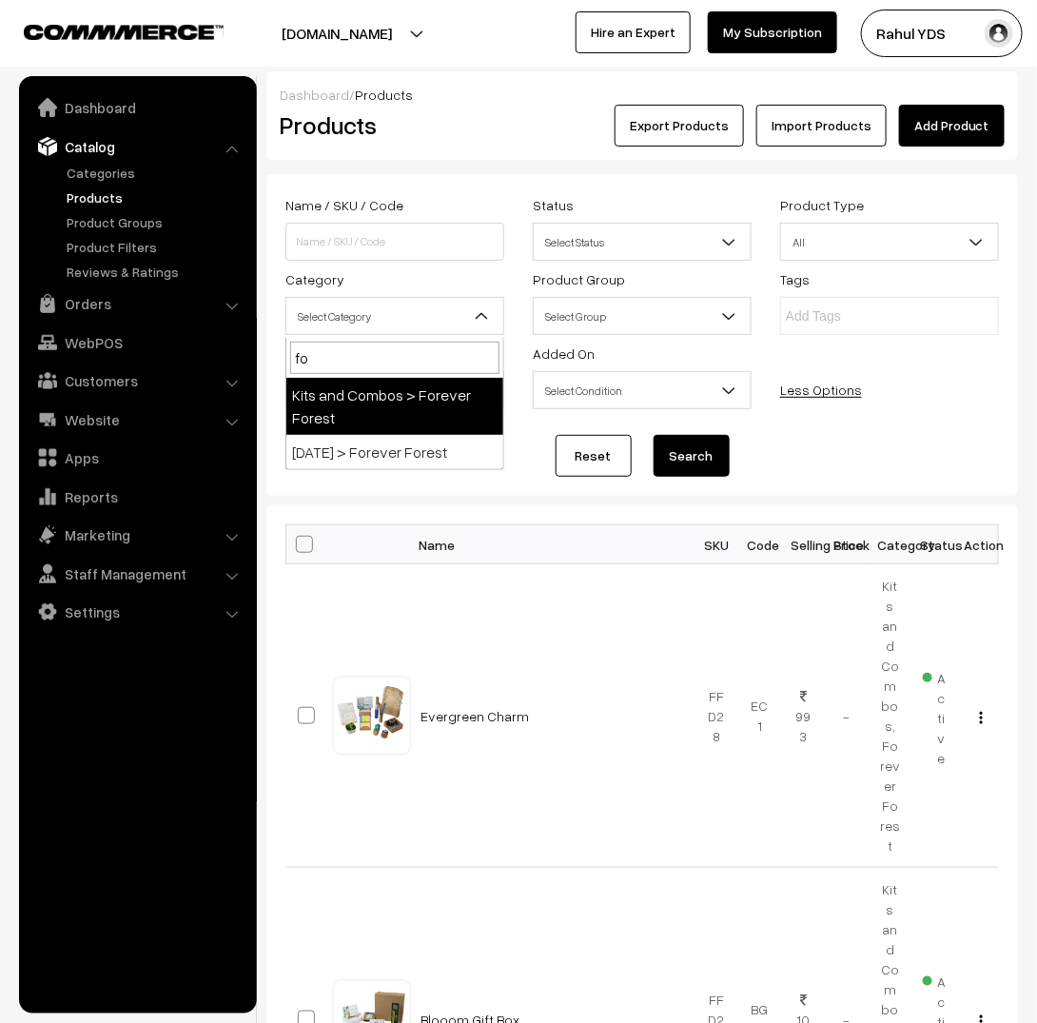
type input "for"
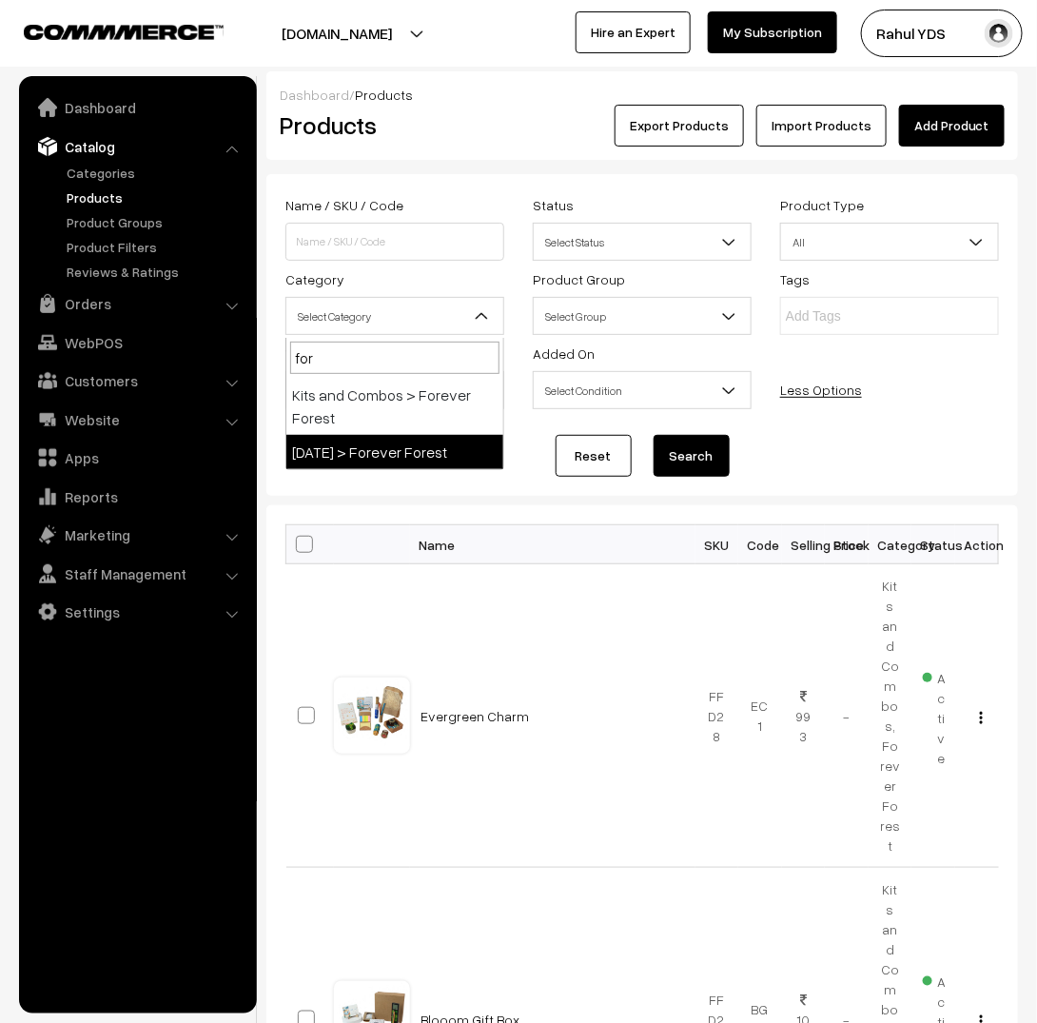
select select "163"
click at [671, 456] on button "Search" at bounding box center [692, 456] width 76 height 42
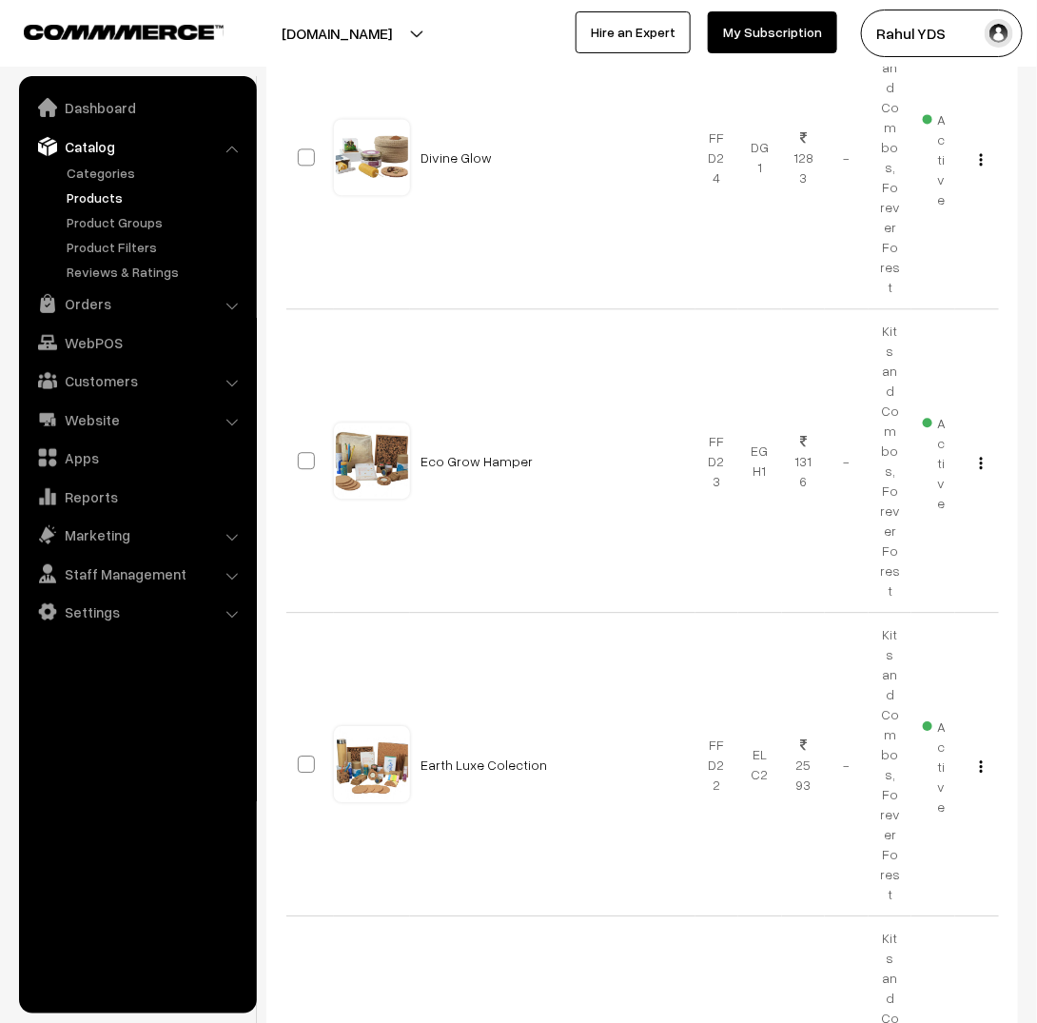
scroll to position [2227, 0]
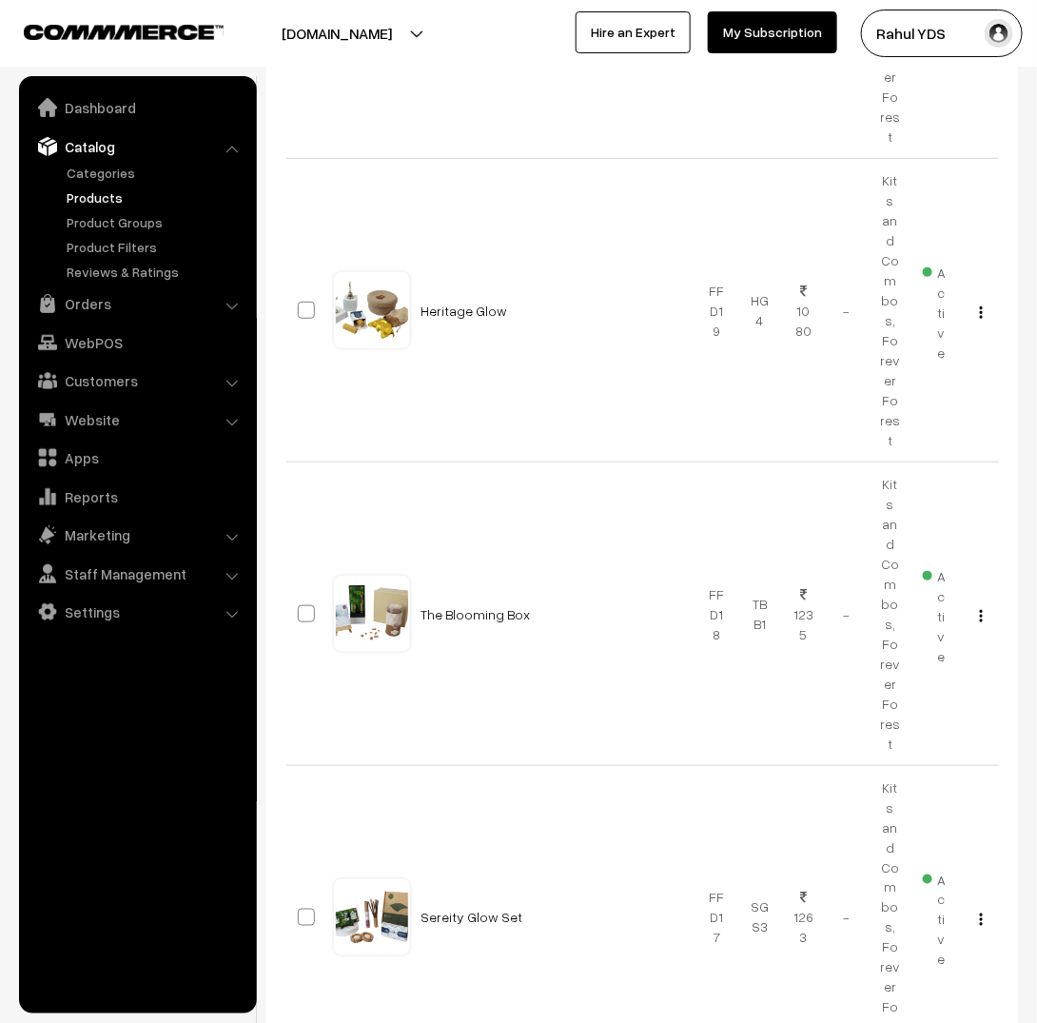
select select "80"
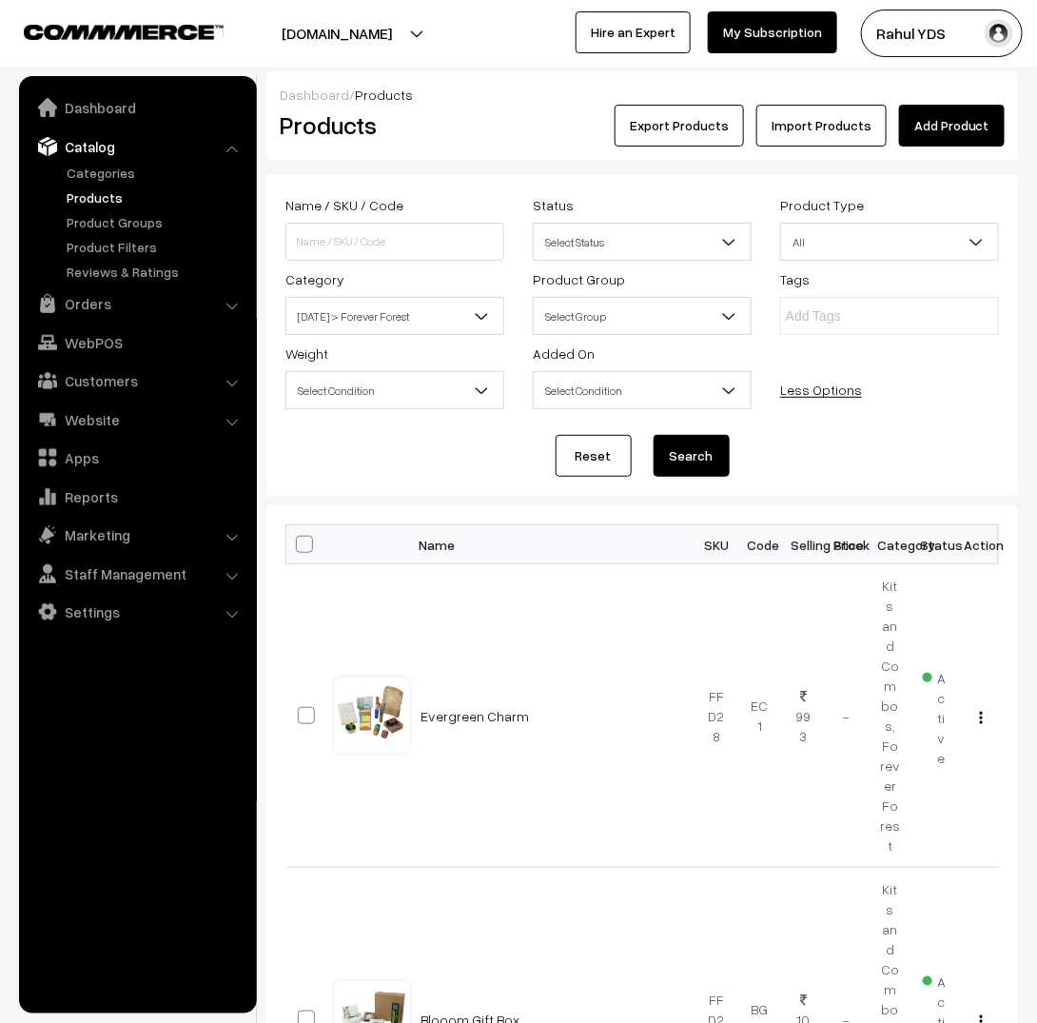
click at [305, 553] on span at bounding box center [304, 544] width 17 height 17
click at [299, 550] on input "checkbox" at bounding box center [292, 544] width 12 height 12
checkbox input "true"
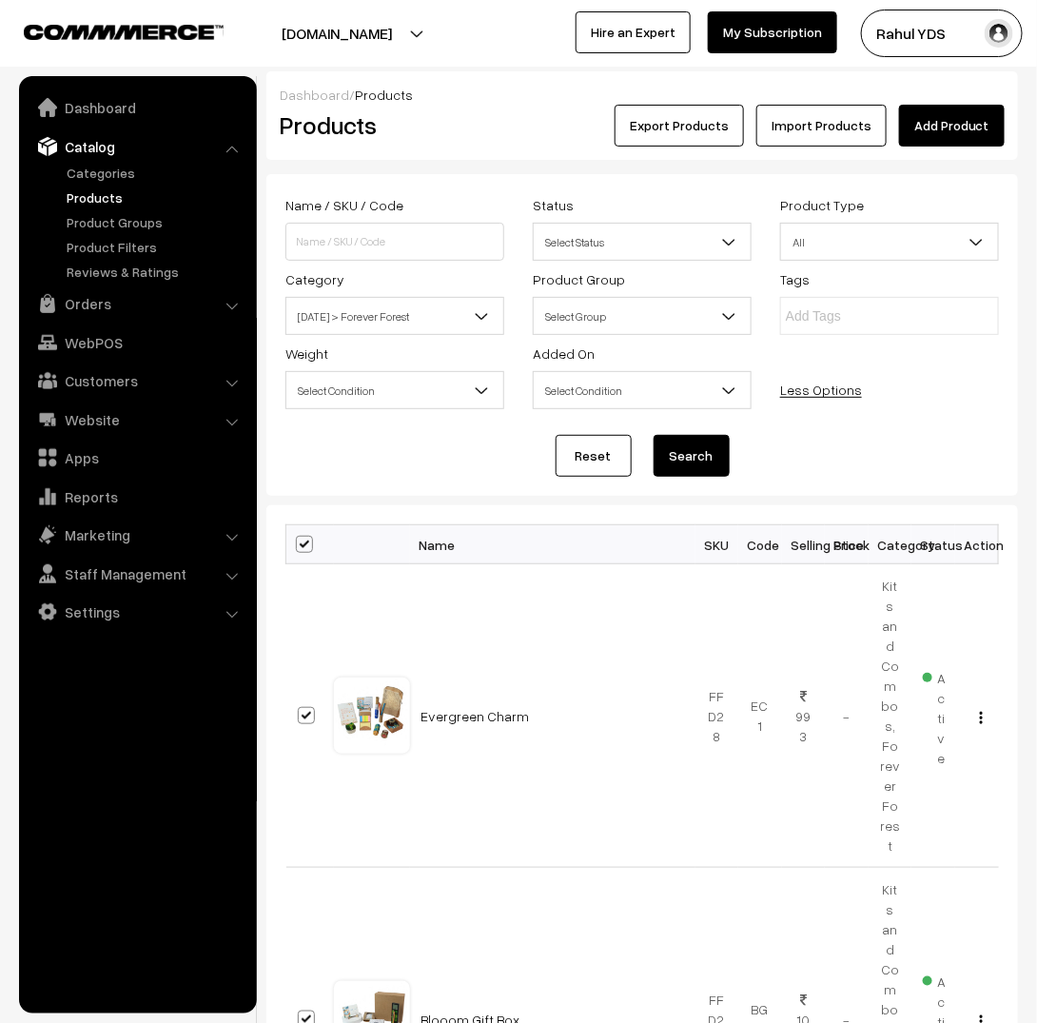
checkbox input "true"
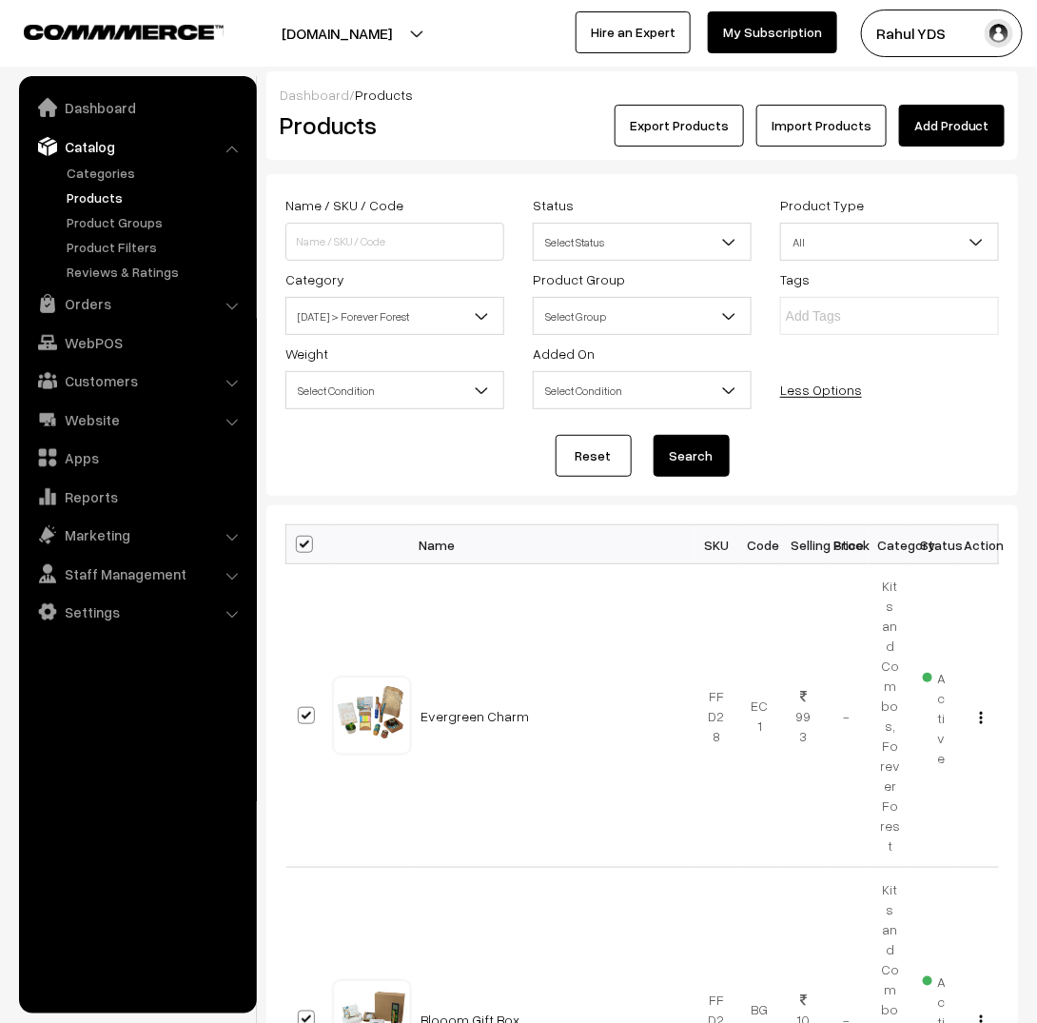
checkbox input "true"
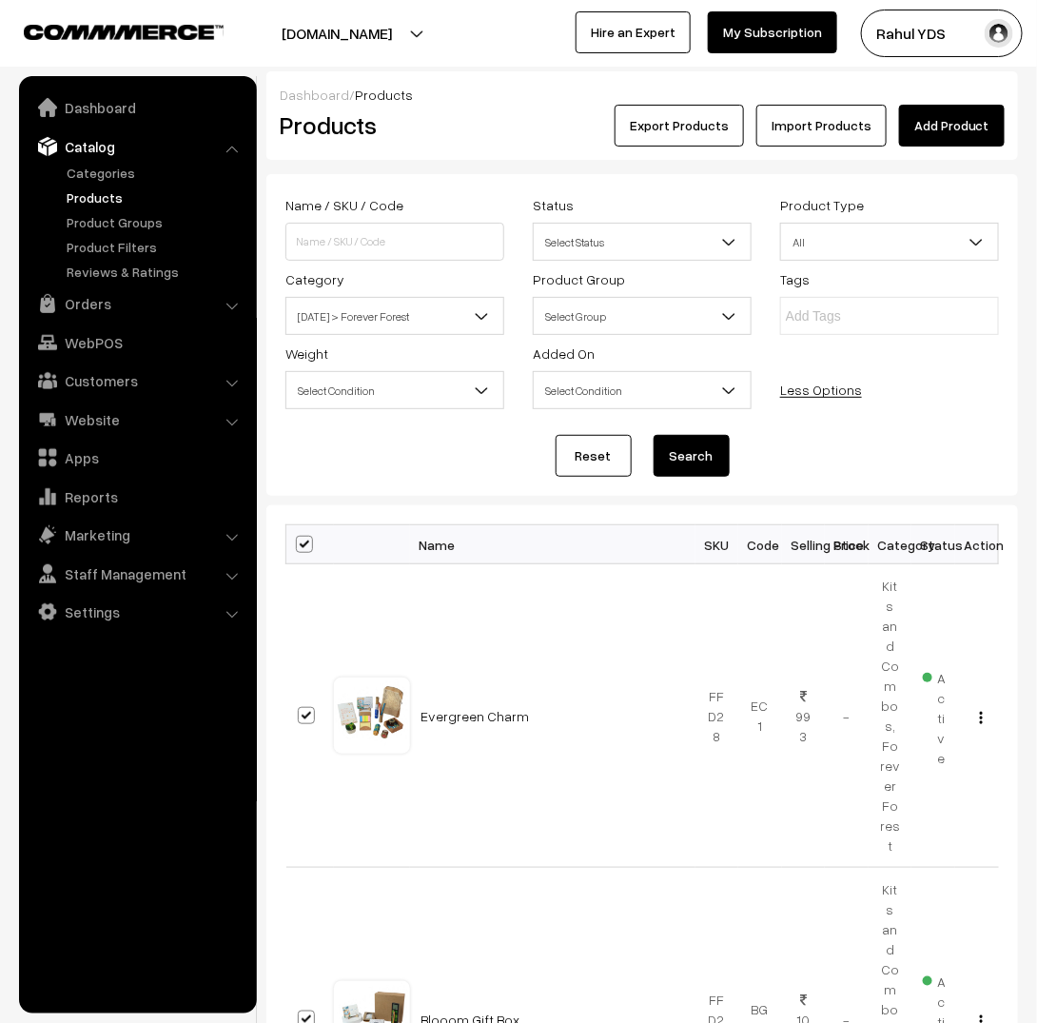
checkbox input "true"
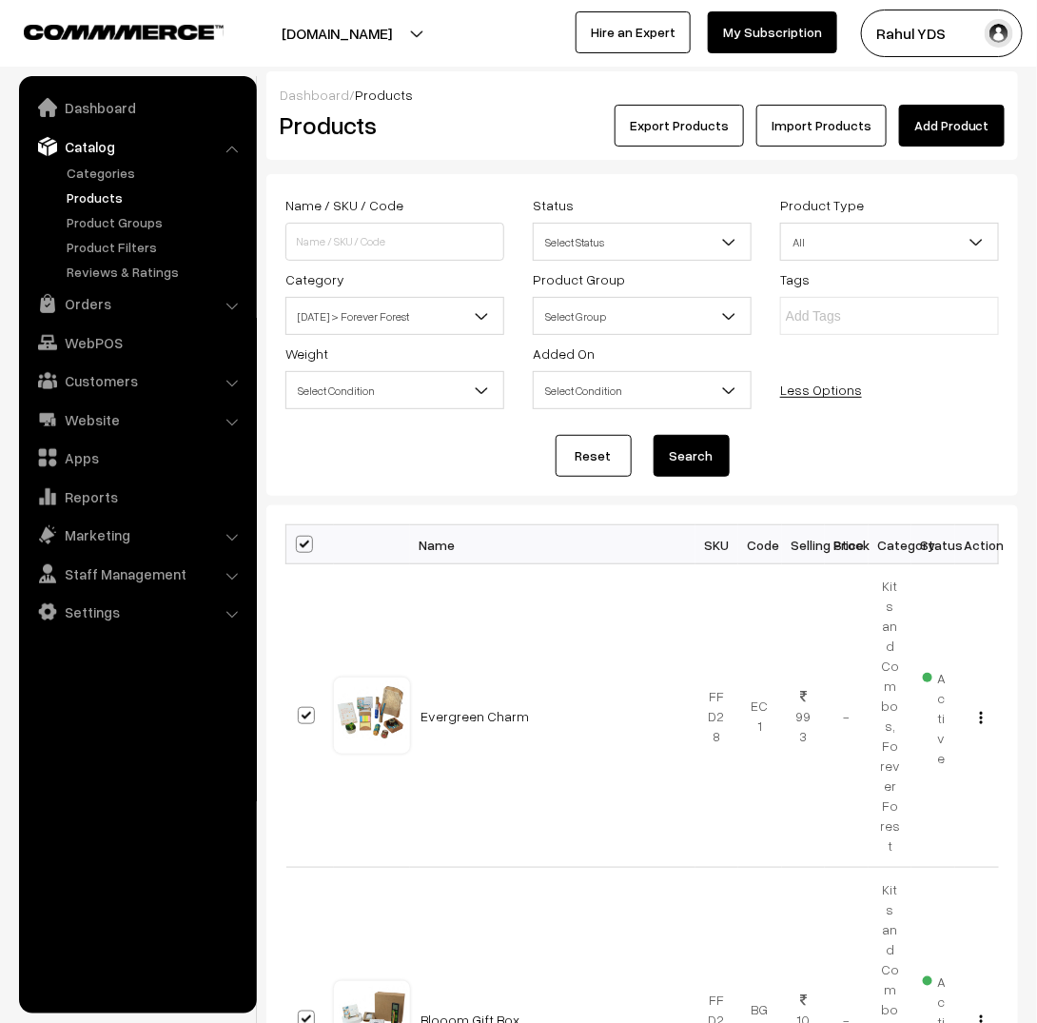
checkbox input "true"
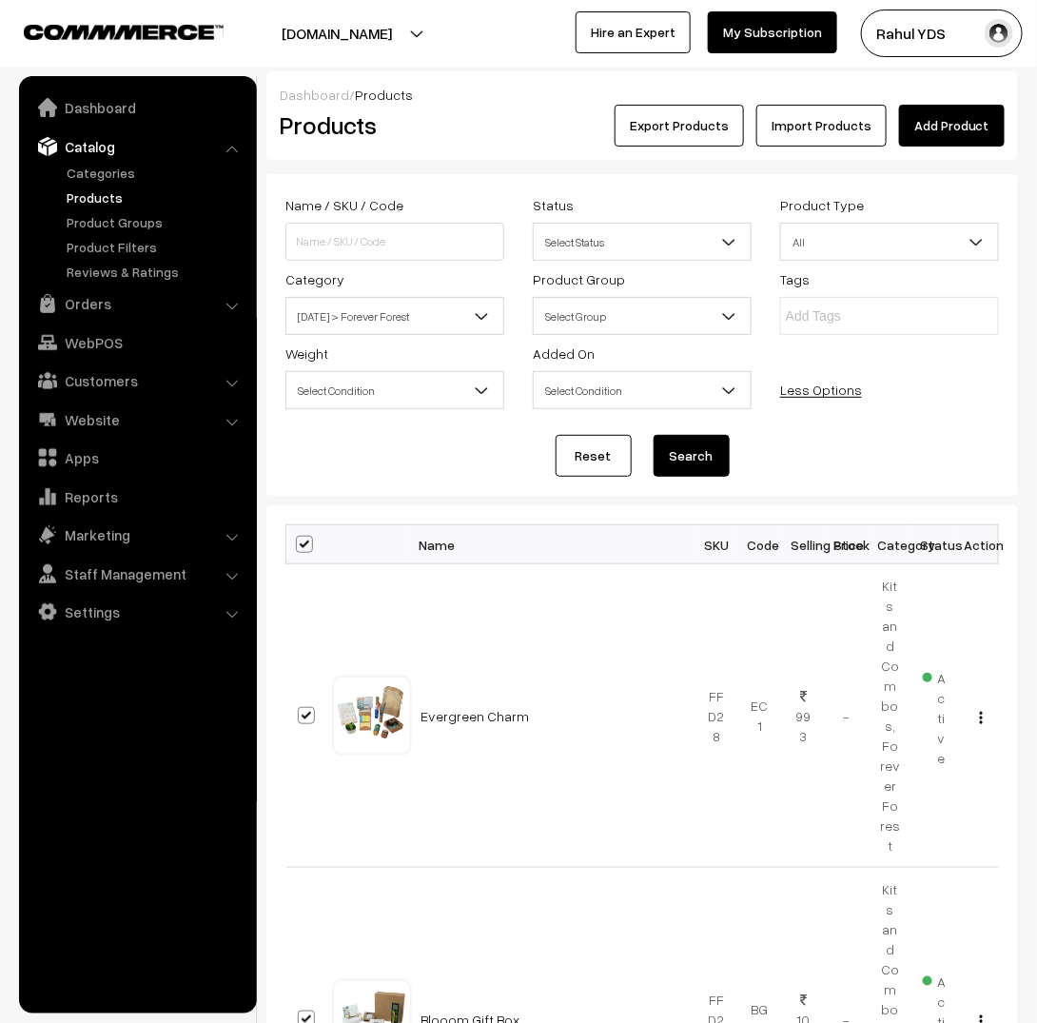
checkbox input "true"
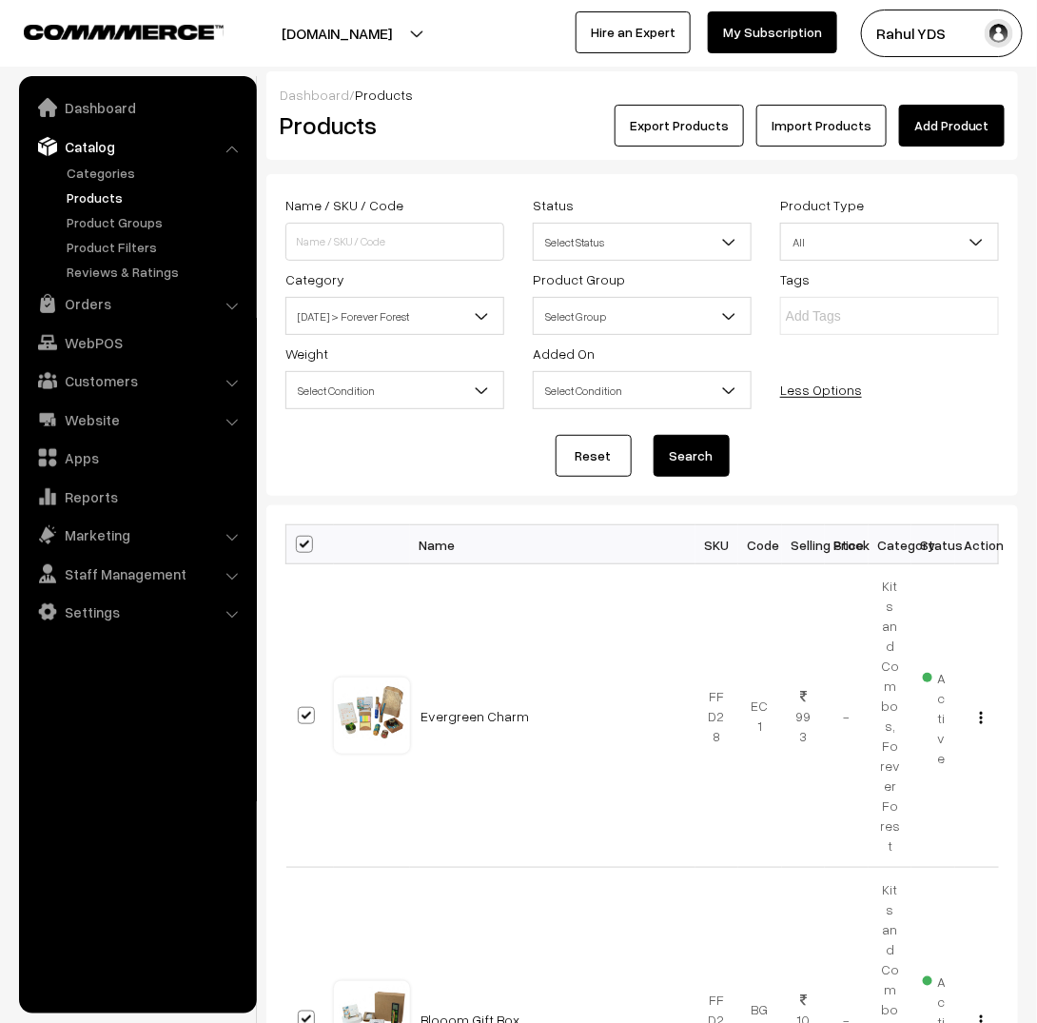
checkbox input "true"
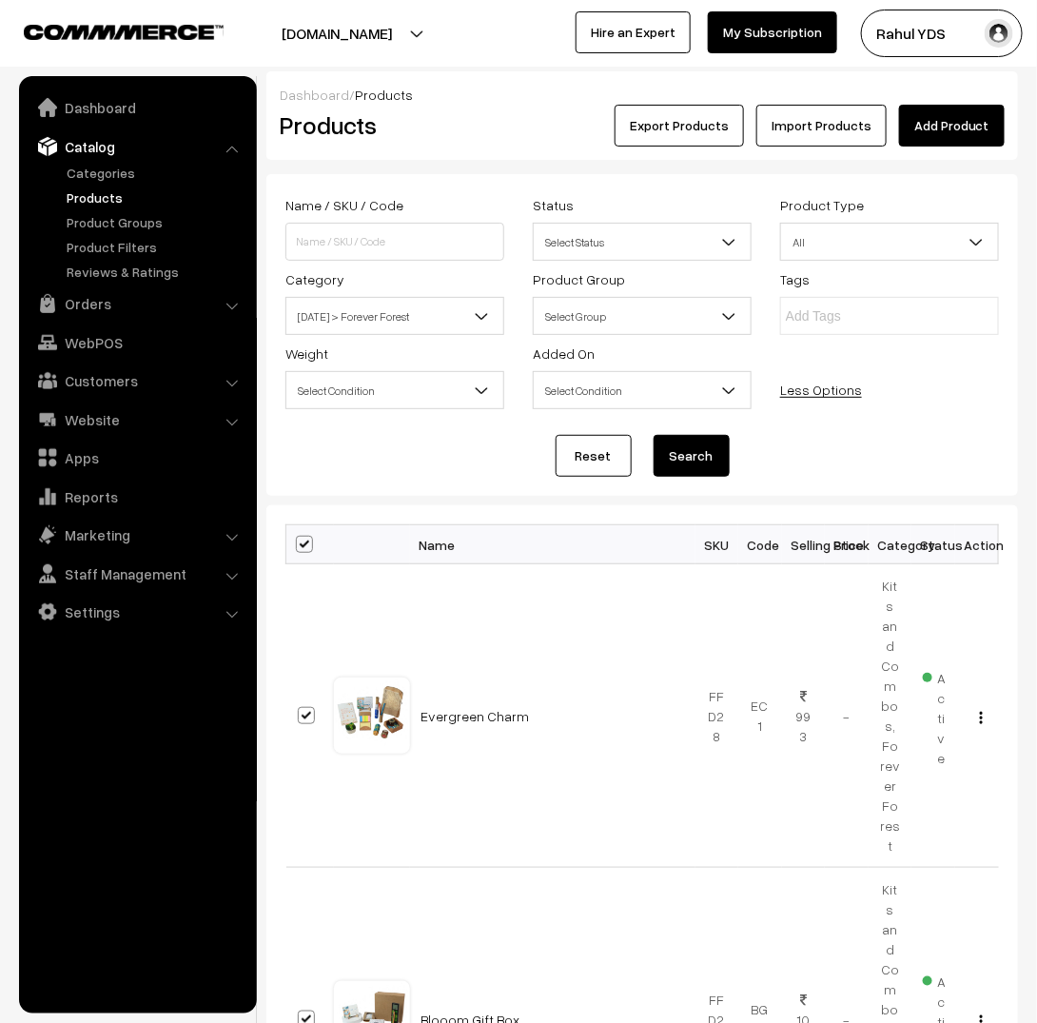
checkbox input "true"
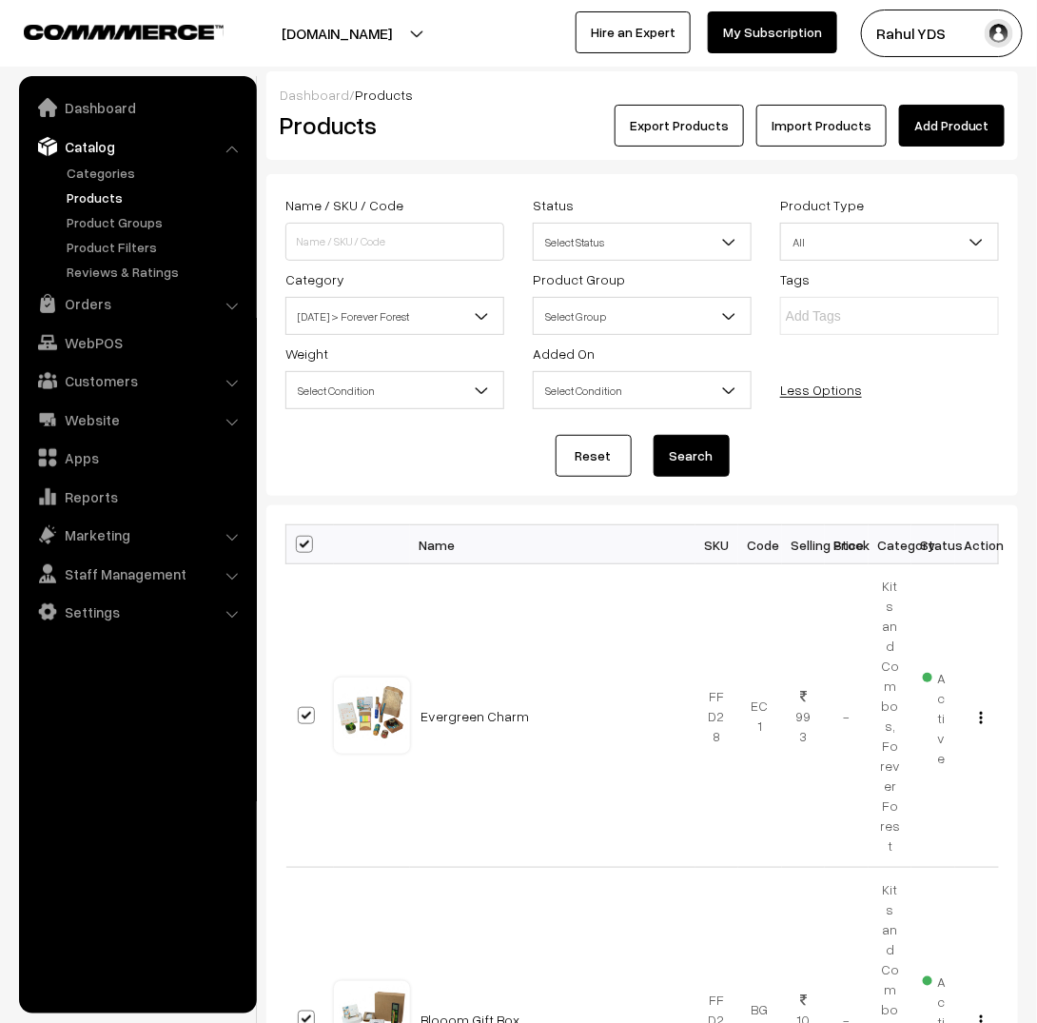
checkbox input "true"
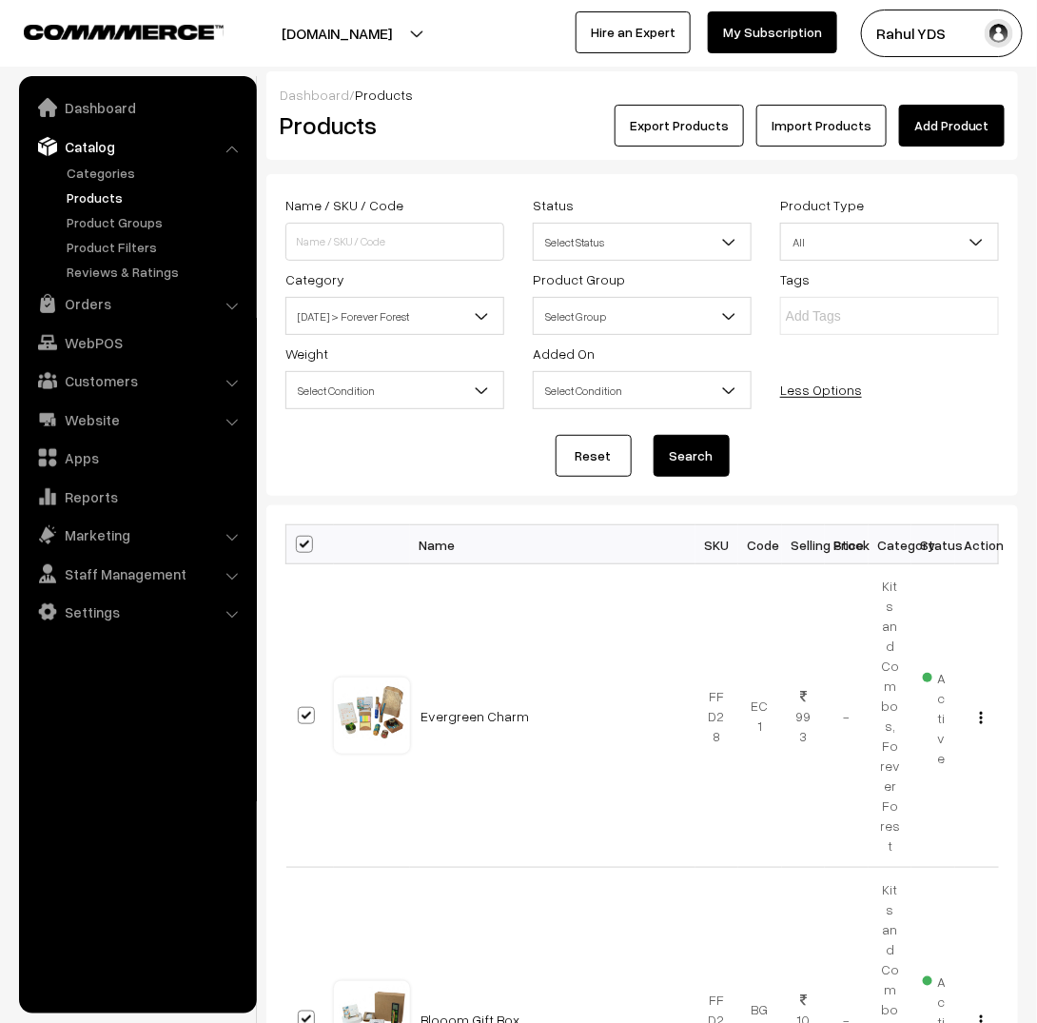
checkbox input "true"
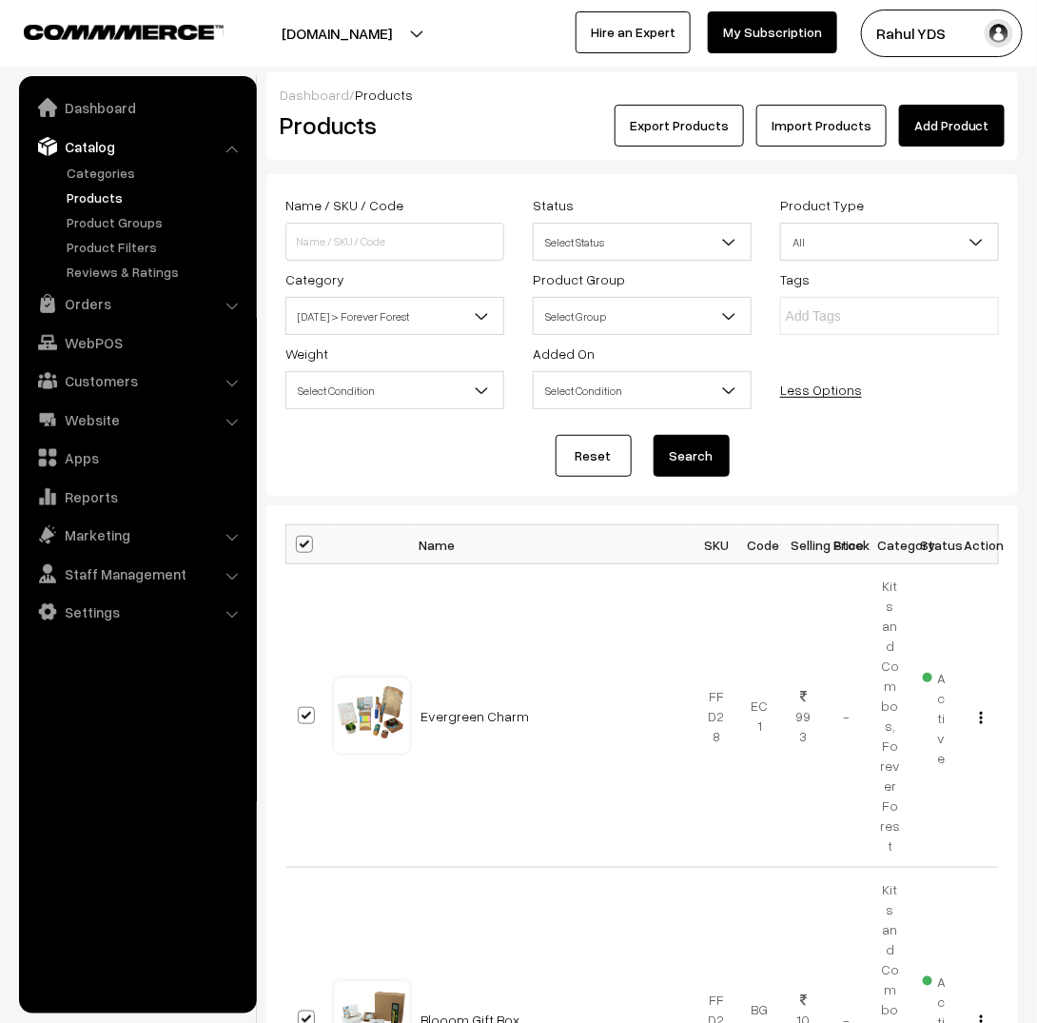
checkbox input "true"
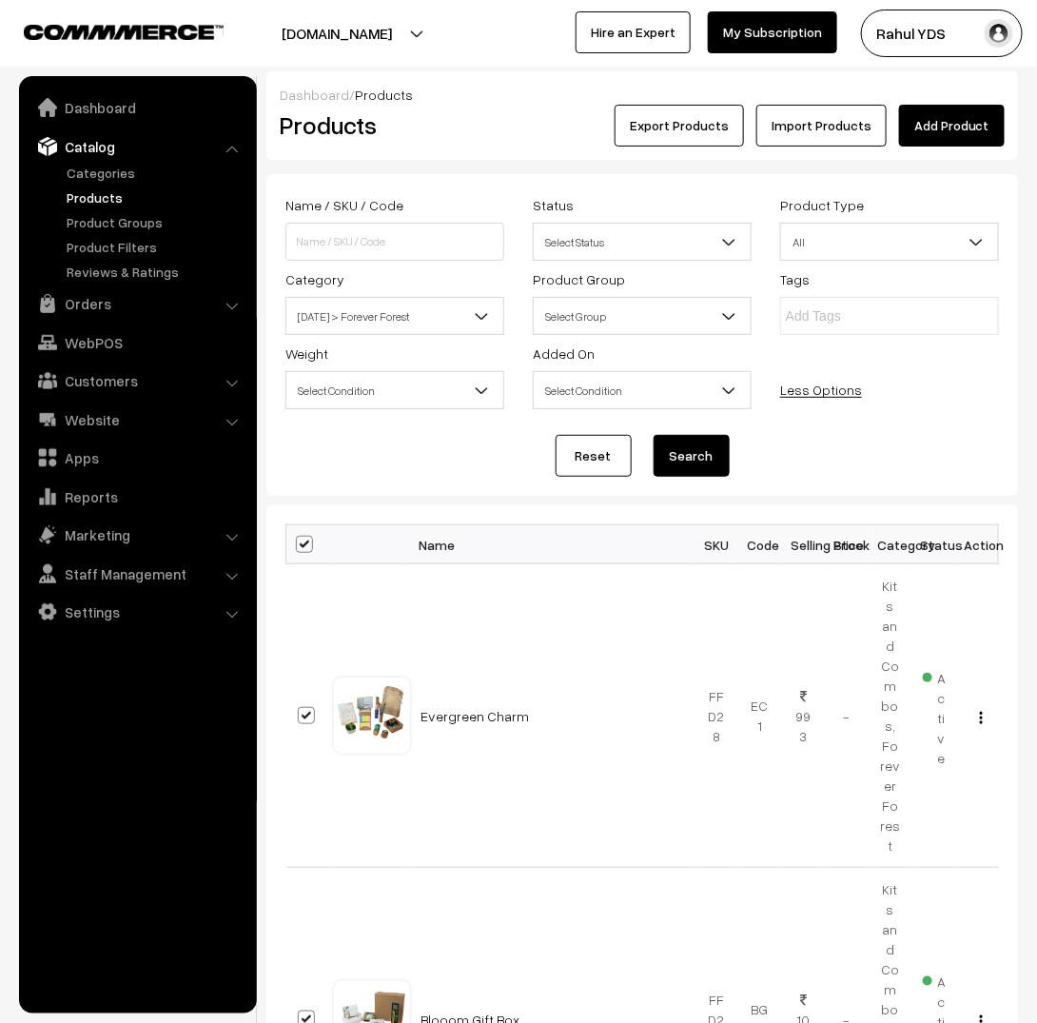
checkbox input "true"
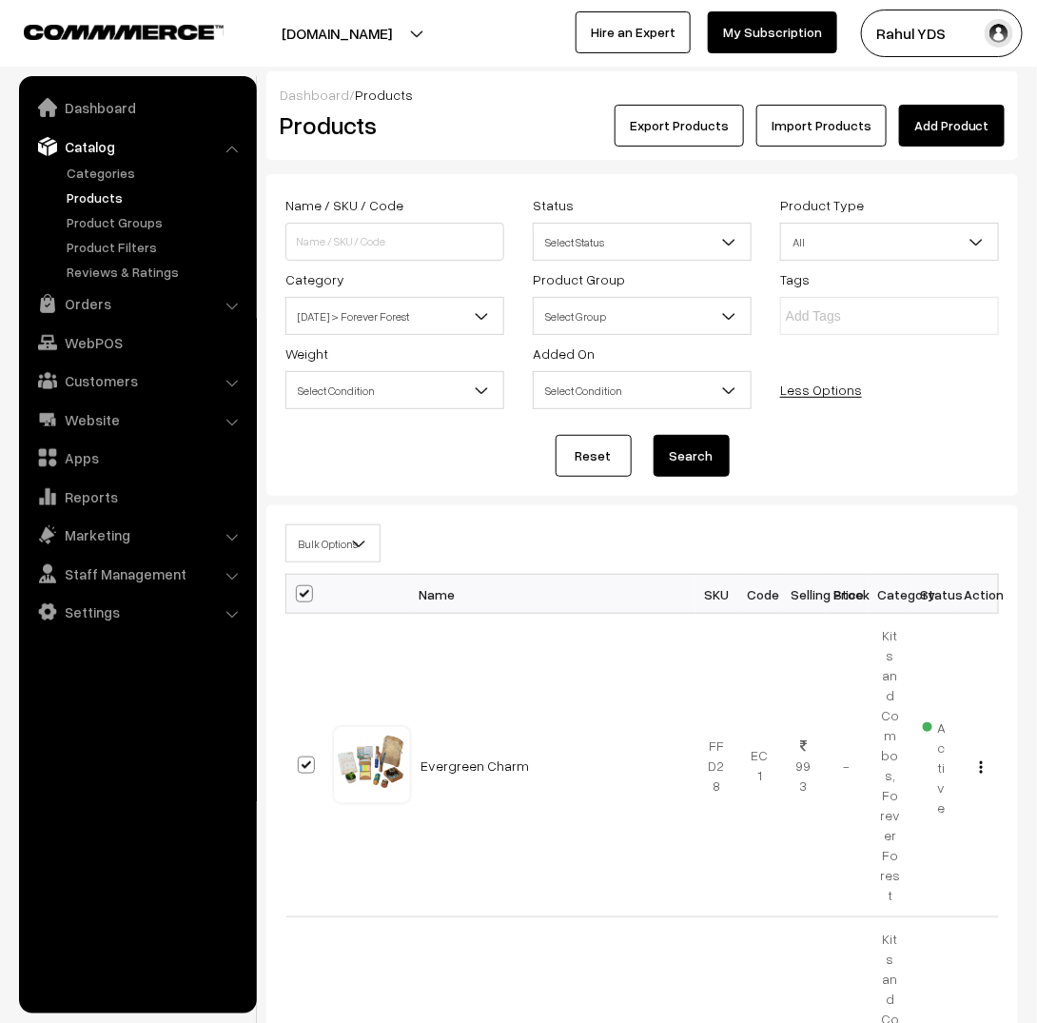
click at [351, 535] on span "Bulk Options" at bounding box center [332, 543] width 93 height 33
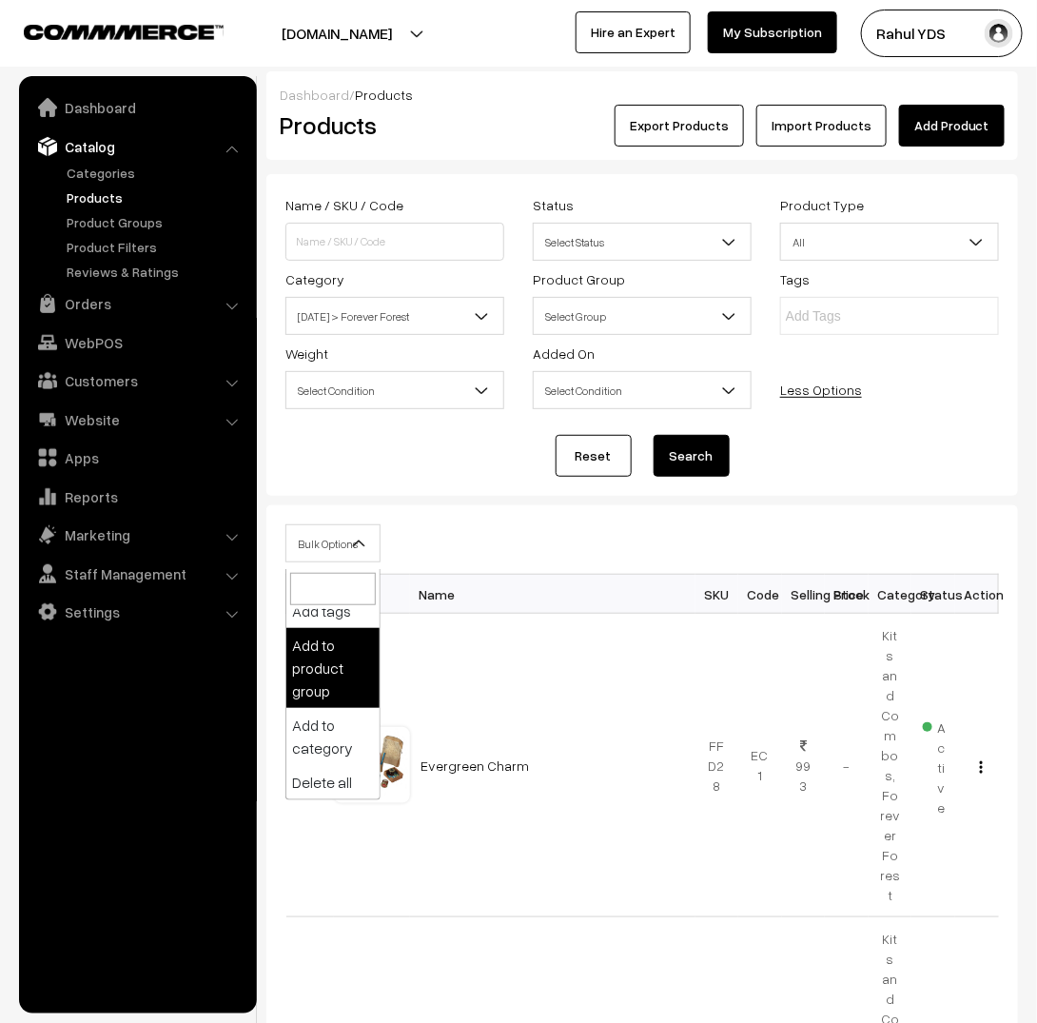
scroll to position [278, 0]
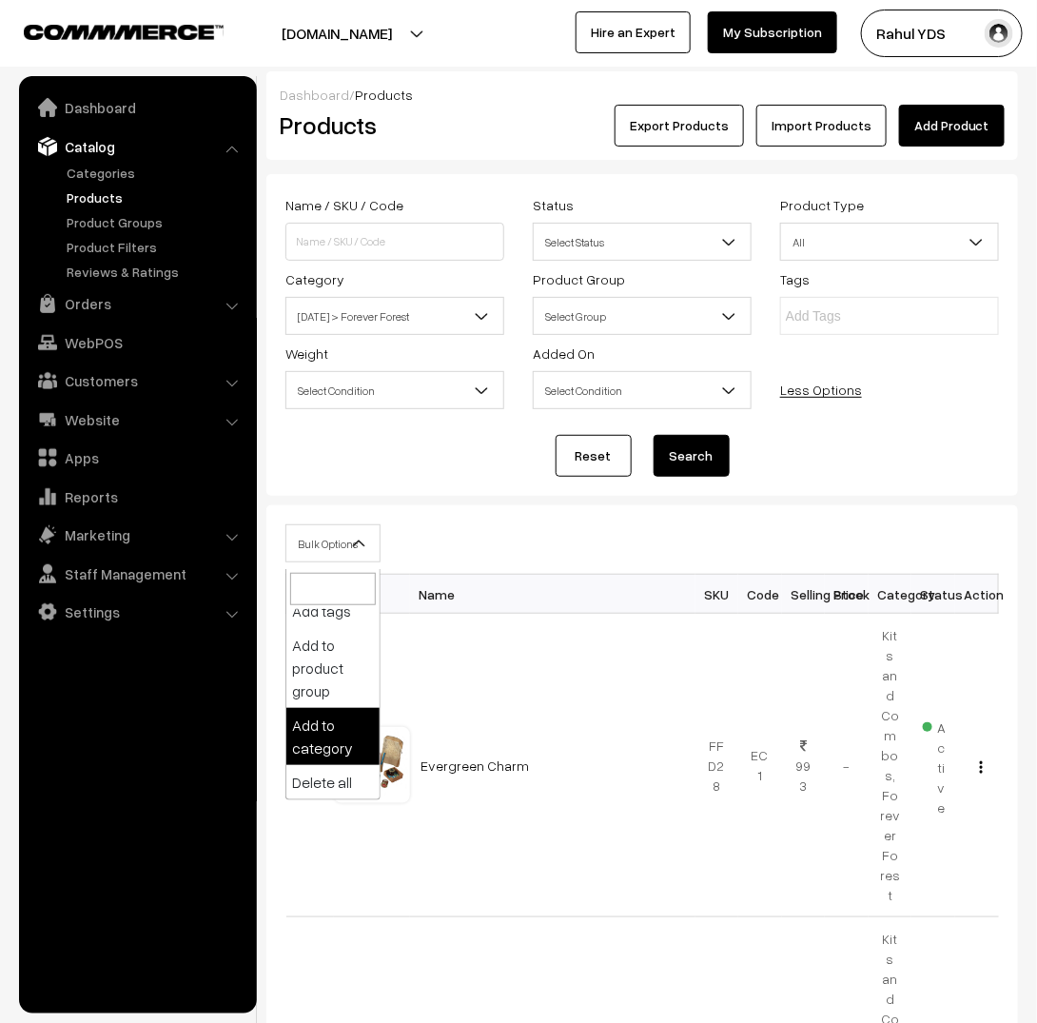
select select "category"
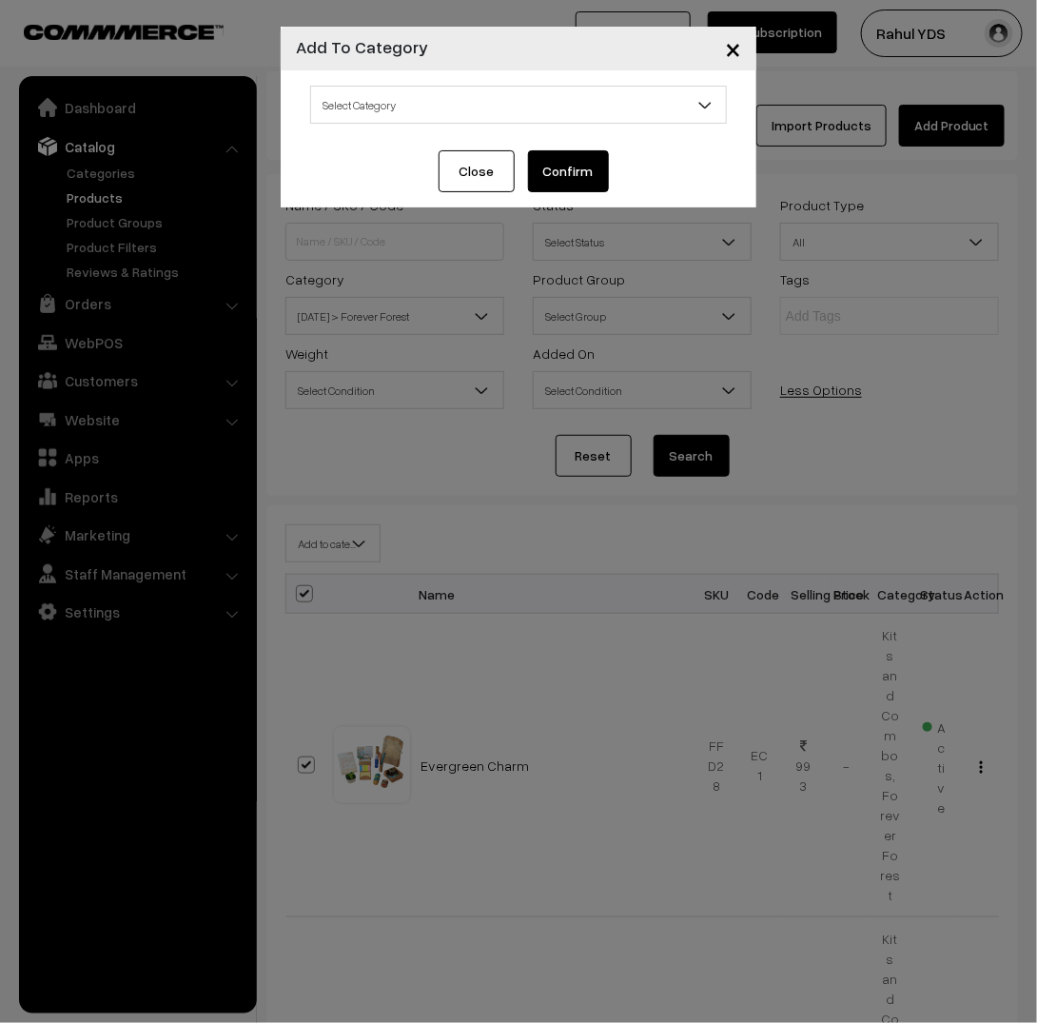
click at [410, 105] on span "Select Category" at bounding box center [518, 105] width 415 height 33
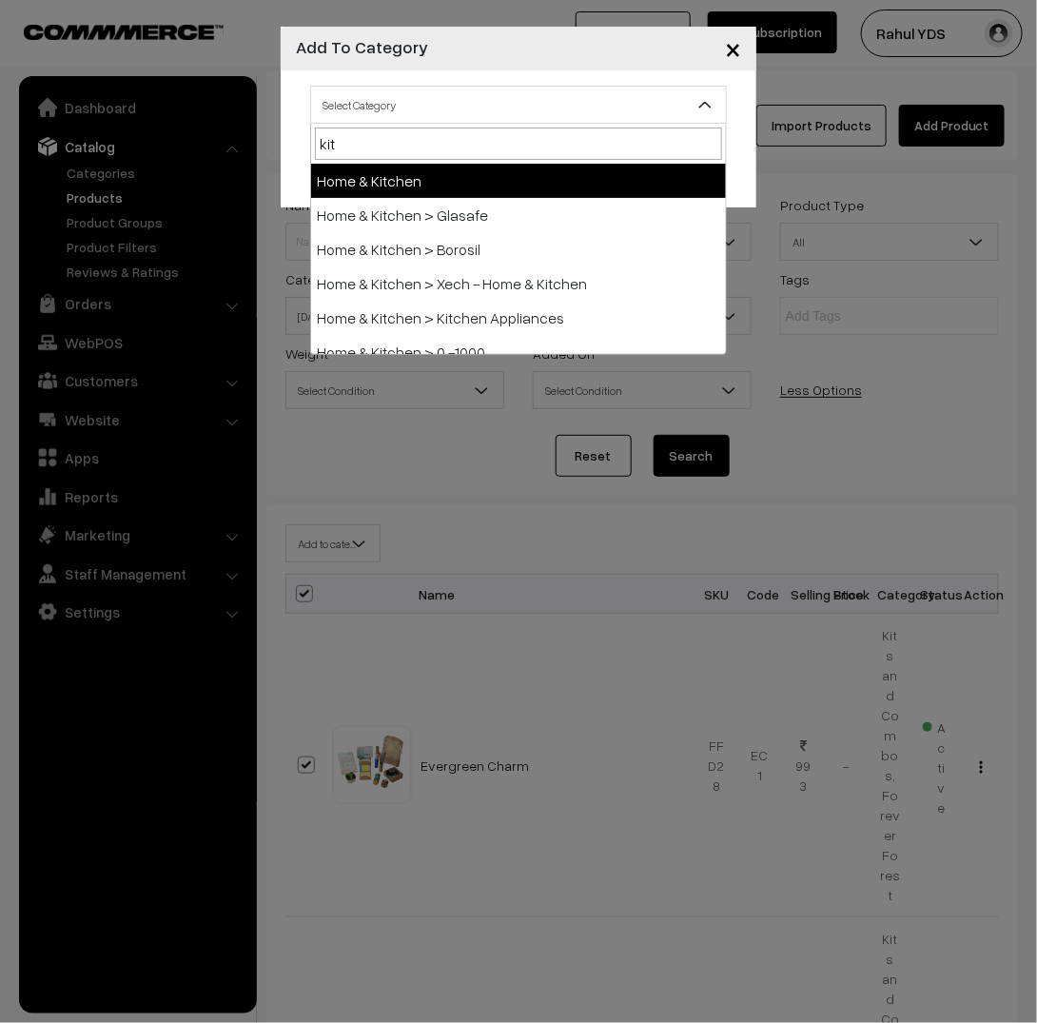
type input "kits"
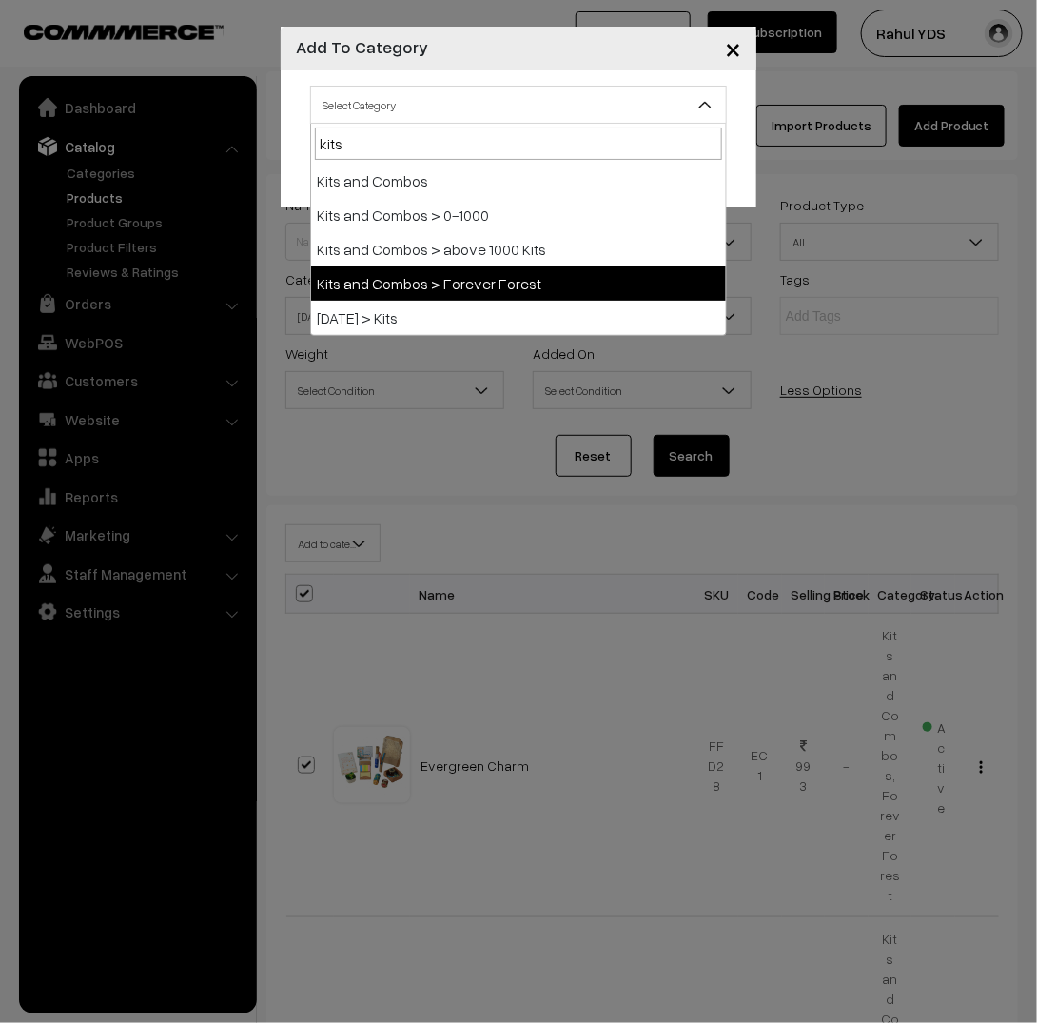
select select "164"
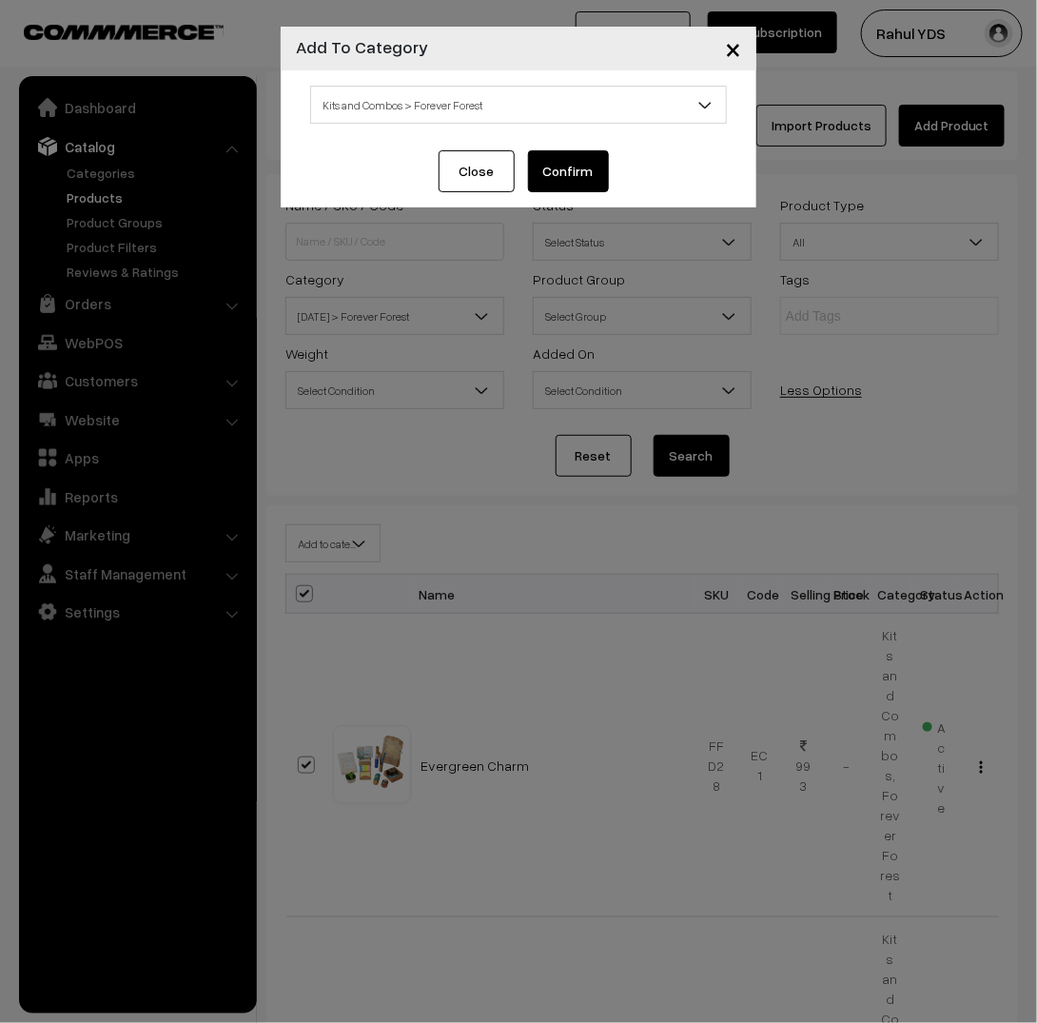
click at [571, 171] on button "Confirm" at bounding box center [568, 171] width 81 height 42
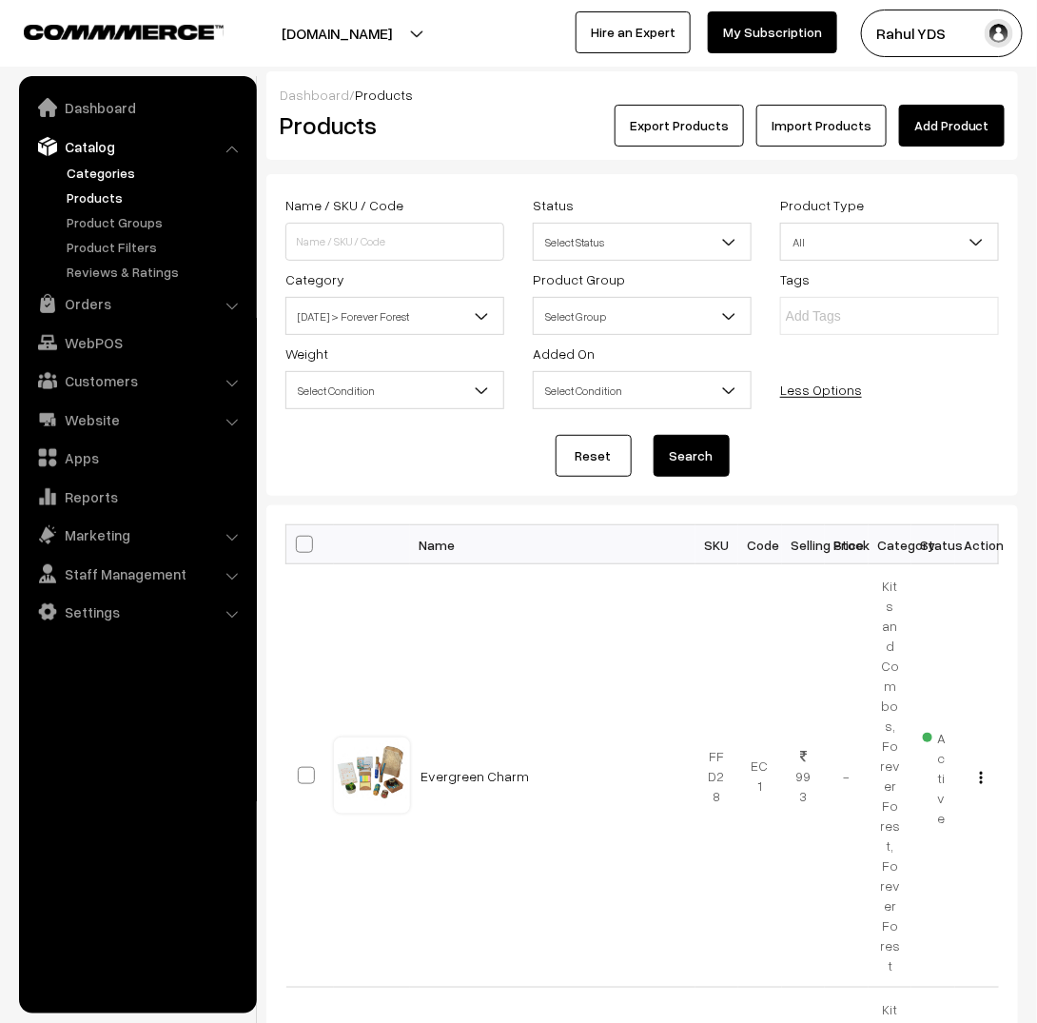
click at [109, 166] on link "Categories" at bounding box center [156, 173] width 188 height 20
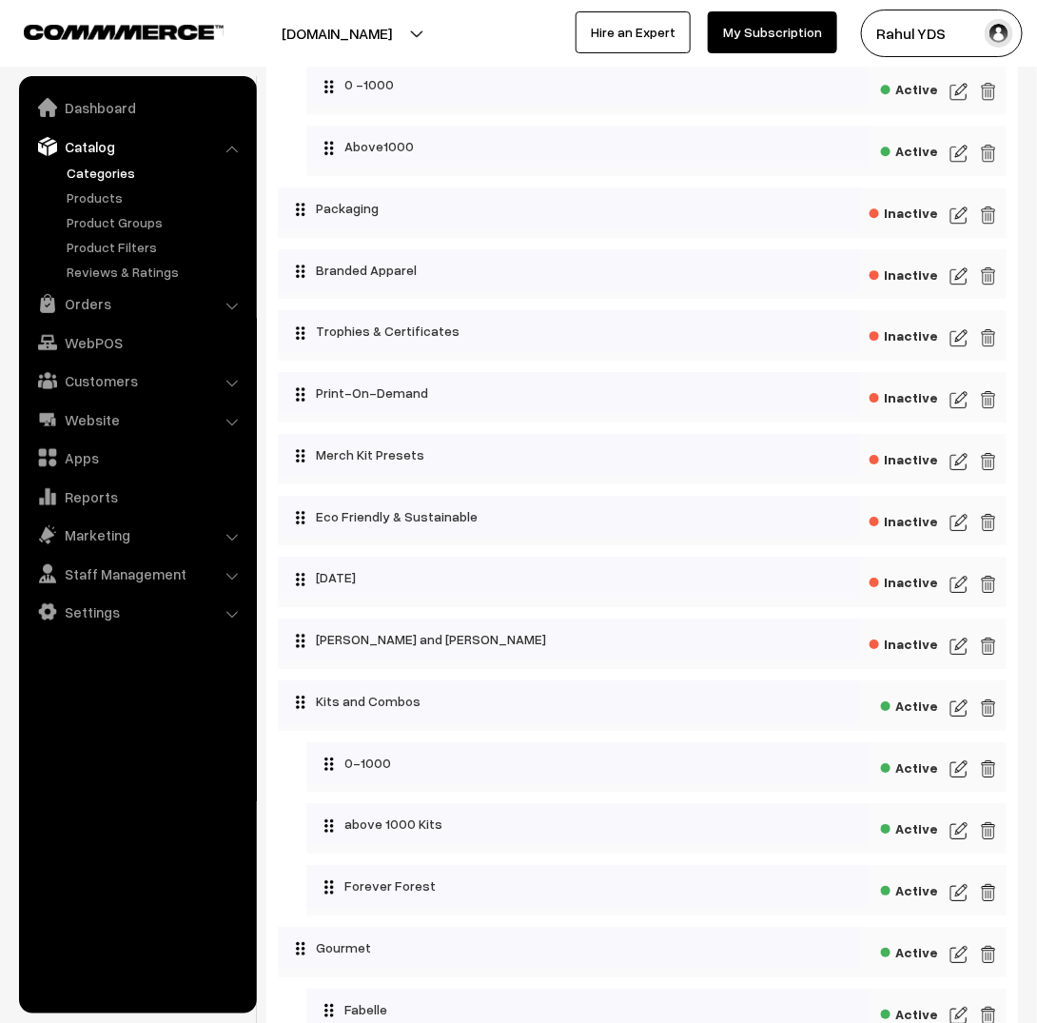
scroll to position [7727, 0]
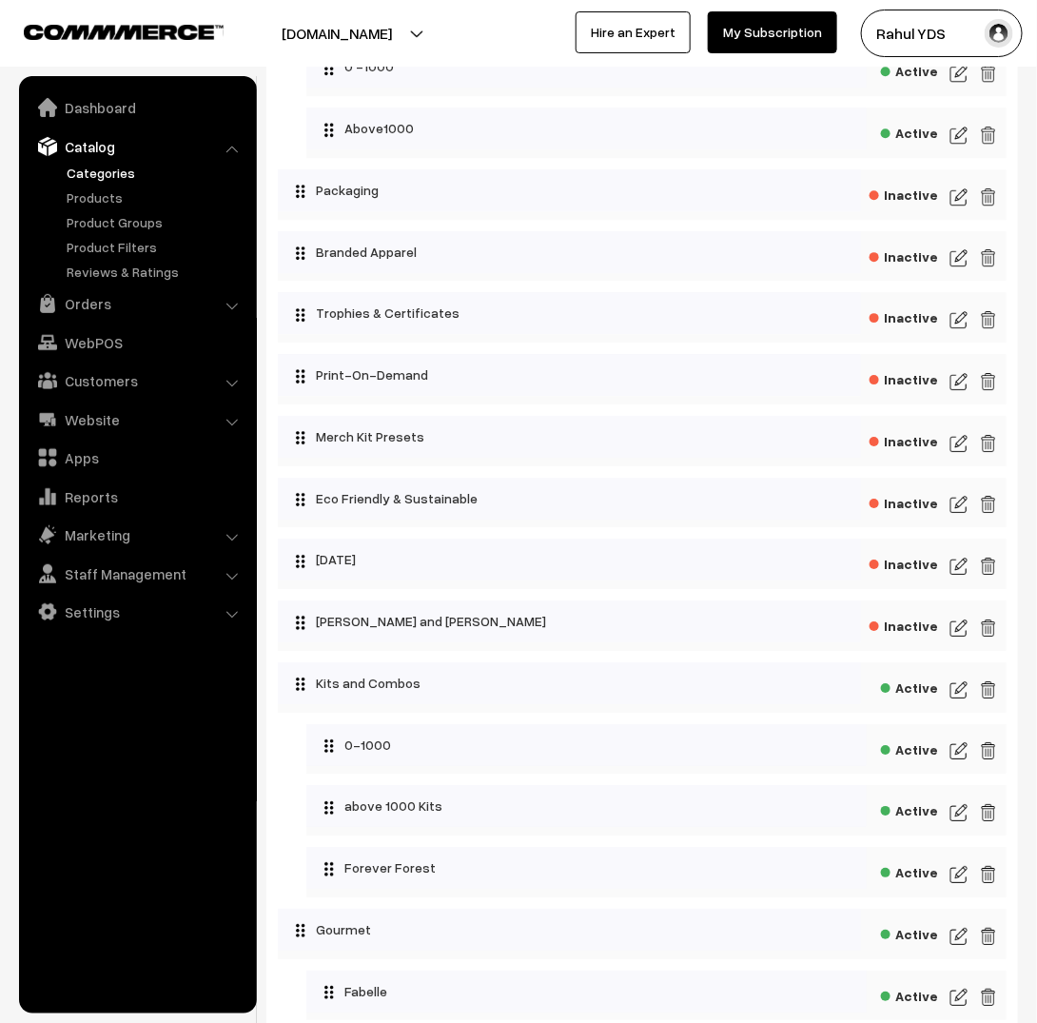
click at [965, 871] on img at bounding box center [959, 874] width 17 height 23
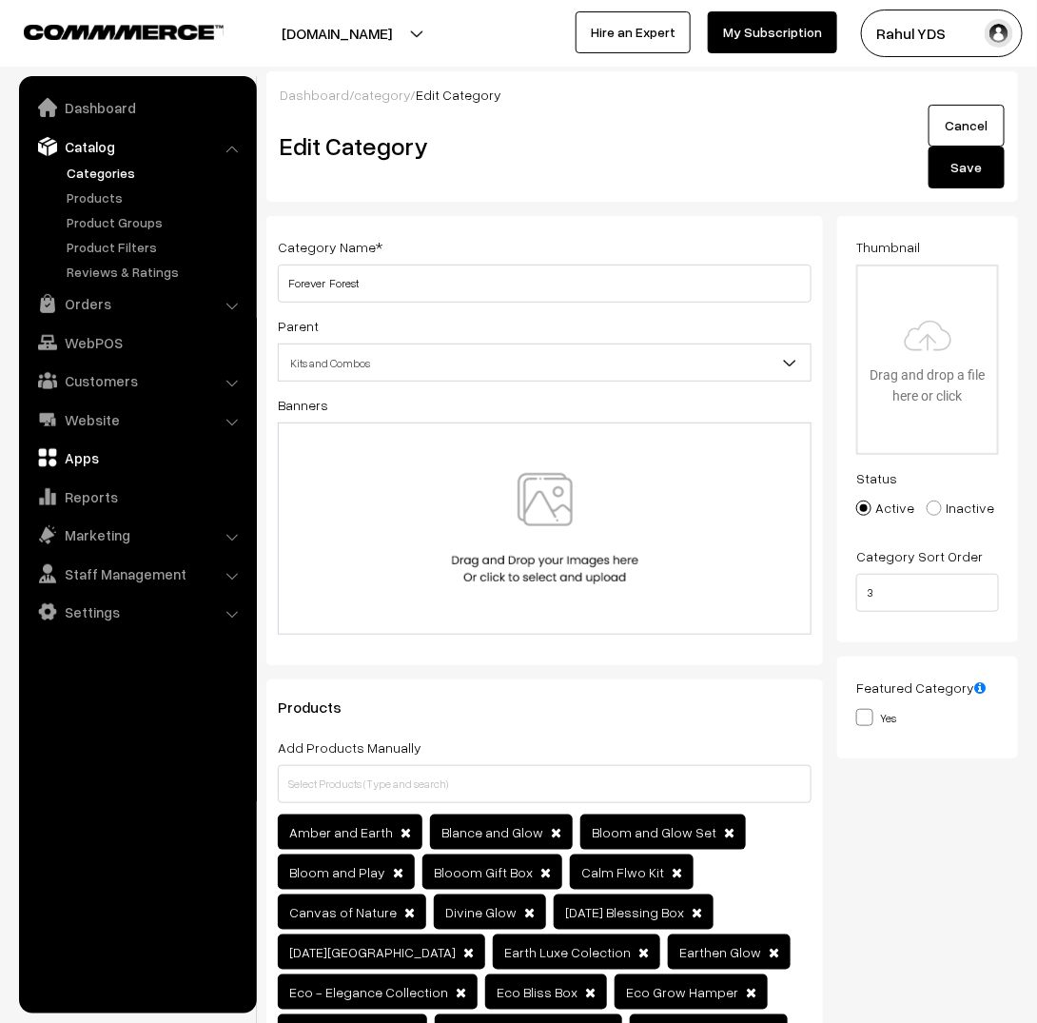
type input "C:\fakepath\Untitled design (9).png"
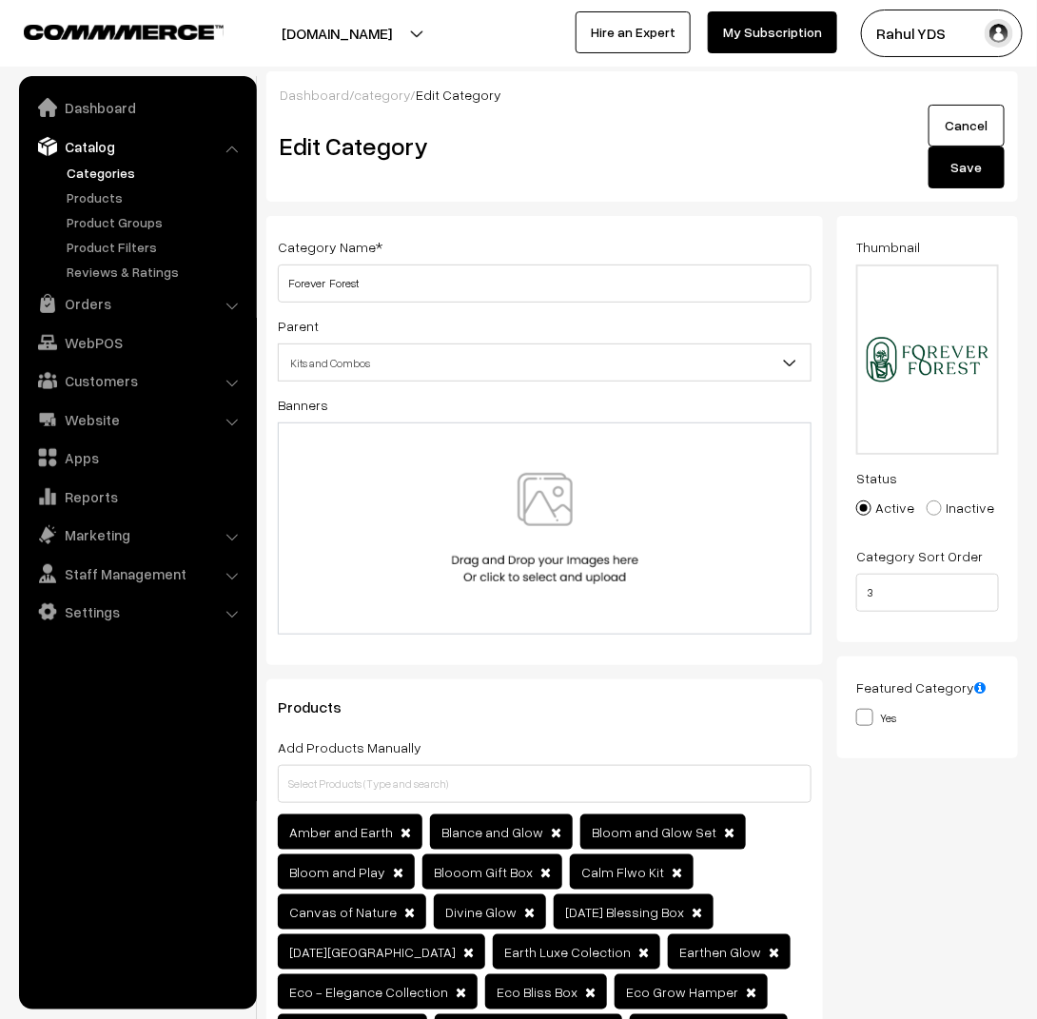
click at [972, 173] on button "Save" at bounding box center [967, 168] width 76 height 42
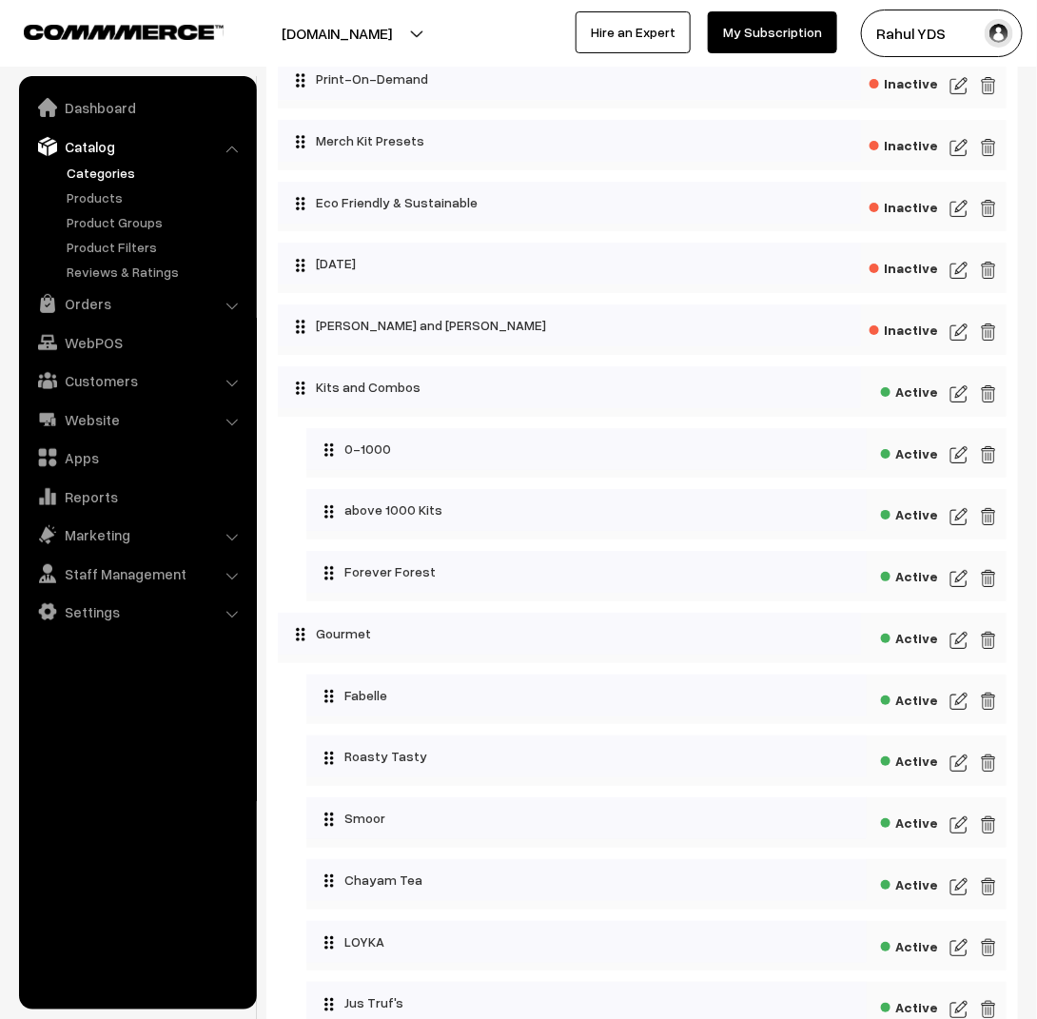
scroll to position [7995, 0]
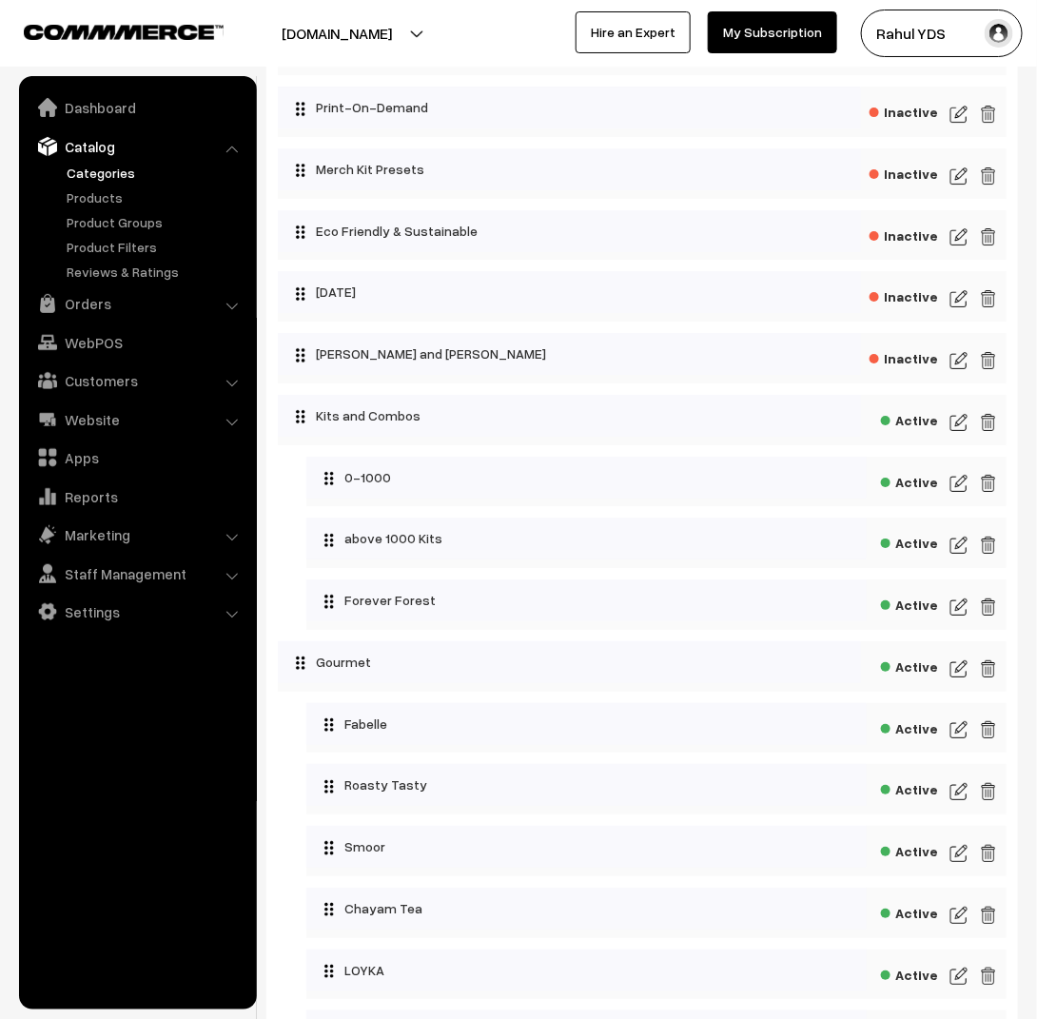
click at [962, 604] on img at bounding box center [959, 607] width 17 height 23
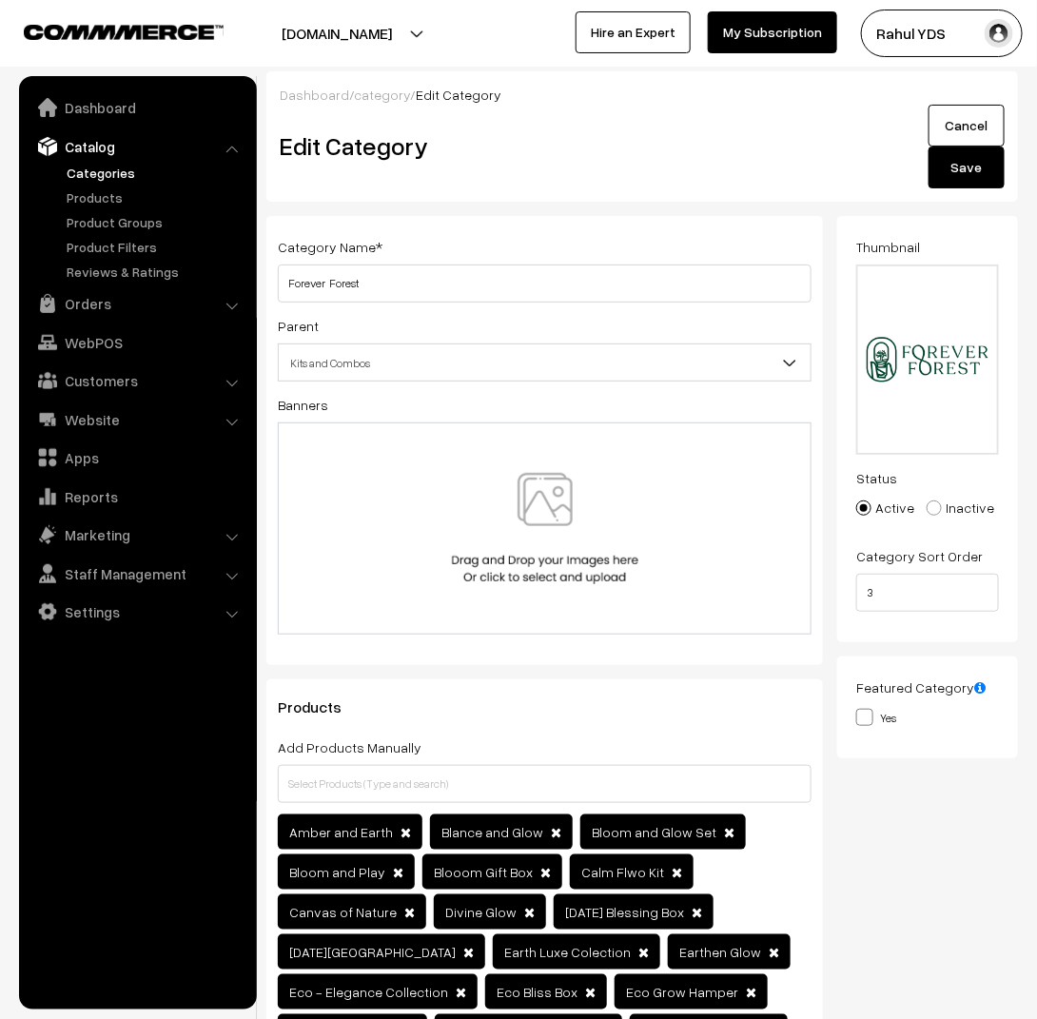
click at [961, 170] on button "Save" at bounding box center [967, 168] width 76 height 42
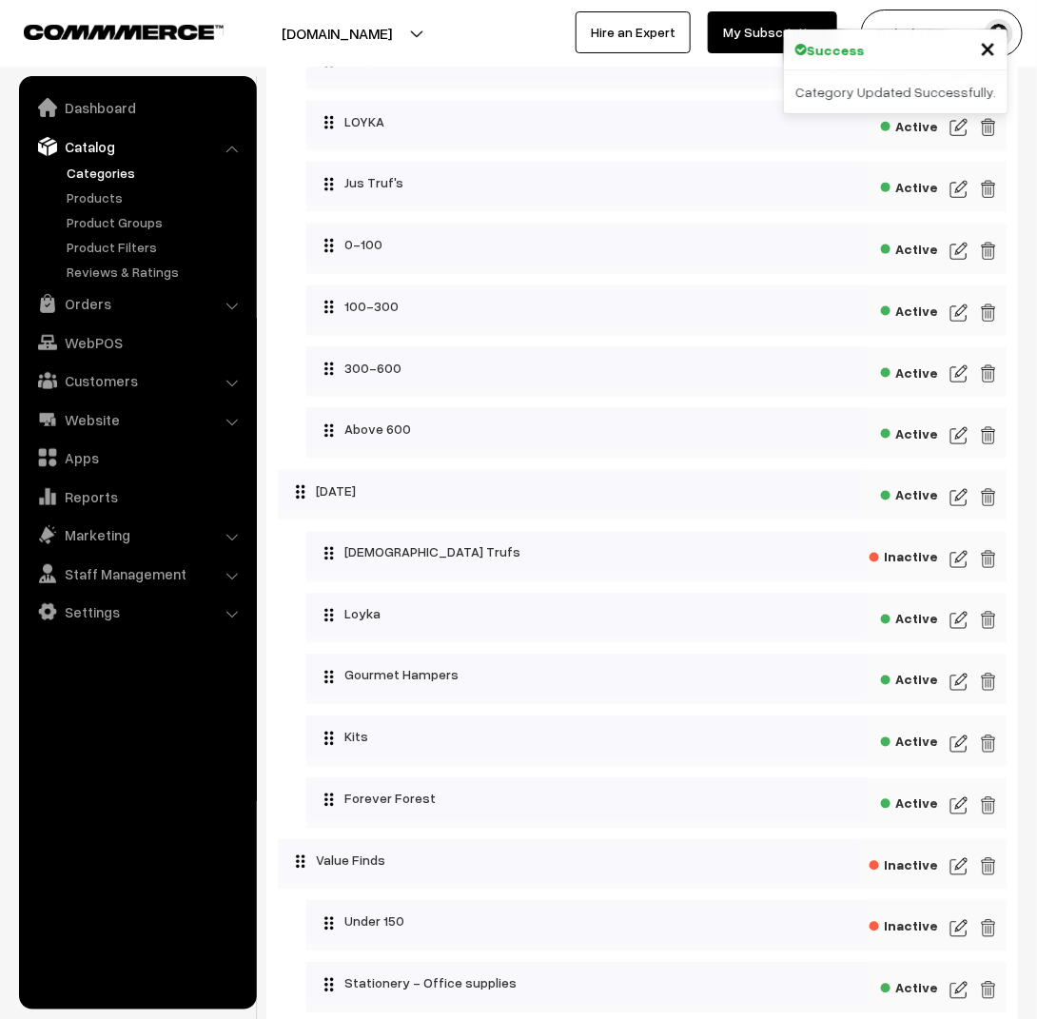
scroll to position [8989, 0]
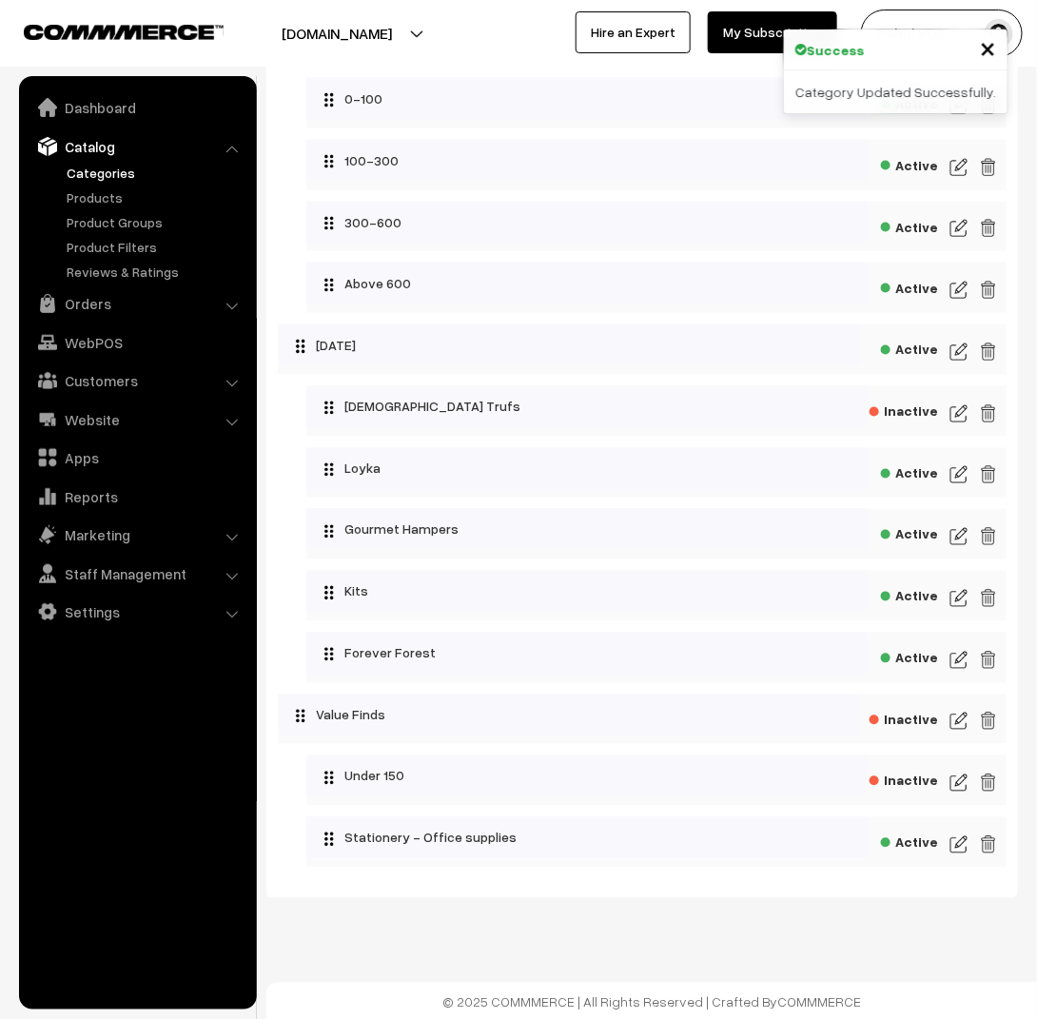
click at [964, 655] on img at bounding box center [959, 660] width 17 height 23
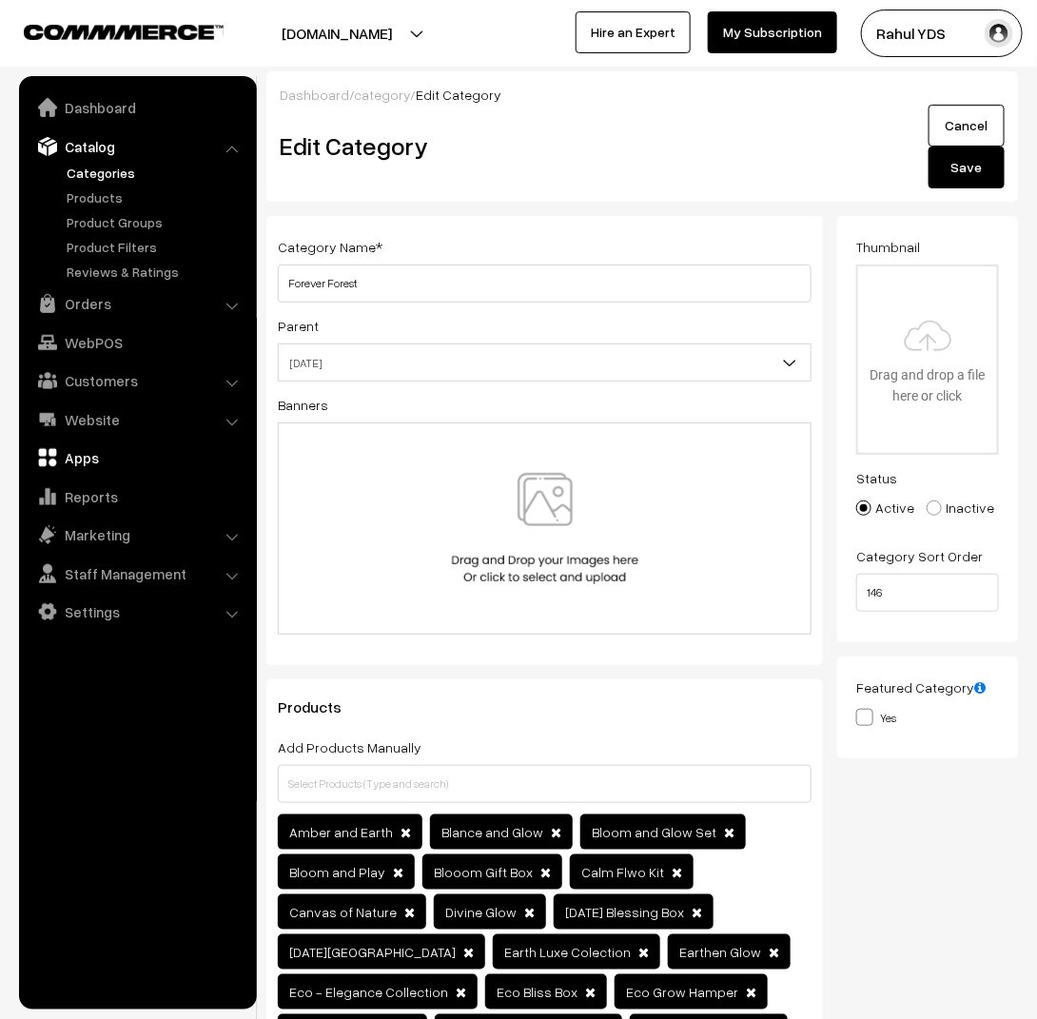
type input "C:\fakepath\Untitled design (9).png"
click at [988, 164] on button "Save" at bounding box center [967, 168] width 76 height 42
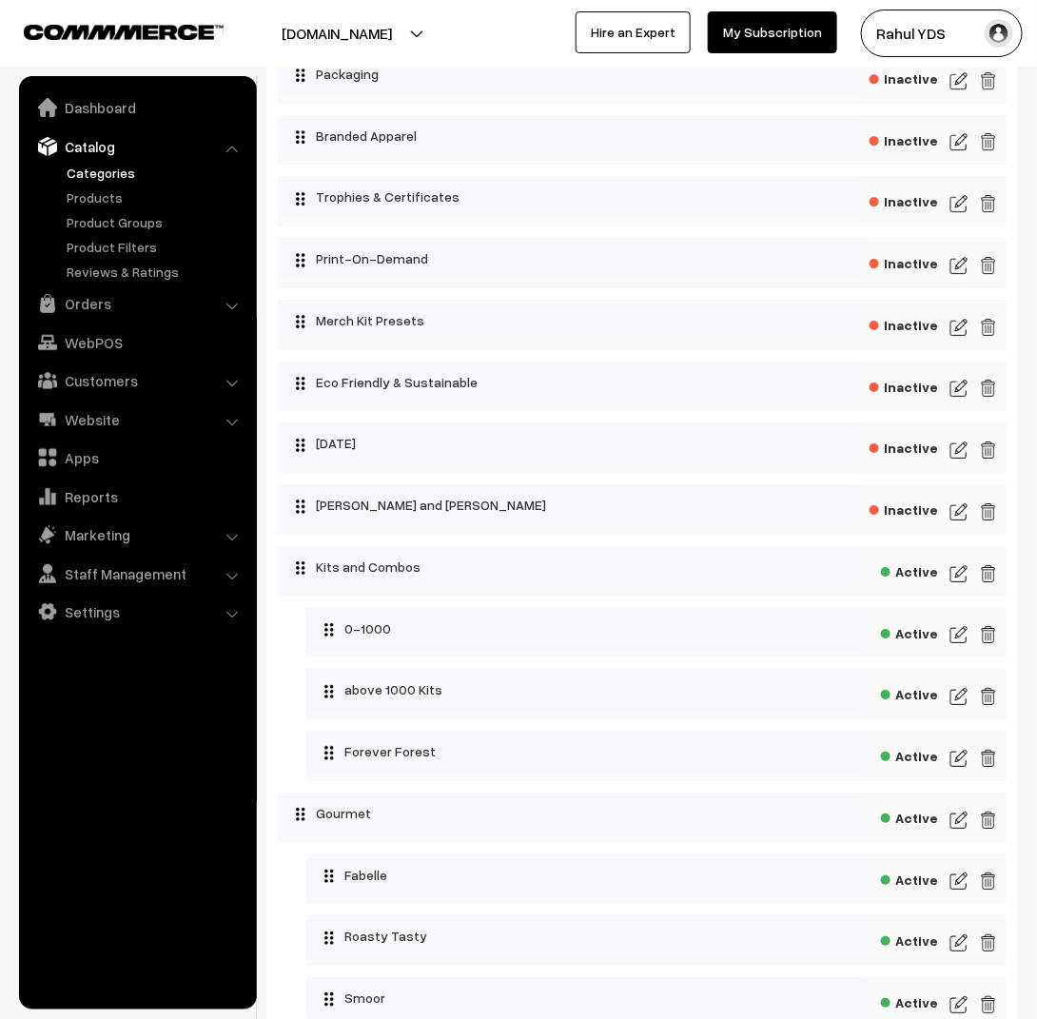
scroll to position [7859, 0]
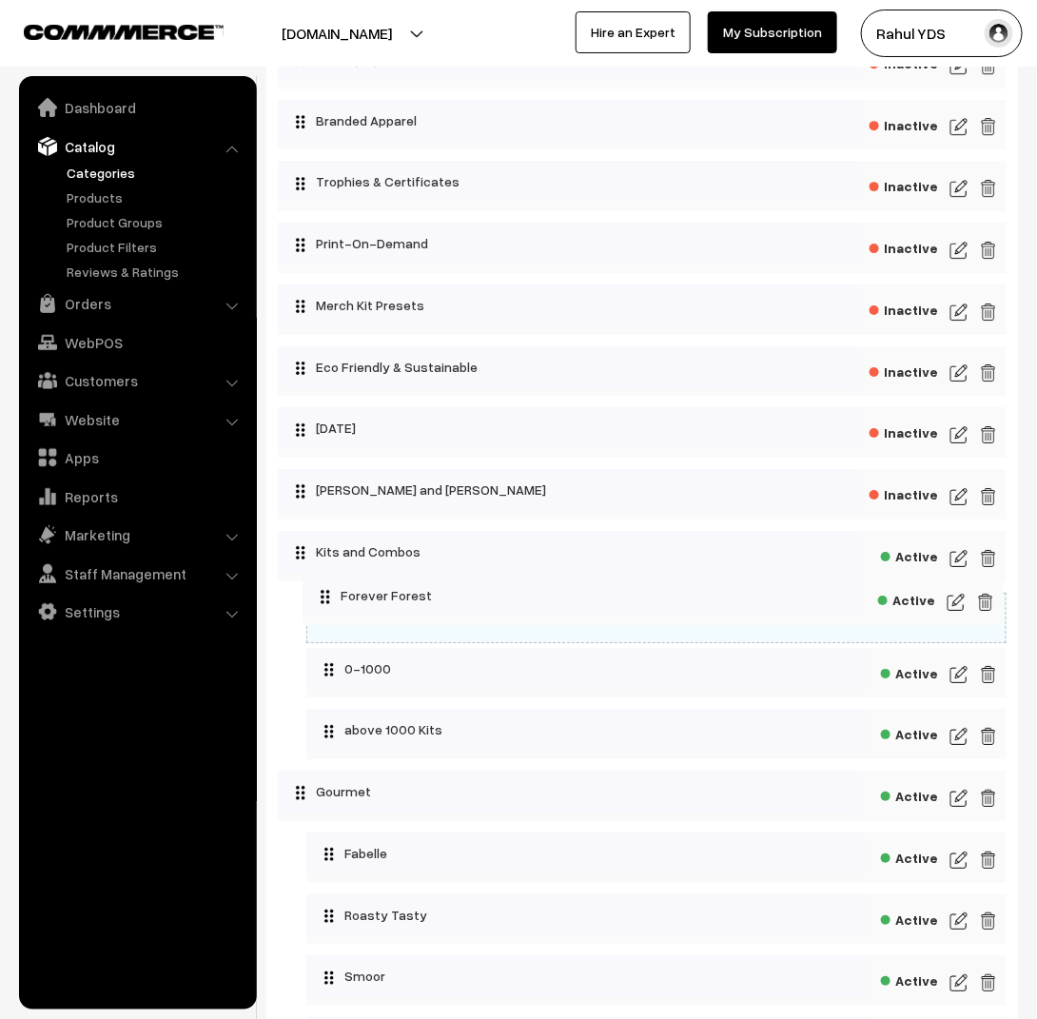
drag, startPoint x: 395, startPoint y: 732, endPoint x: 392, endPoint y: 593, distance: 139.0
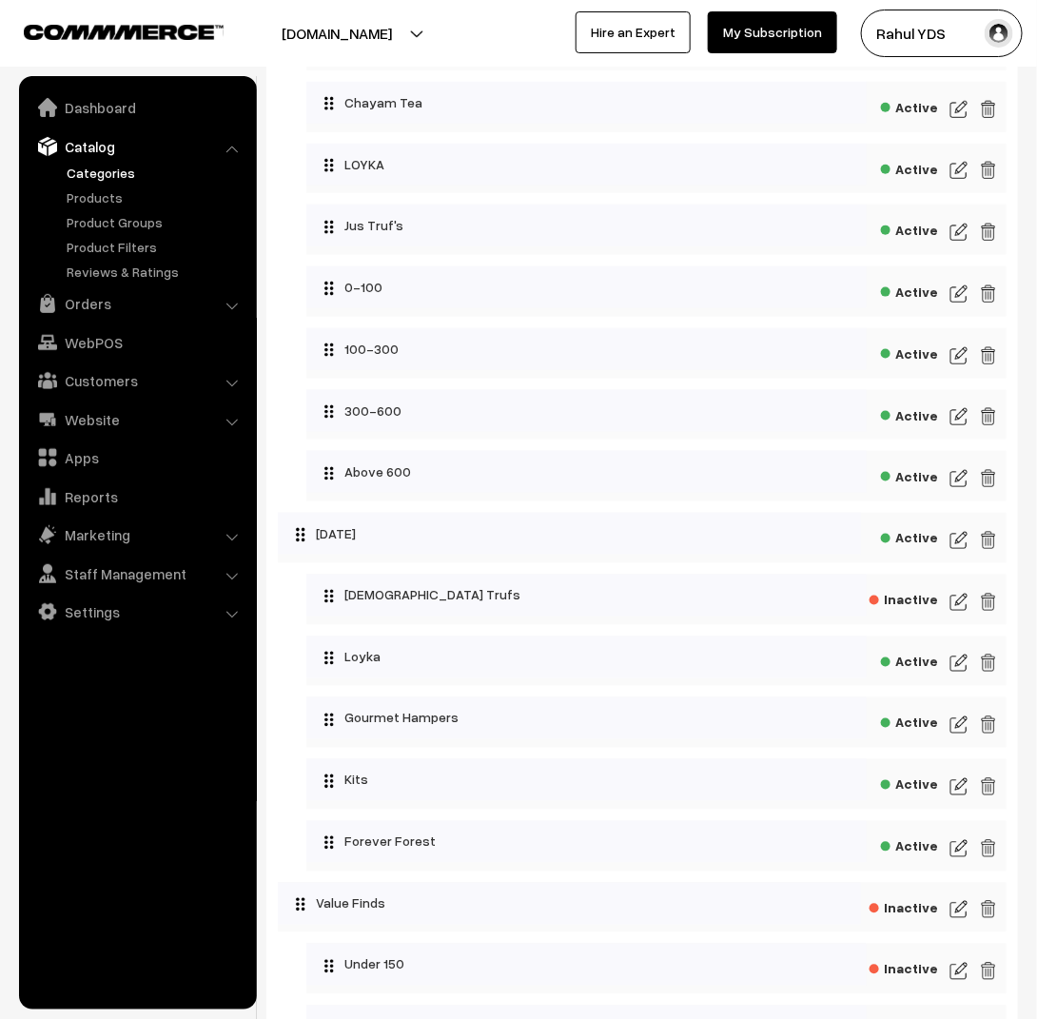
scroll to position [8852, 0]
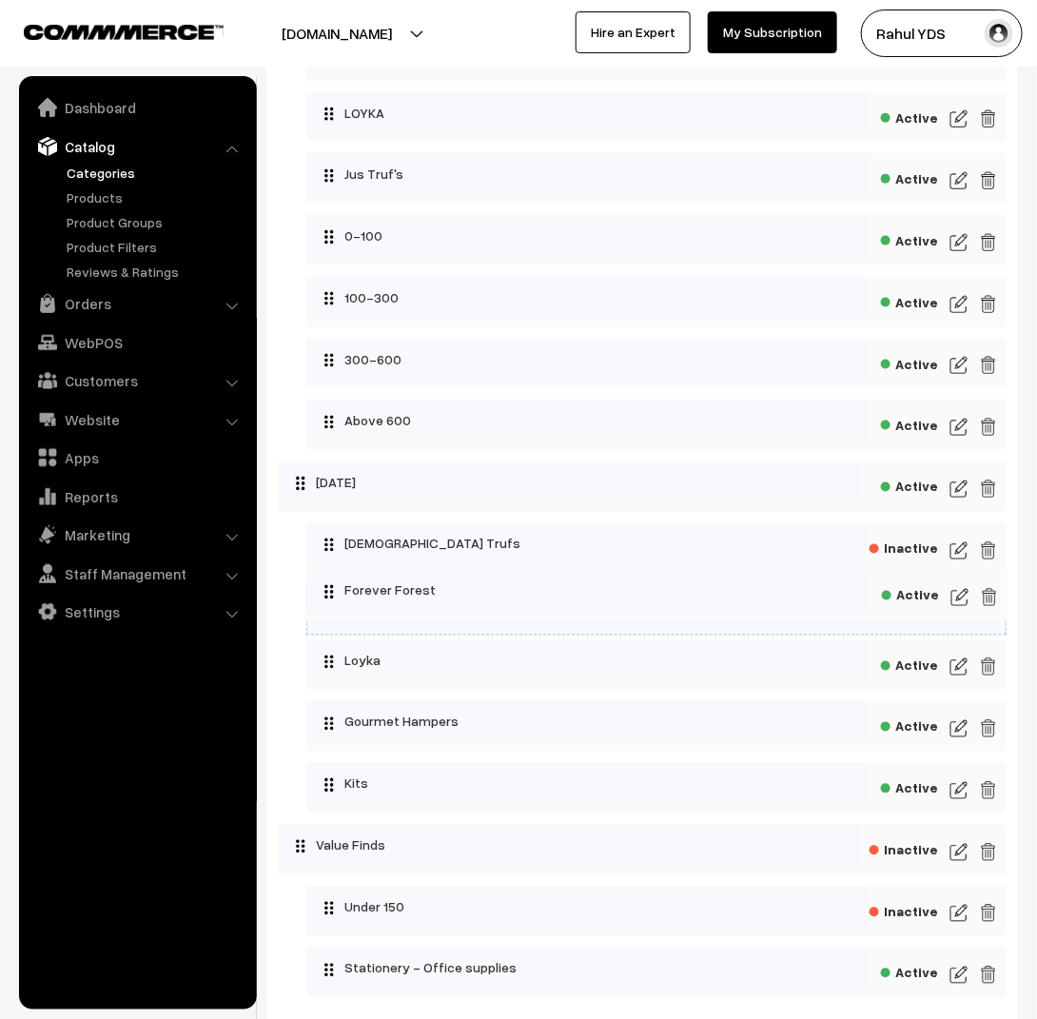
drag, startPoint x: 384, startPoint y: 797, endPoint x: 385, endPoint y: 600, distance: 197.0
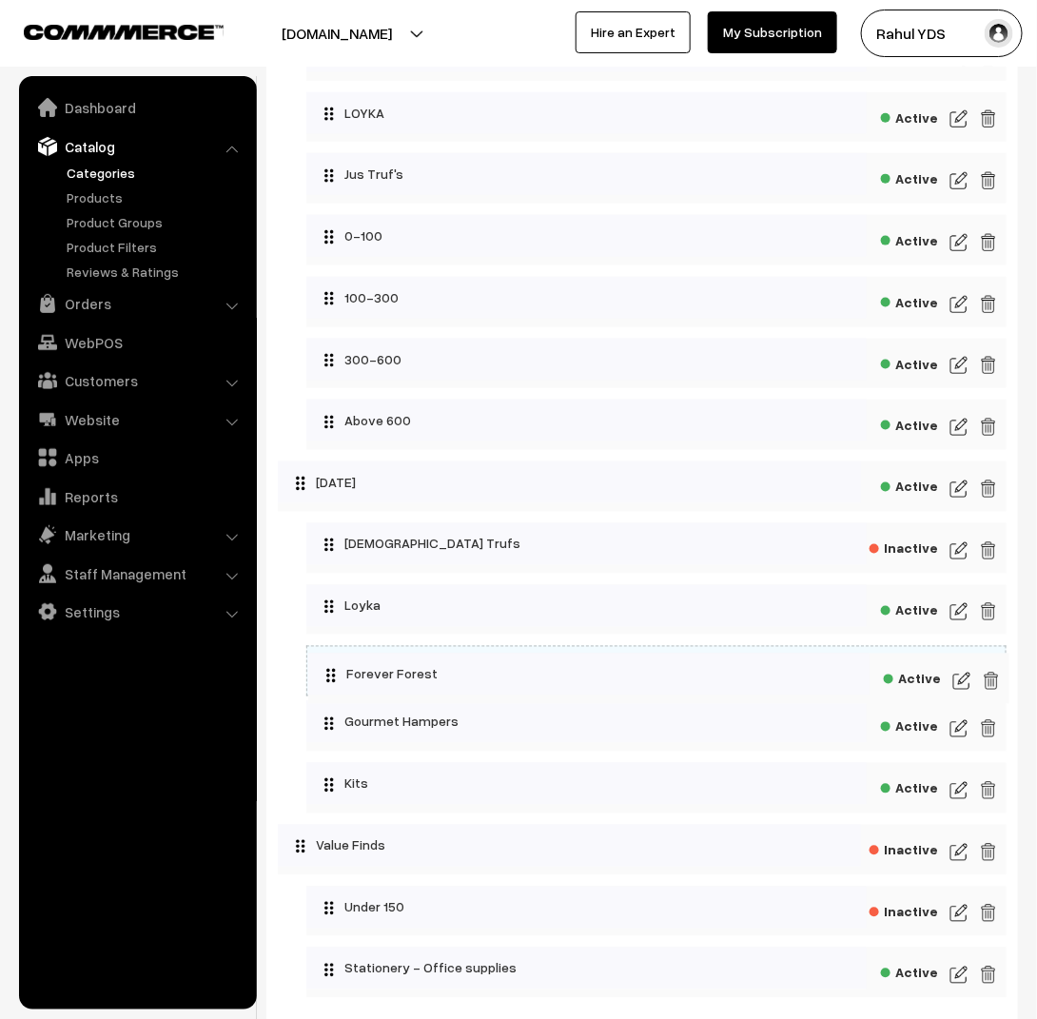
drag, startPoint x: 379, startPoint y: 619, endPoint x: 382, endPoint y: 690, distance: 71.4
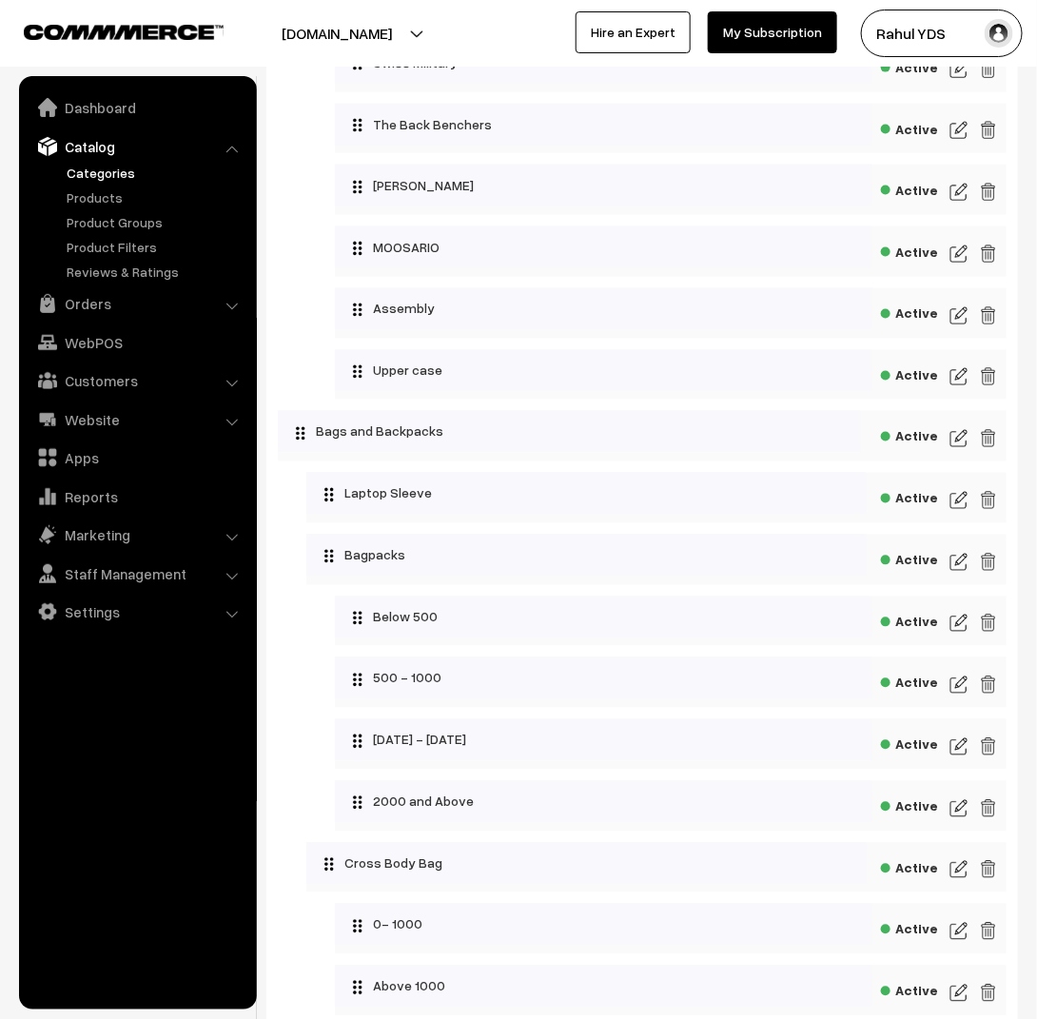
scroll to position [4892, 0]
